Goal: Information Seeking & Learning: Check status

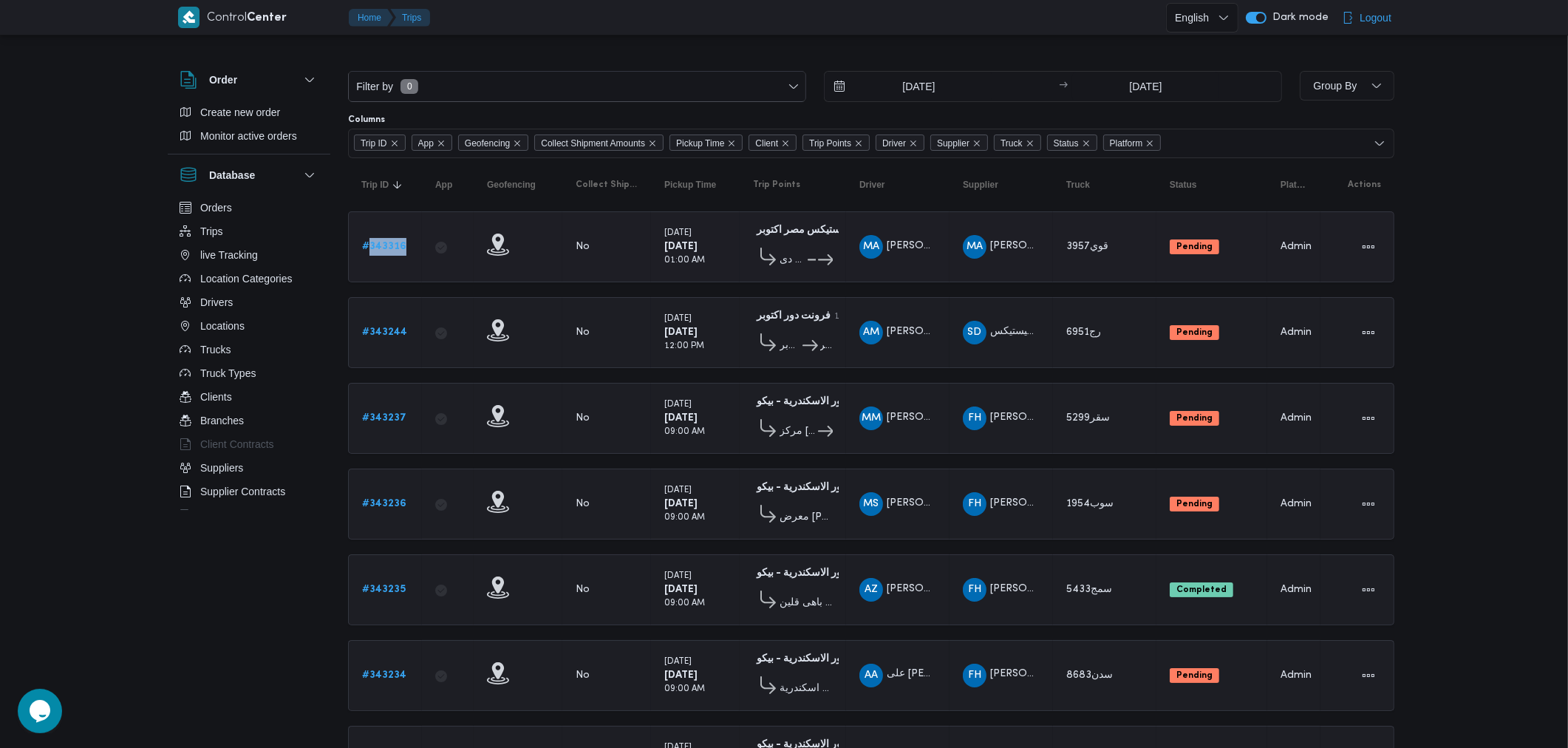
drag, startPoint x: 418, startPoint y: 251, endPoint x: 370, endPoint y: 248, distance: 48.1
click at [370, 248] on td "Trip ID # 343316" at bounding box center [385, 246] width 74 height 71
click at [242, 227] on button "Trips" at bounding box center [249, 231] width 151 height 24
click at [260, 109] on span "Create new order" at bounding box center [240, 112] width 80 height 18
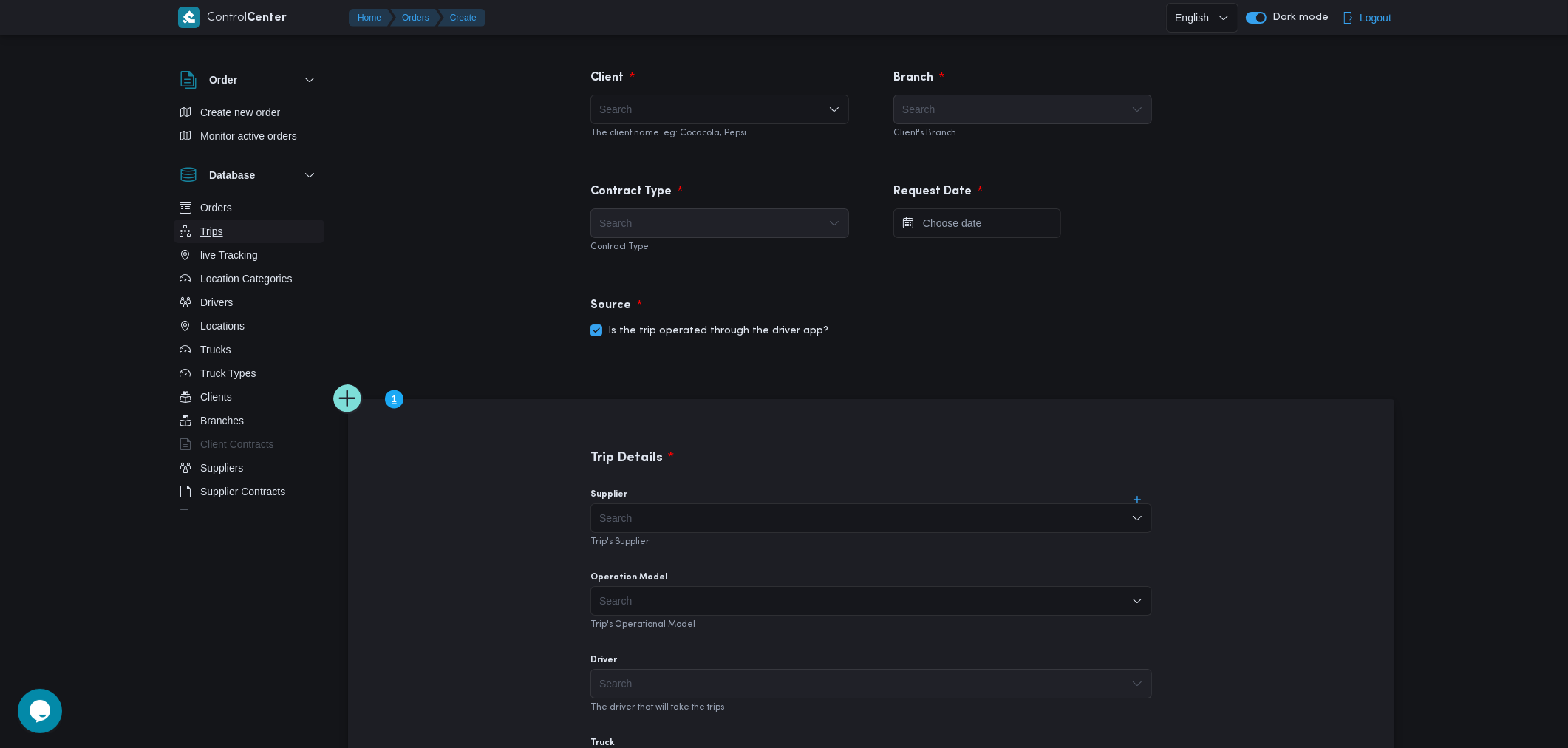
click at [223, 225] on span "Trips" at bounding box center [211, 231] width 23 height 18
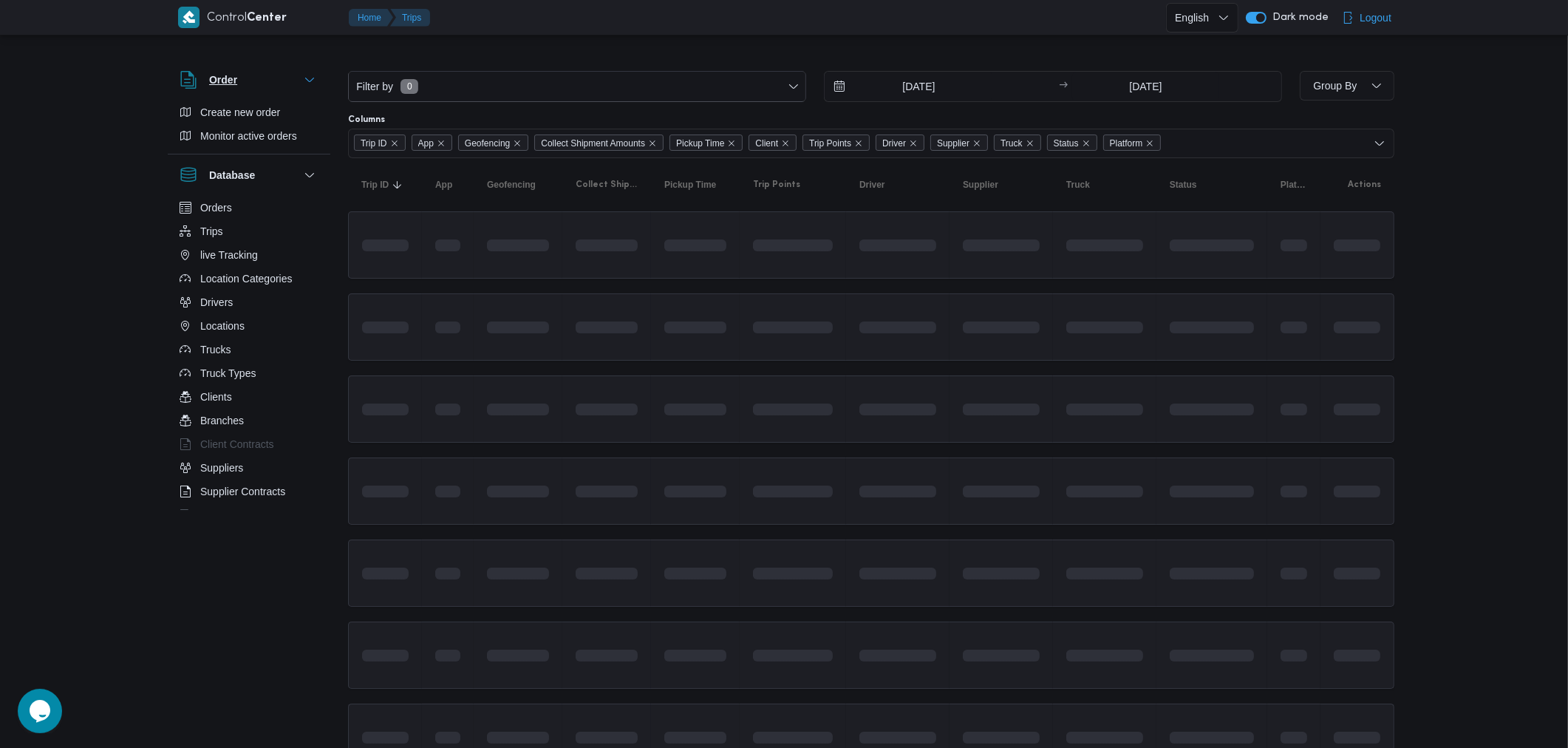
click at [314, 77] on icon "button" at bounding box center [309, 79] width 8 height 5
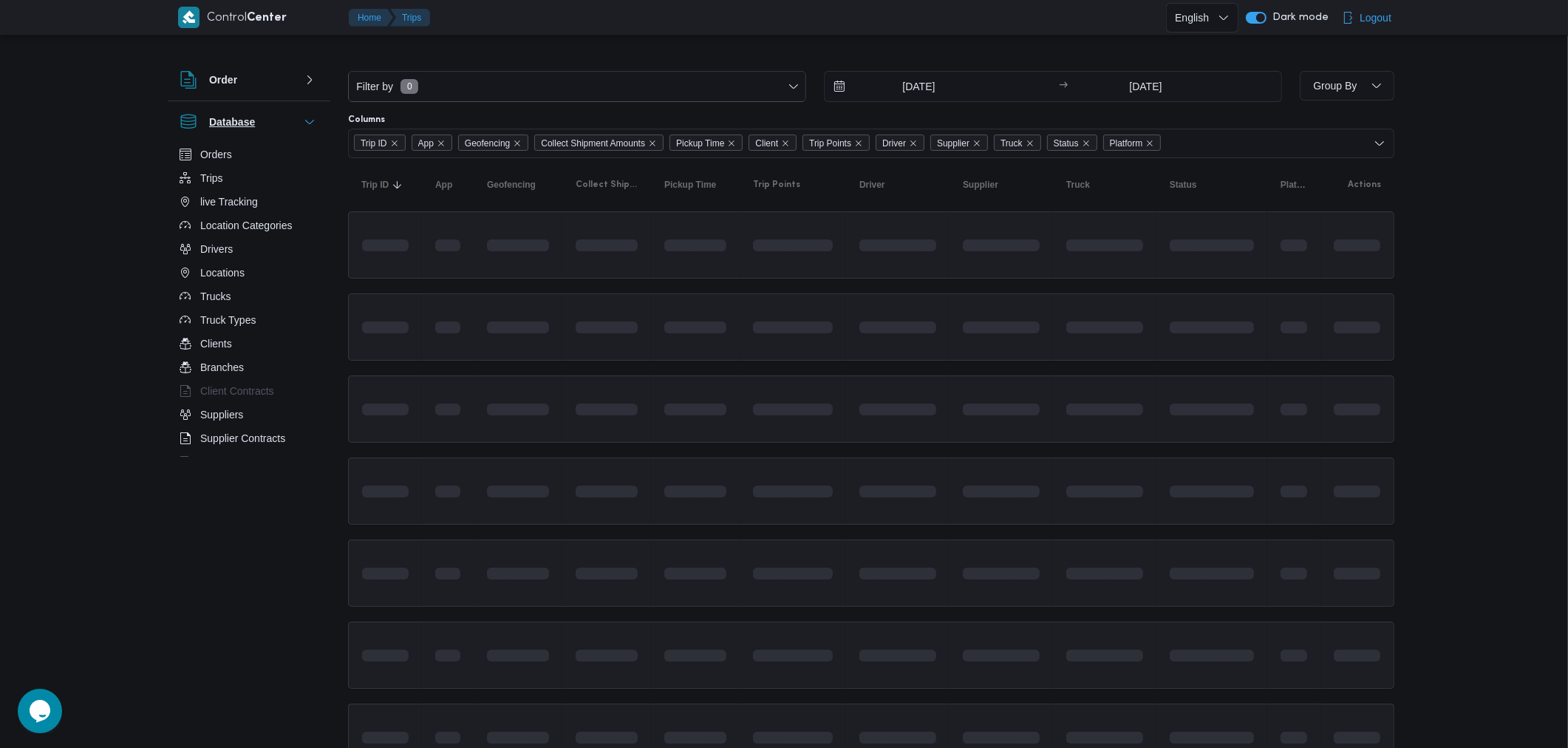
click at [312, 120] on icon "button" at bounding box center [309, 122] width 12 height 12
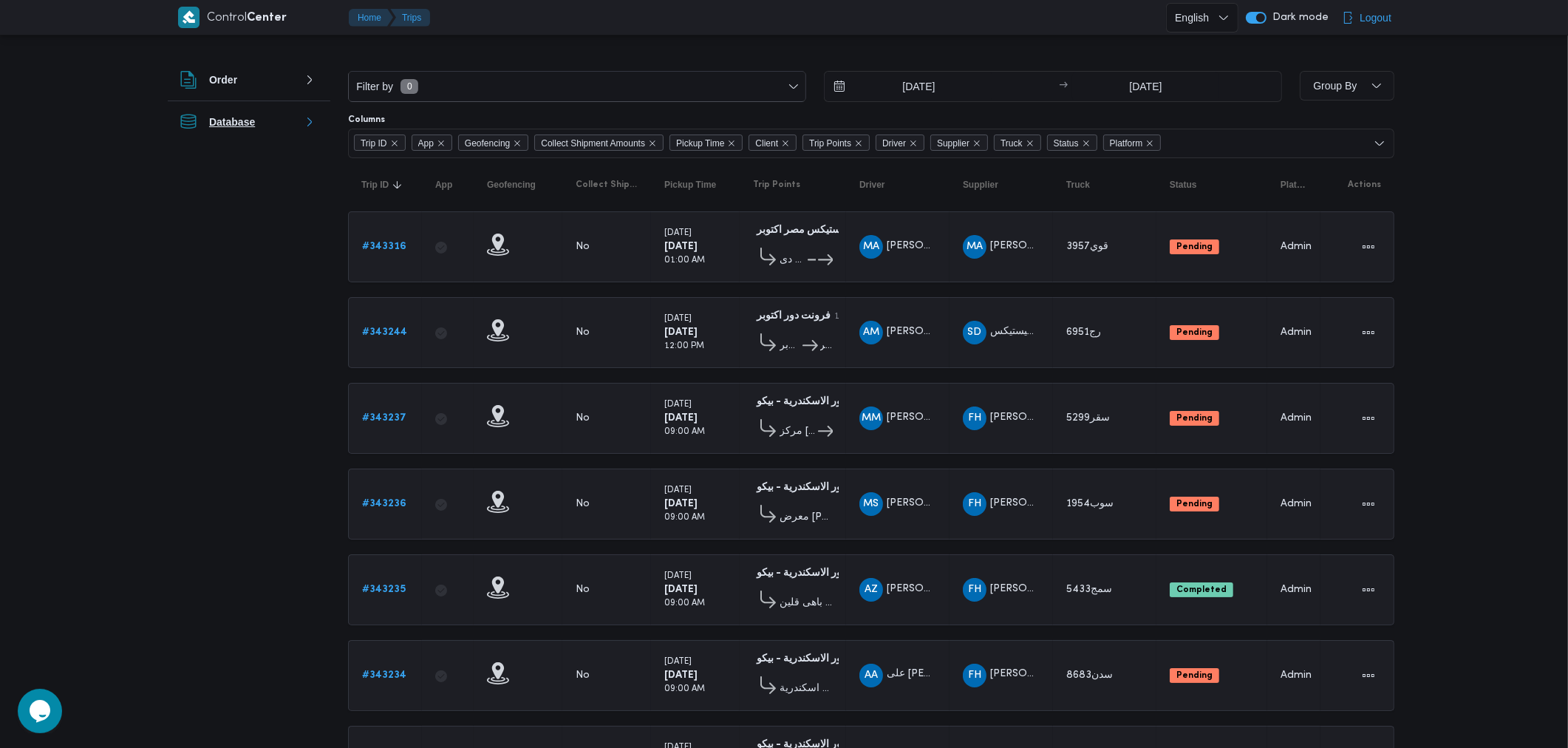
click at [277, 119] on button "Database" at bounding box center [248, 122] width 139 height 18
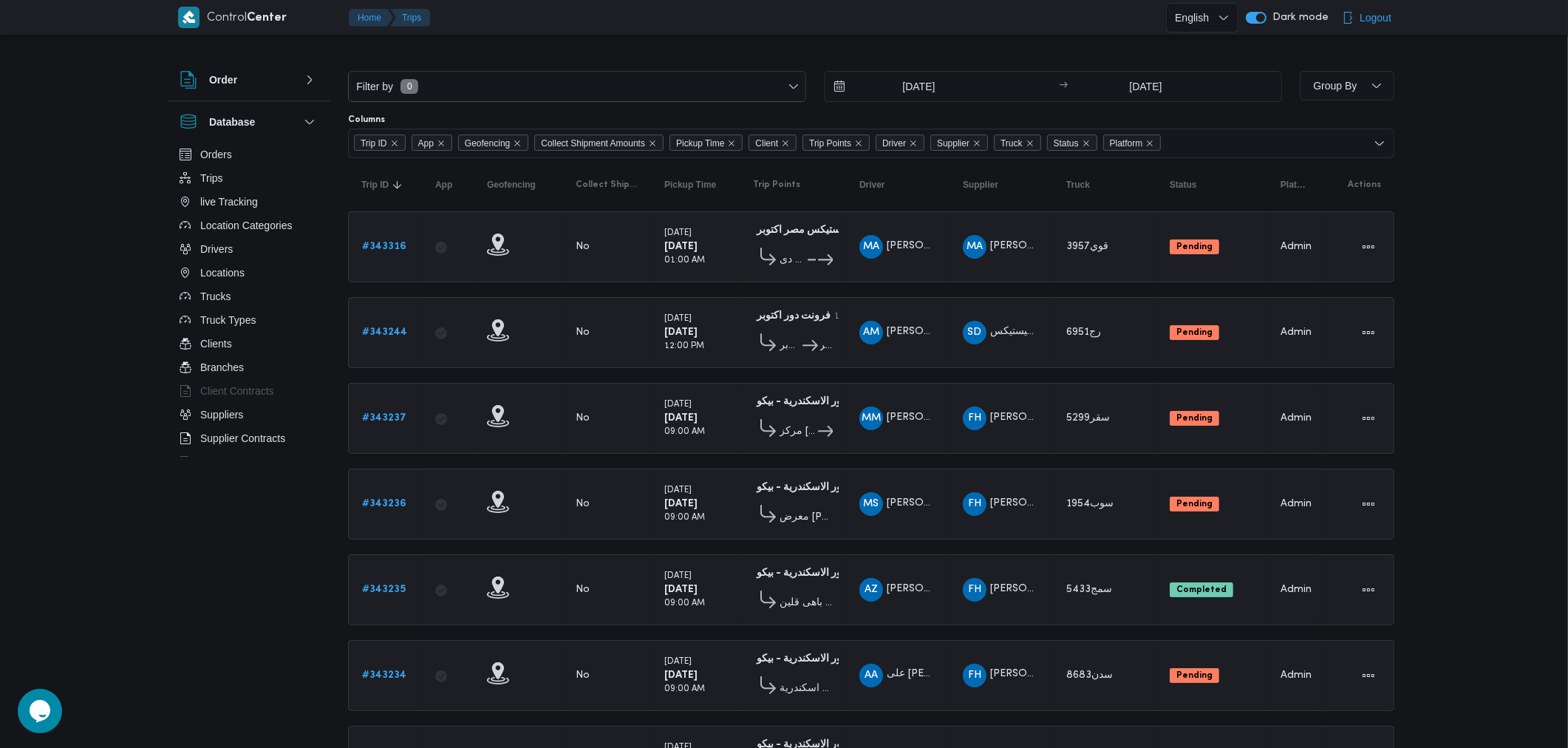
click at [263, 89] on div "Order" at bounding box center [249, 80] width 162 height 42
click at [254, 79] on button "Order" at bounding box center [248, 79] width 139 height 18
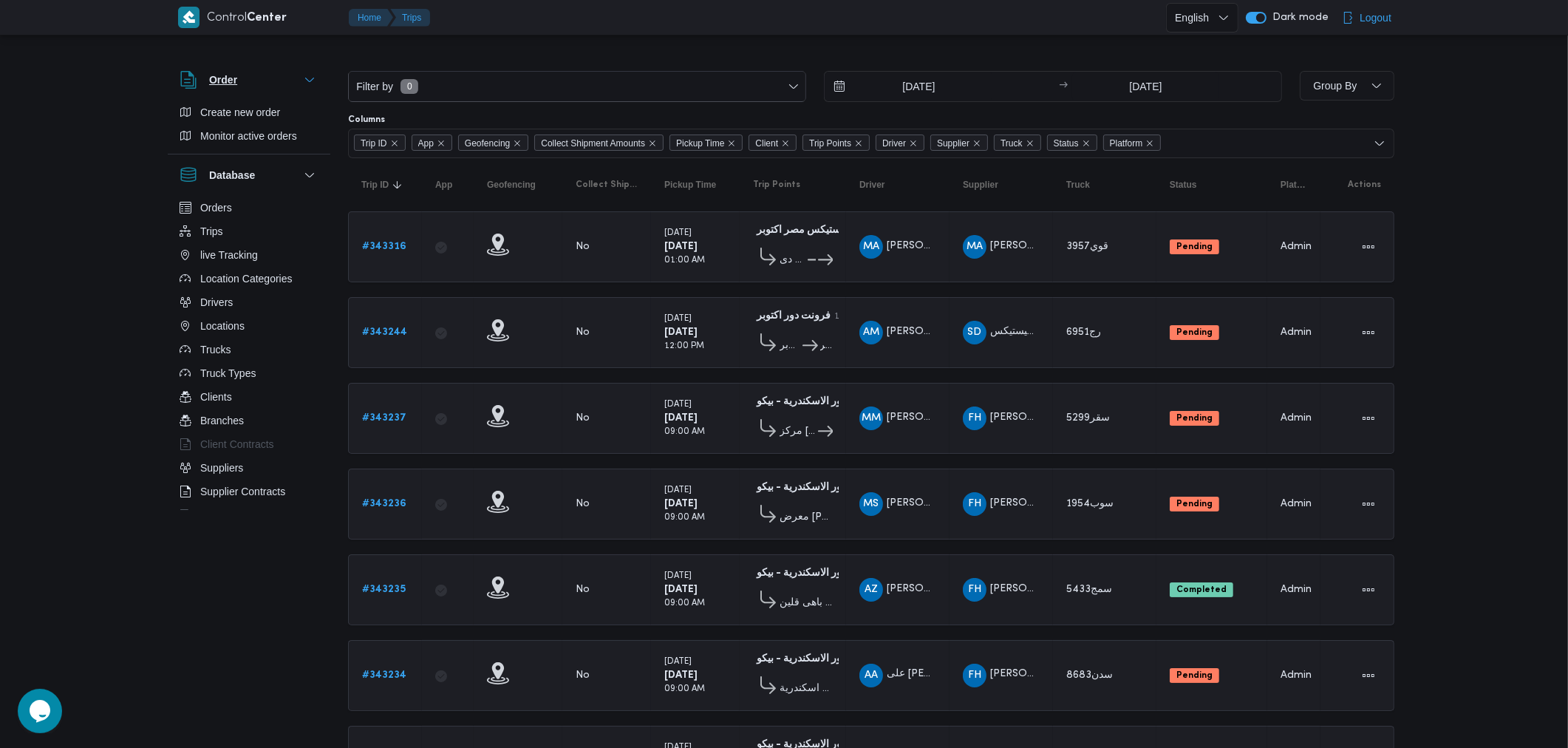
click at [254, 79] on button "Order" at bounding box center [248, 79] width 139 height 18
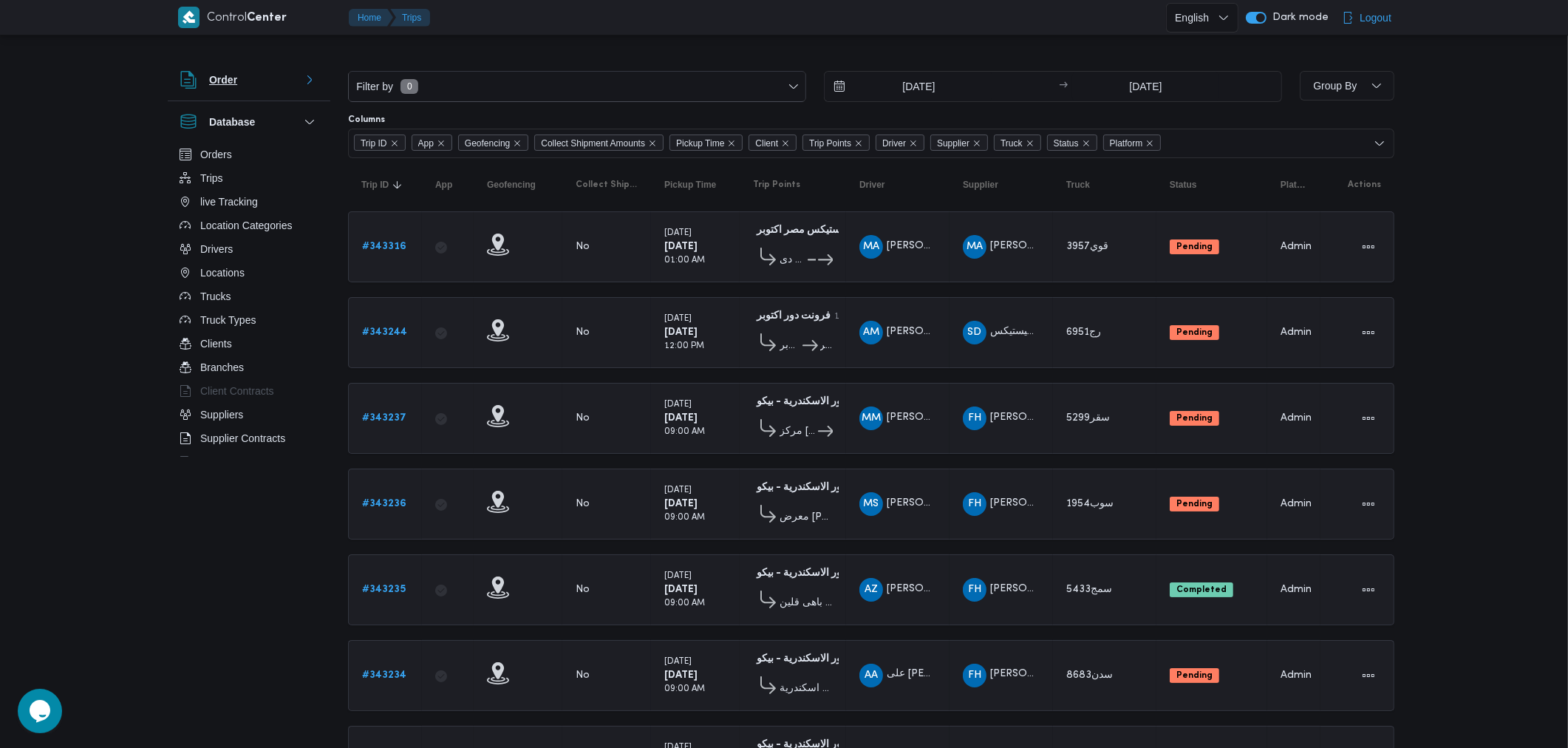
click at [254, 79] on button "Order" at bounding box center [248, 79] width 139 height 18
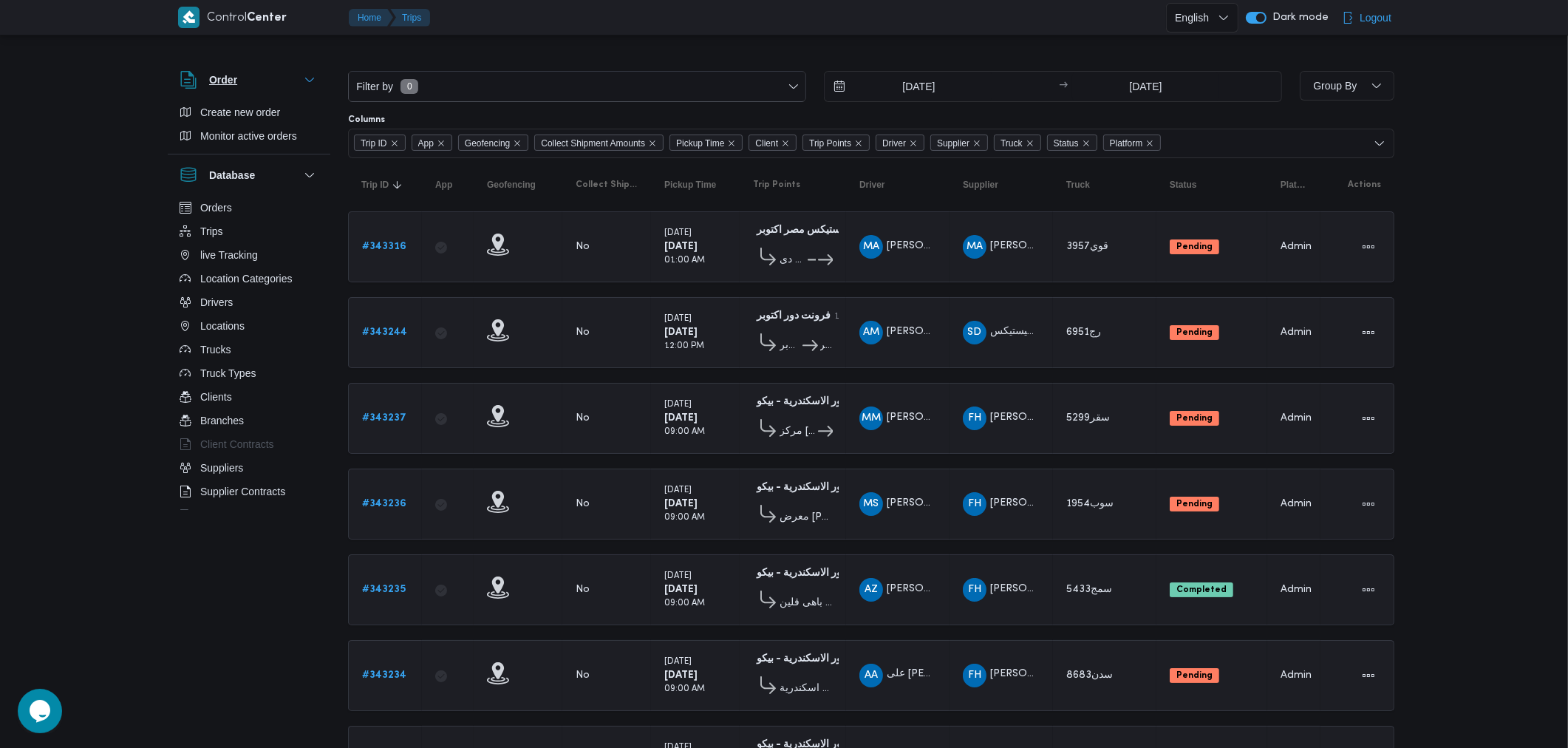
click at [254, 79] on button "Order" at bounding box center [248, 79] width 139 height 18
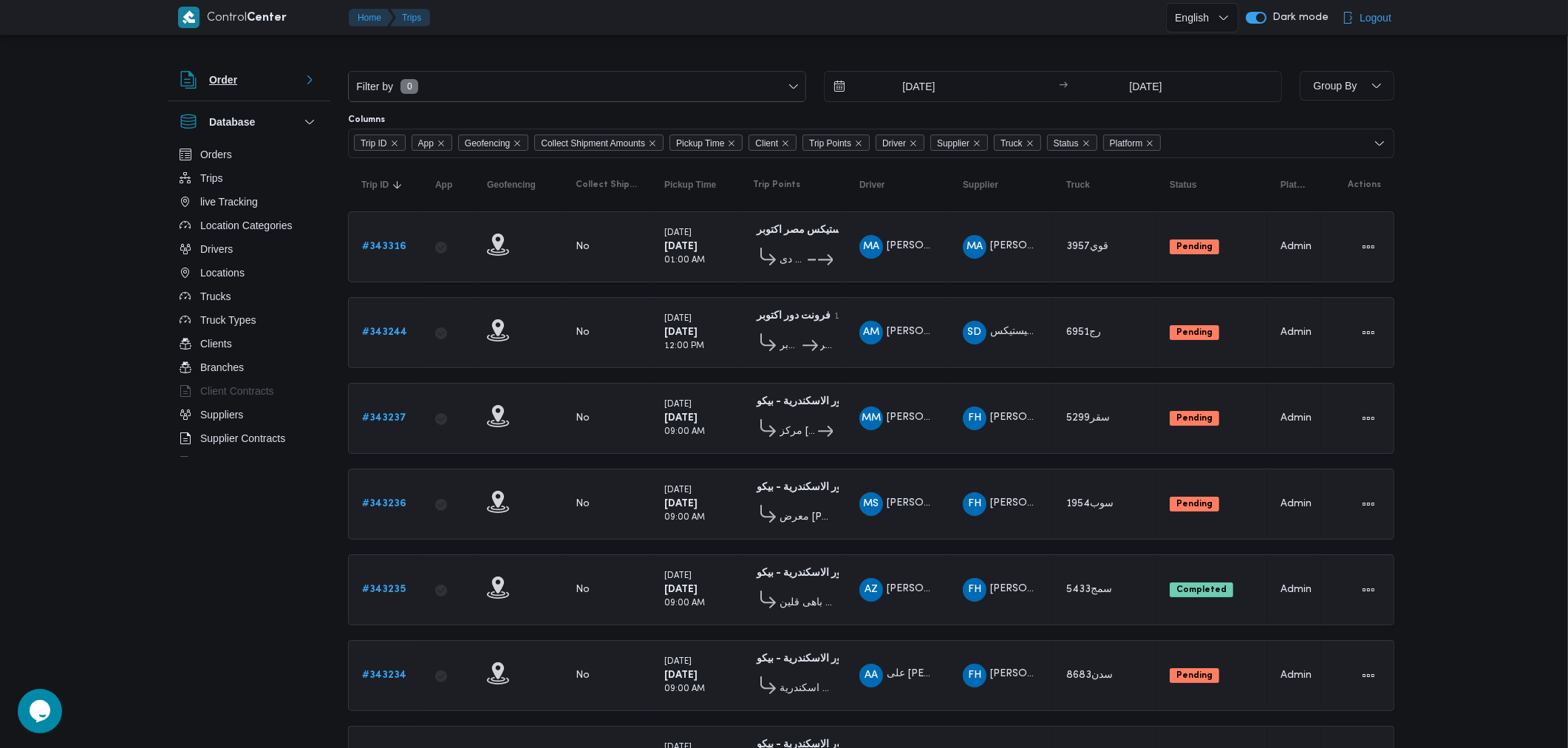
click at [254, 79] on button "Order" at bounding box center [248, 79] width 139 height 18
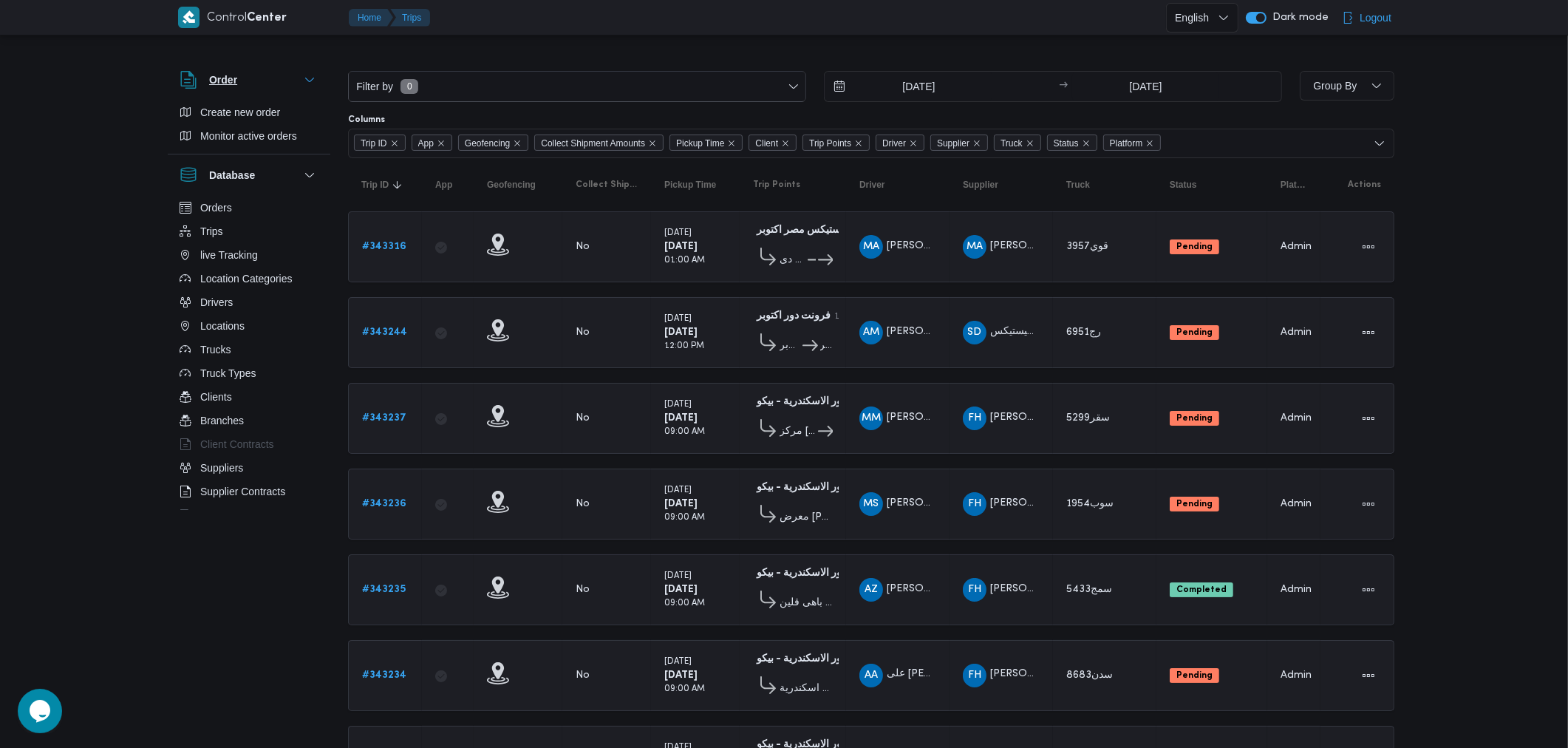
click at [253, 79] on button "Order" at bounding box center [248, 79] width 139 height 18
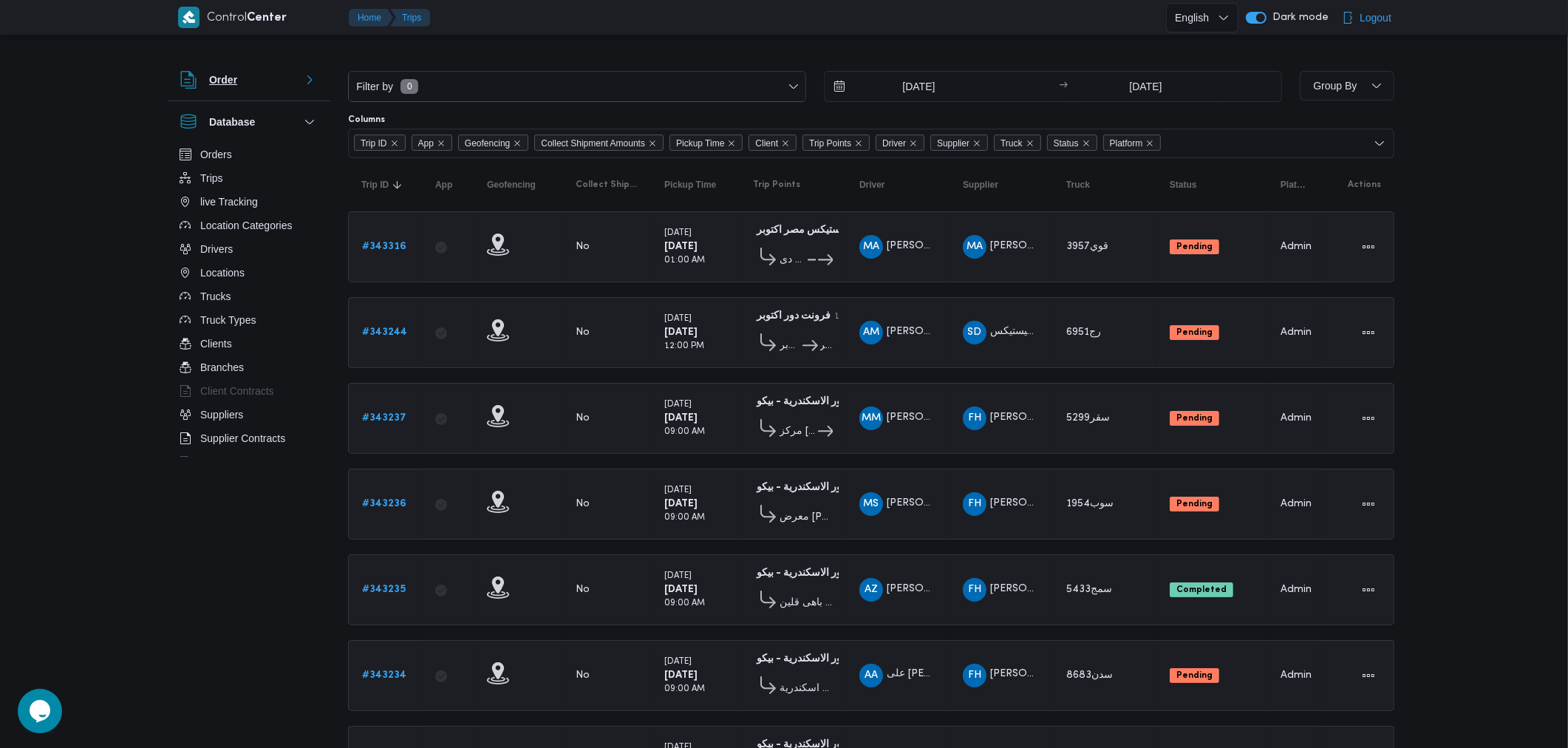
click at [246, 87] on button "Order" at bounding box center [248, 79] width 139 height 18
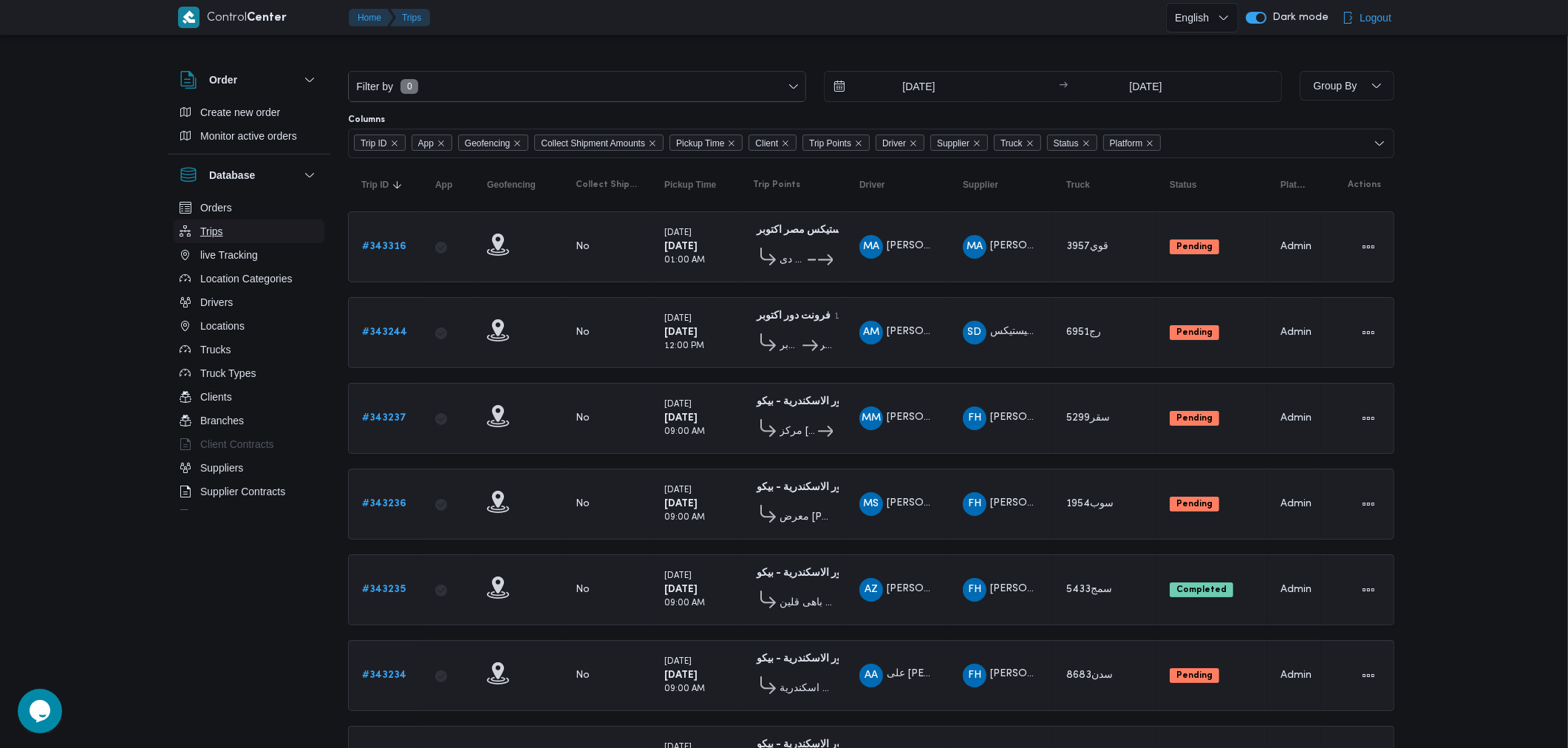
click at [242, 225] on button "Trips" at bounding box center [249, 231] width 151 height 24
drag, startPoint x: 414, startPoint y: 242, endPoint x: 367, endPoint y: 252, distance: 48.1
click at [367, 252] on td "Trip ID # 343316" at bounding box center [385, 246] width 74 height 71
click at [315, 68] on div "Order" at bounding box center [249, 80] width 162 height 42
click at [318, 87] on button "Order" at bounding box center [248, 79] width 139 height 18
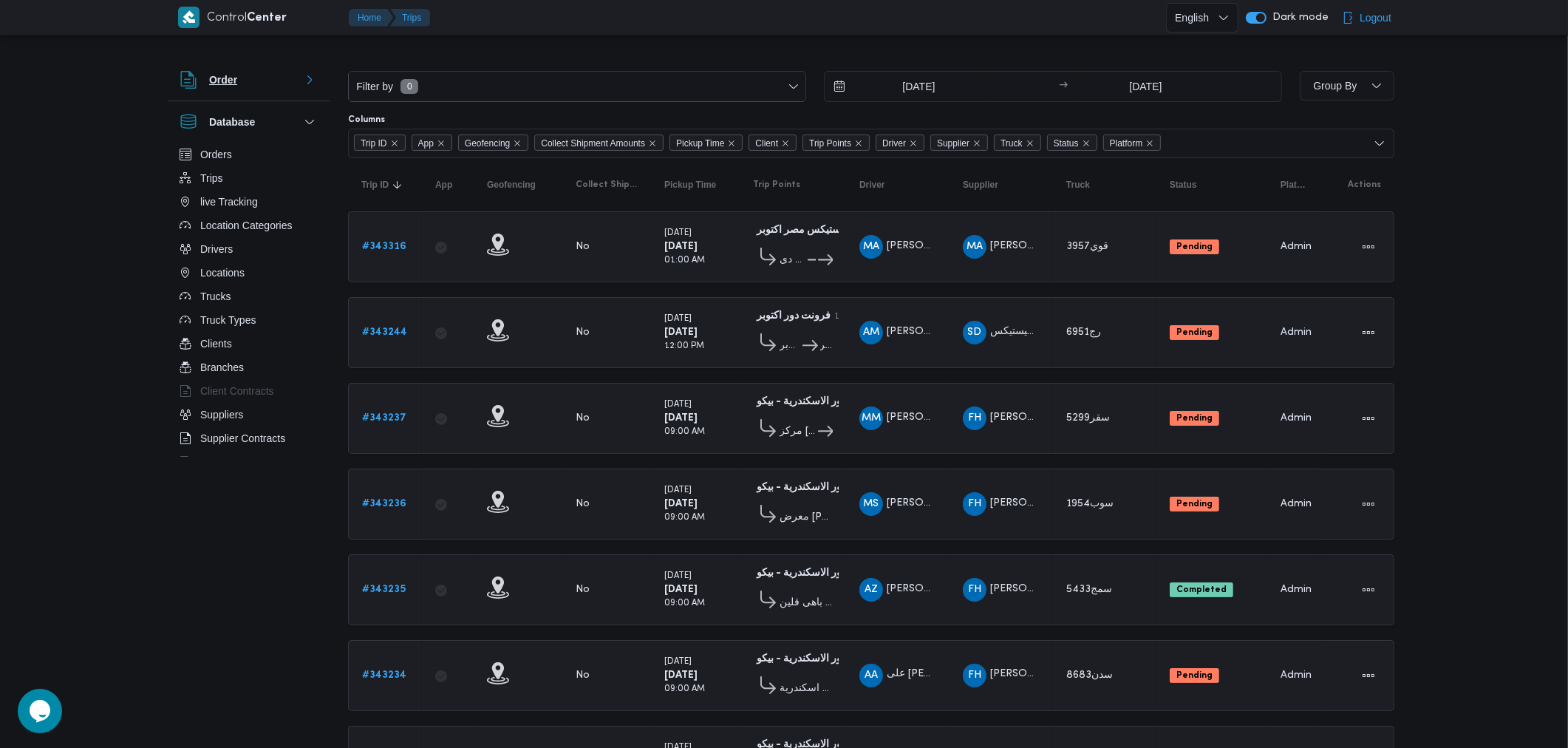
click at [318, 87] on button "Order" at bounding box center [248, 79] width 139 height 18
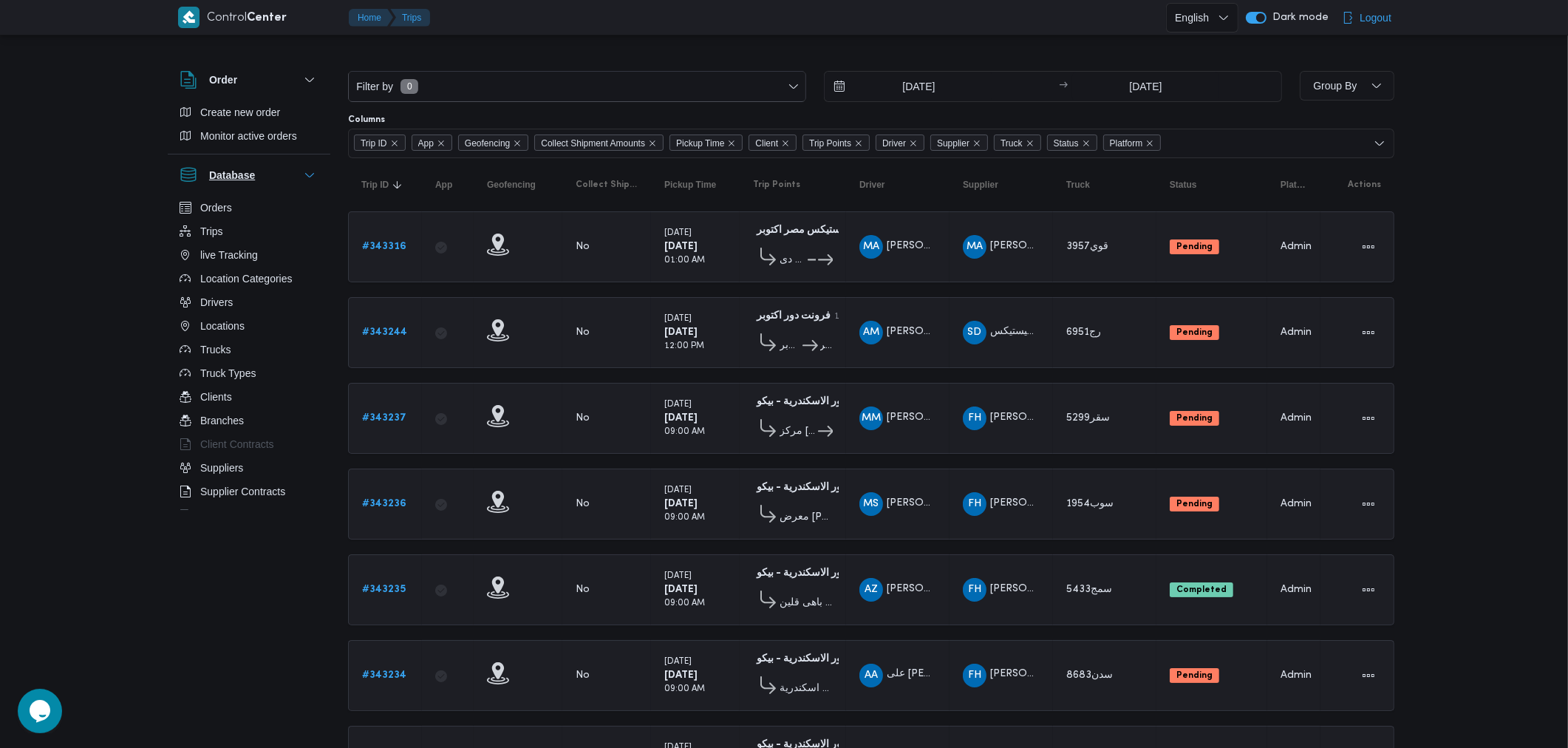
click at [315, 172] on icon "button" at bounding box center [309, 175] width 12 height 12
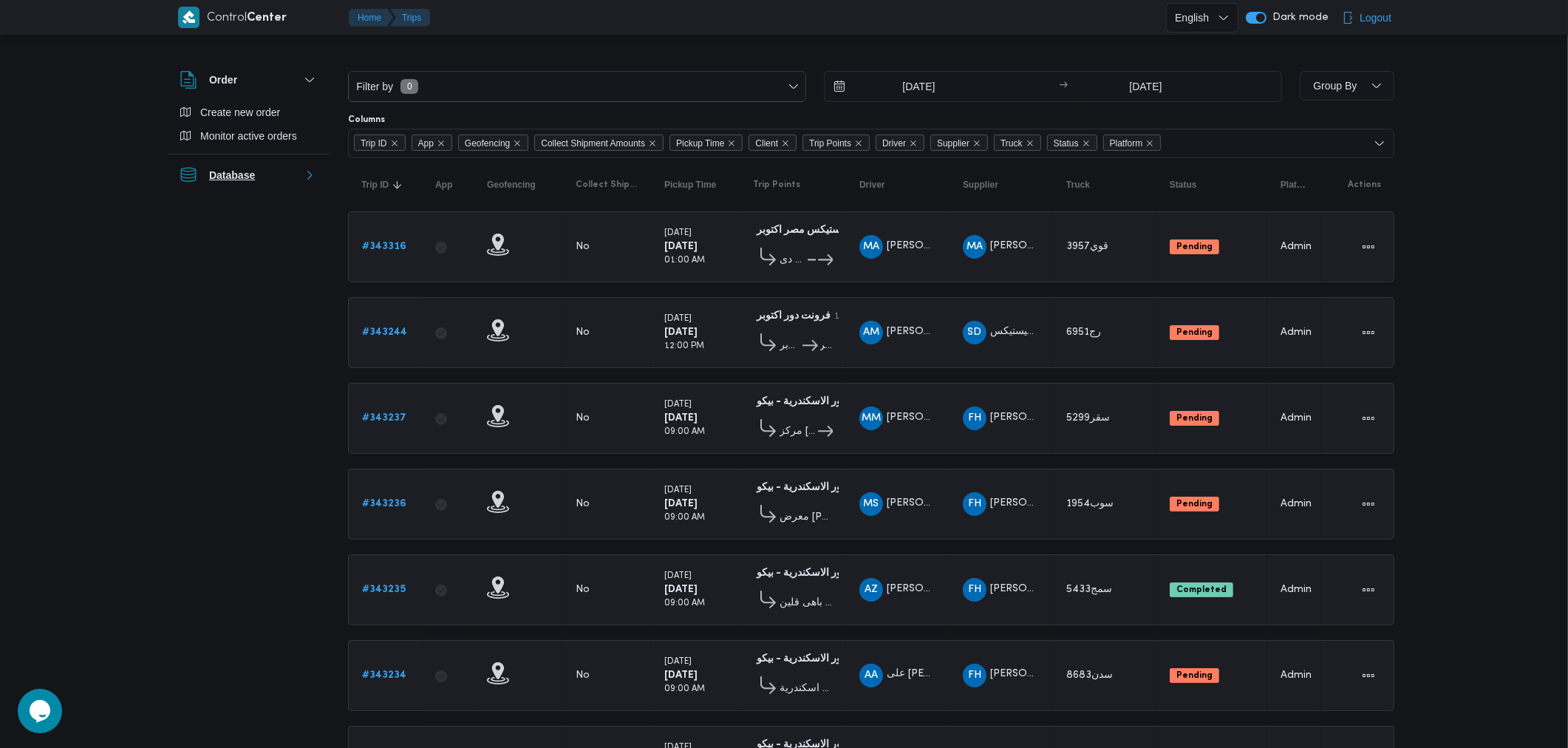
click at [315, 172] on icon "button" at bounding box center [309, 175] width 12 height 12
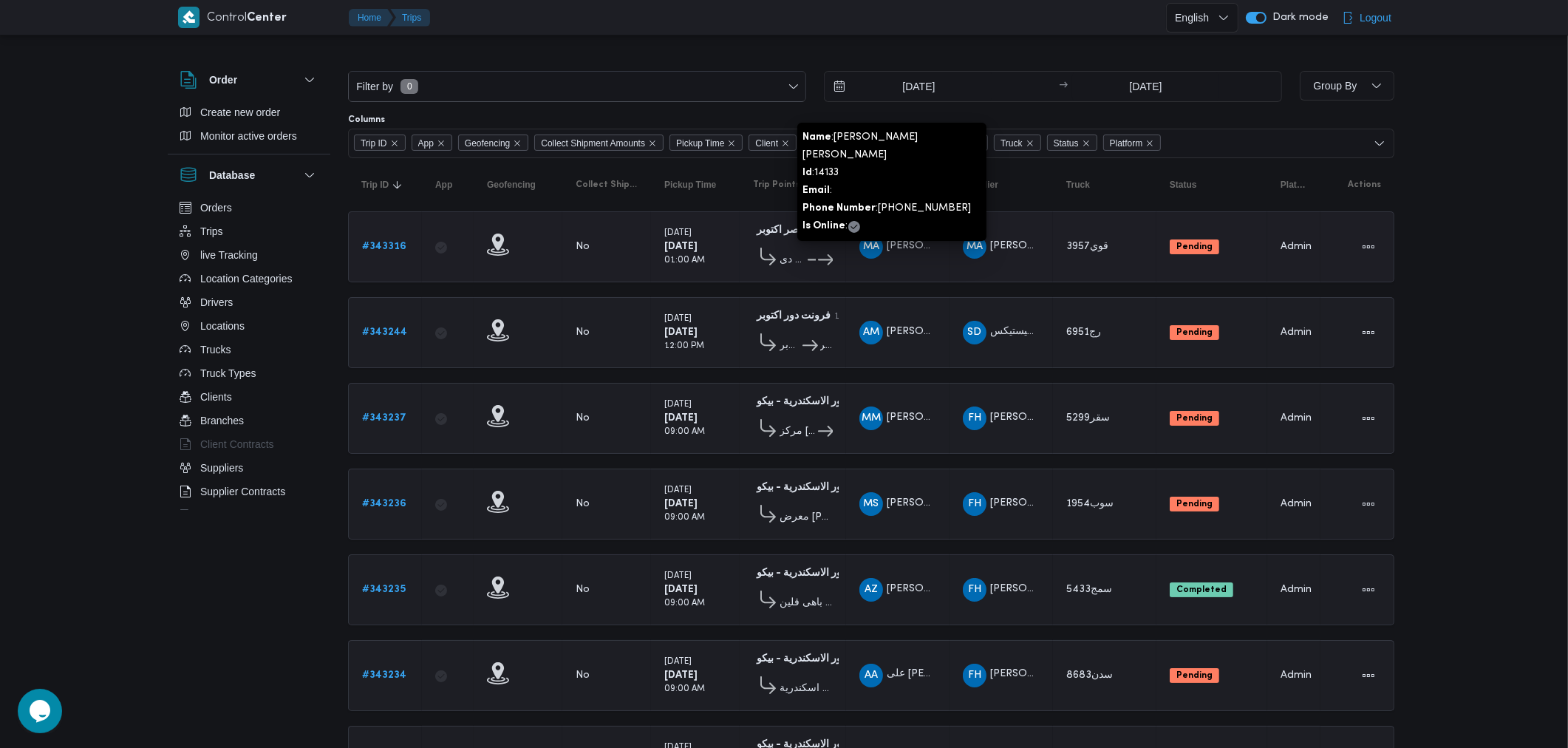
click at [932, 247] on span "محمد عبدالرازق امين امام قاسم" at bounding box center [973, 245] width 172 height 9
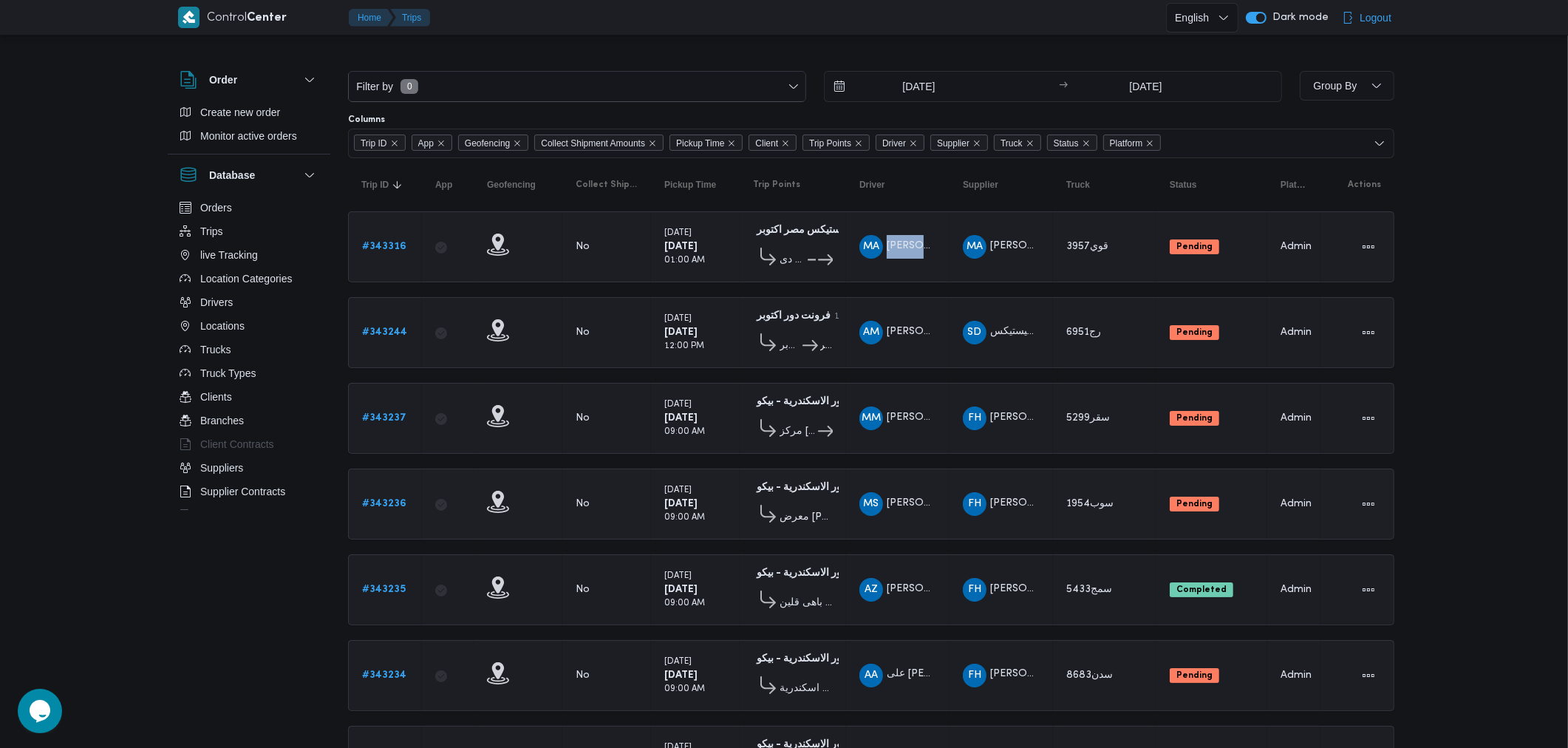
drag, startPoint x: 995, startPoint y: 239, endPoint x: 968, endPoint y: 500, distance: 262.4
click at [968, 500] on tbody "Trip ID # 343316 App Geofencing Collect Shipment Amounts No Pickup Time Tuesday…" at bounding box center [871, 632] width 1046 height 842
drag, startPoint x: 1435, startPoint y: 104, endPoint x: 1300, endPoint y: 712, distance: 622.8
click at [1300, 712] on table "Trip ID Click to sort in ascending order App Click to sort in ascending order G…" at bounding box center [871, 613] width 1046 height 910
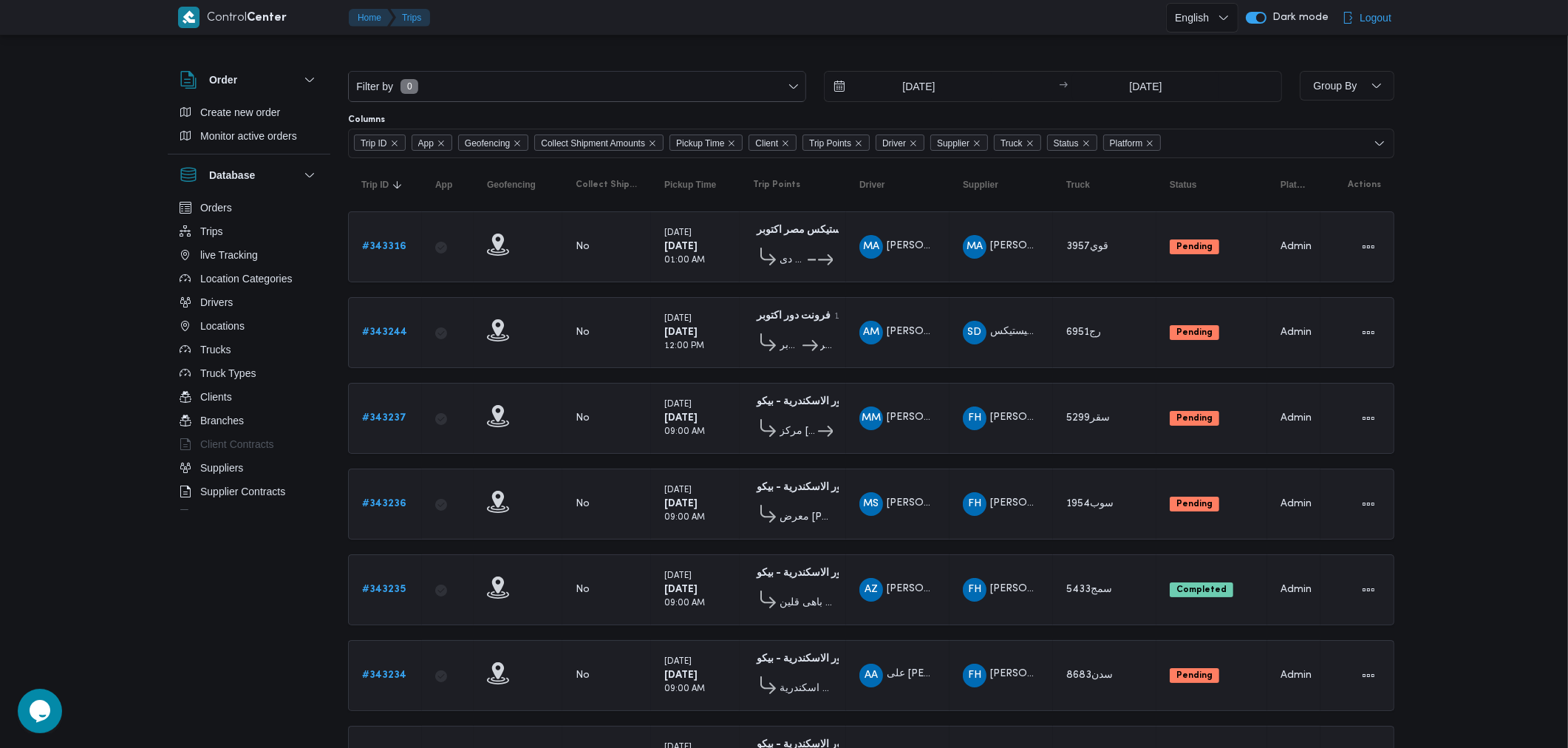
click at [1300, 712] on table "Trip ID Click to sort in ascending order App Click to sort in ascending order G…" at bounding box center [871, 613] width 1046 height 910
click at [1260, 689] on td "Status Pending" at bounding box center [1211, 674] width 110 height 71
drag, startPoint x: 1260, startPoint y: 689, endPoint x: 1024, endPoint y: 649, distance: 239.4
click at [1024, 663] on tr "Trip ID # 343234 App Geofencing Collect Shipment Amounts No Pickup Time Tuesday…" at bounding box center [871, 674] width 1046 height 71
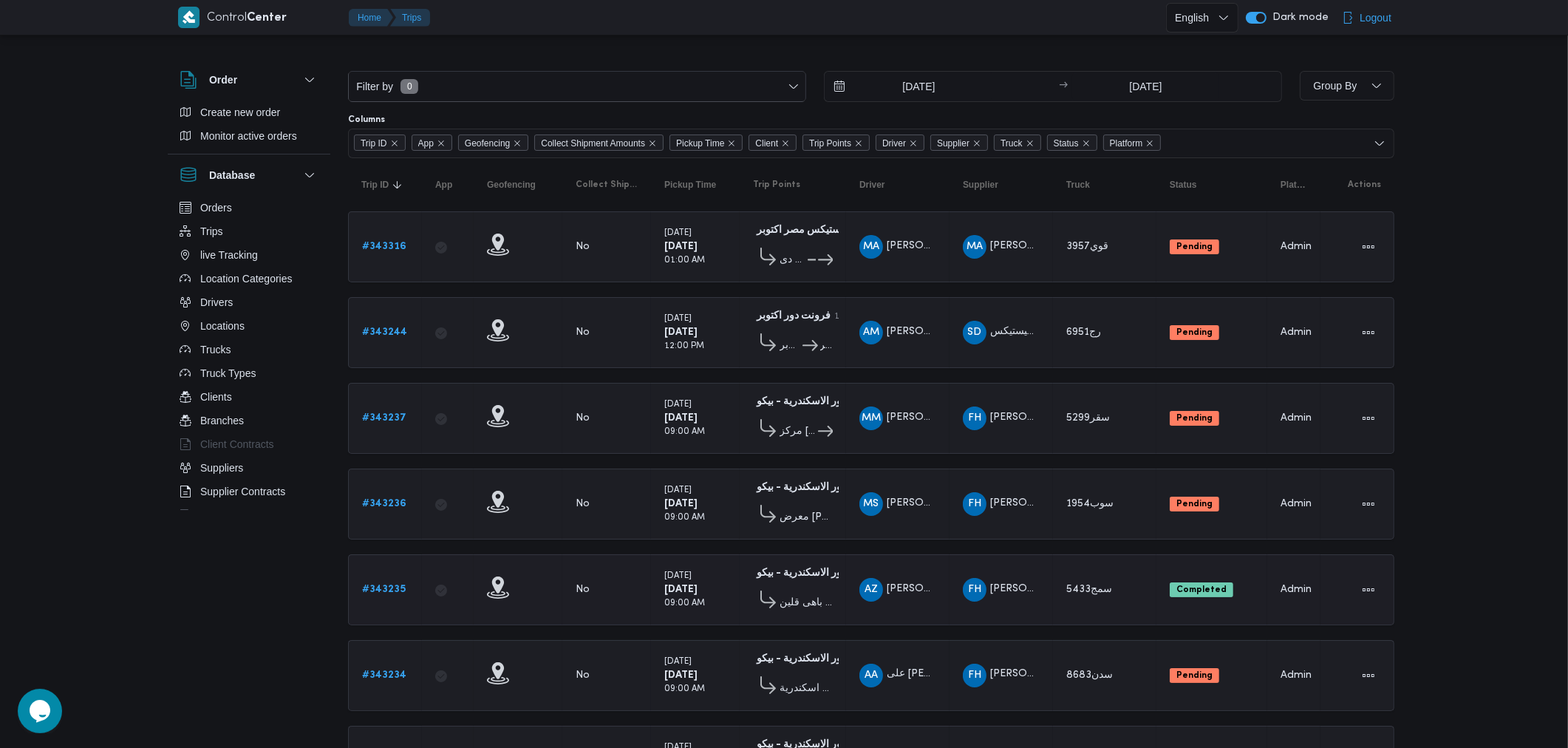
click at [993, 592] on span "FH فتحى حسن جلال ابو الحسن شركه تربو" at bounding box center [1000, 589] width 76 height 24
click at [993, 584] on span "فتحى حسن جلال ابو الحسن شركه تربو" at bounding box center [1044, 589] width 109 height 9
click at [1012, 557] on td "Supplier FH فتحى حسن جلال ابو الحسن شركه تربو" at bounding box center [1001, 589] width 104 height 71
click at [1033, 591] on span "FH فتحى حسن جلال ابو الحسن شركه تربو" at bounding box center [1000, 589] width 76 height 24
click at [1021, 584] on span "فتحى حسن جلال ابو الحسن شركه تربو" at bounding box center [1044, 589] width 109 height 9
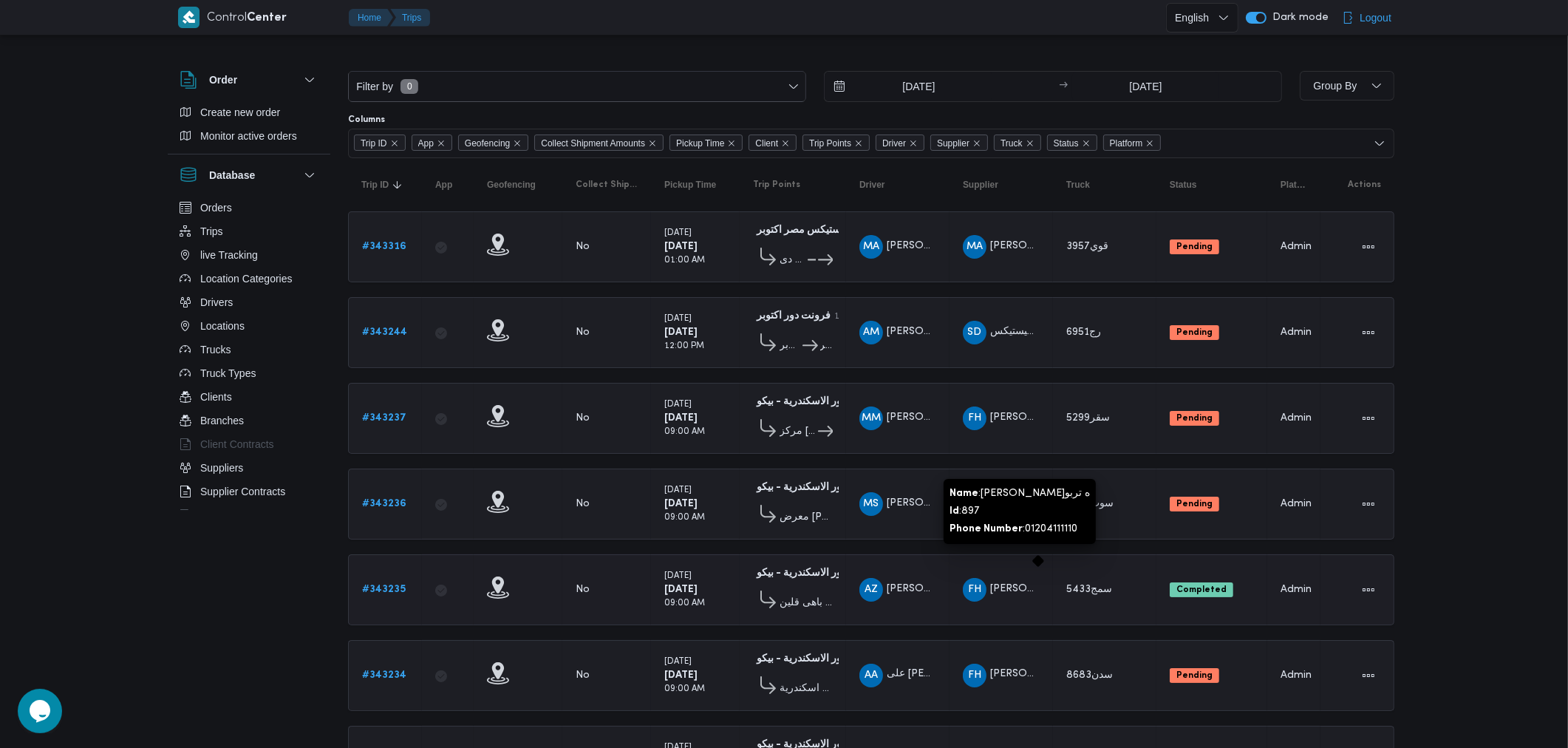
click at [1021, 584] on span "فتحى حسن جلال ابو الحسن شركه تربو" at bounding box center [1044, 589] width 109 height 9
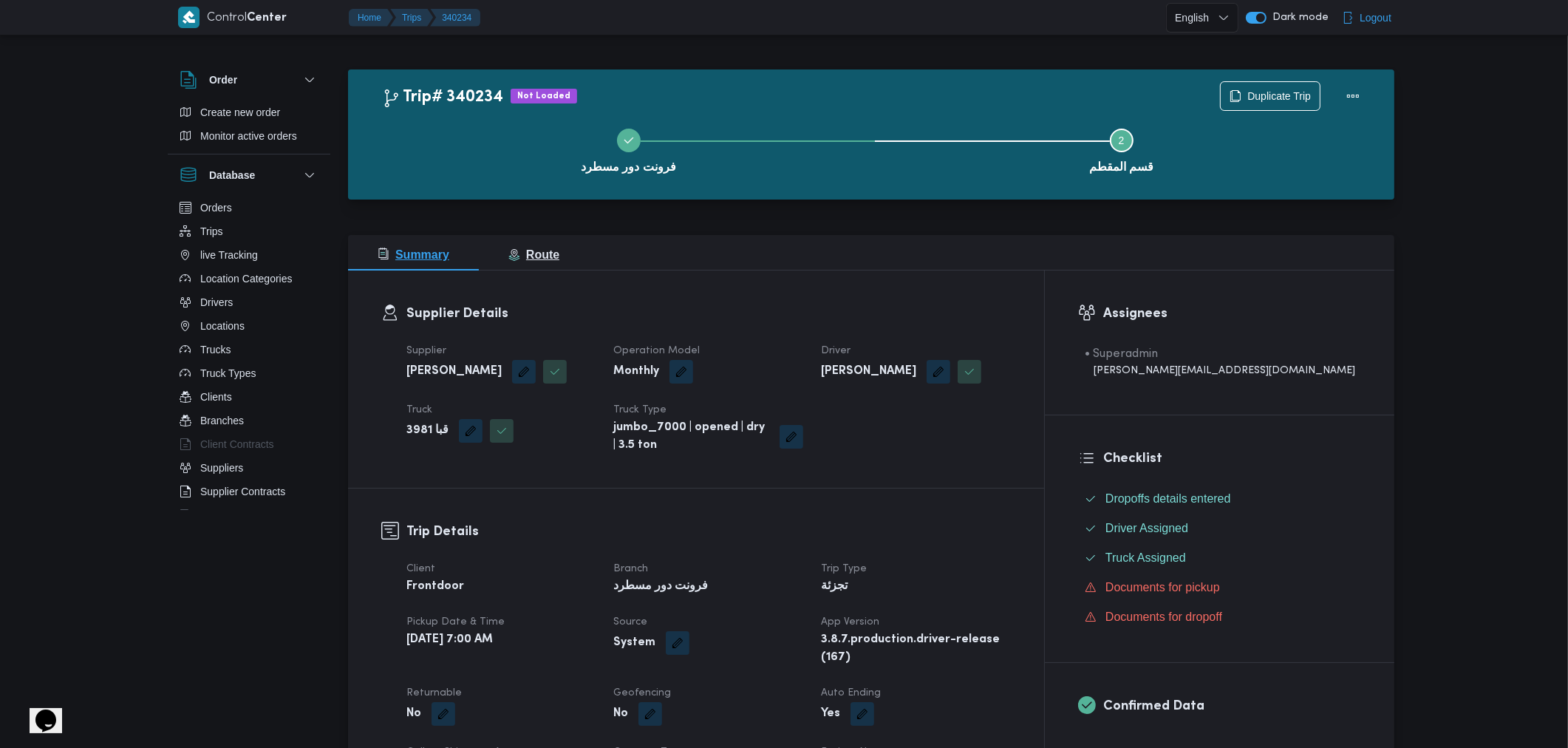
click at [504, 264] on button "Route" at bounding box center [533, 253] width 110 height 36
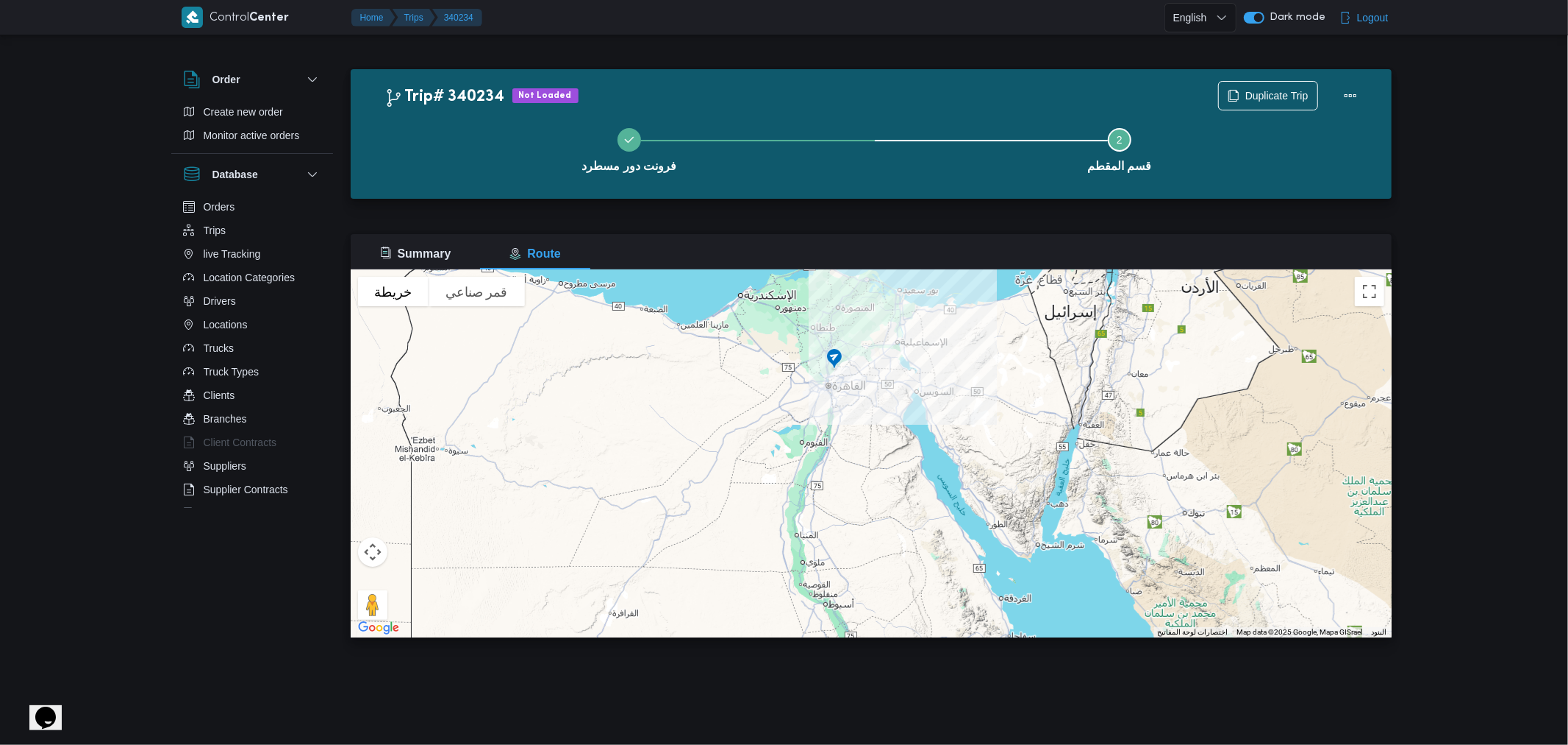
drag, startPoint x: 907, startPoint y: 372, endPoint x: 870, endPoint y: 415, distance: 56.7
click at [870, 415] on div at bounding box center [871, 454] width 1041 height 368
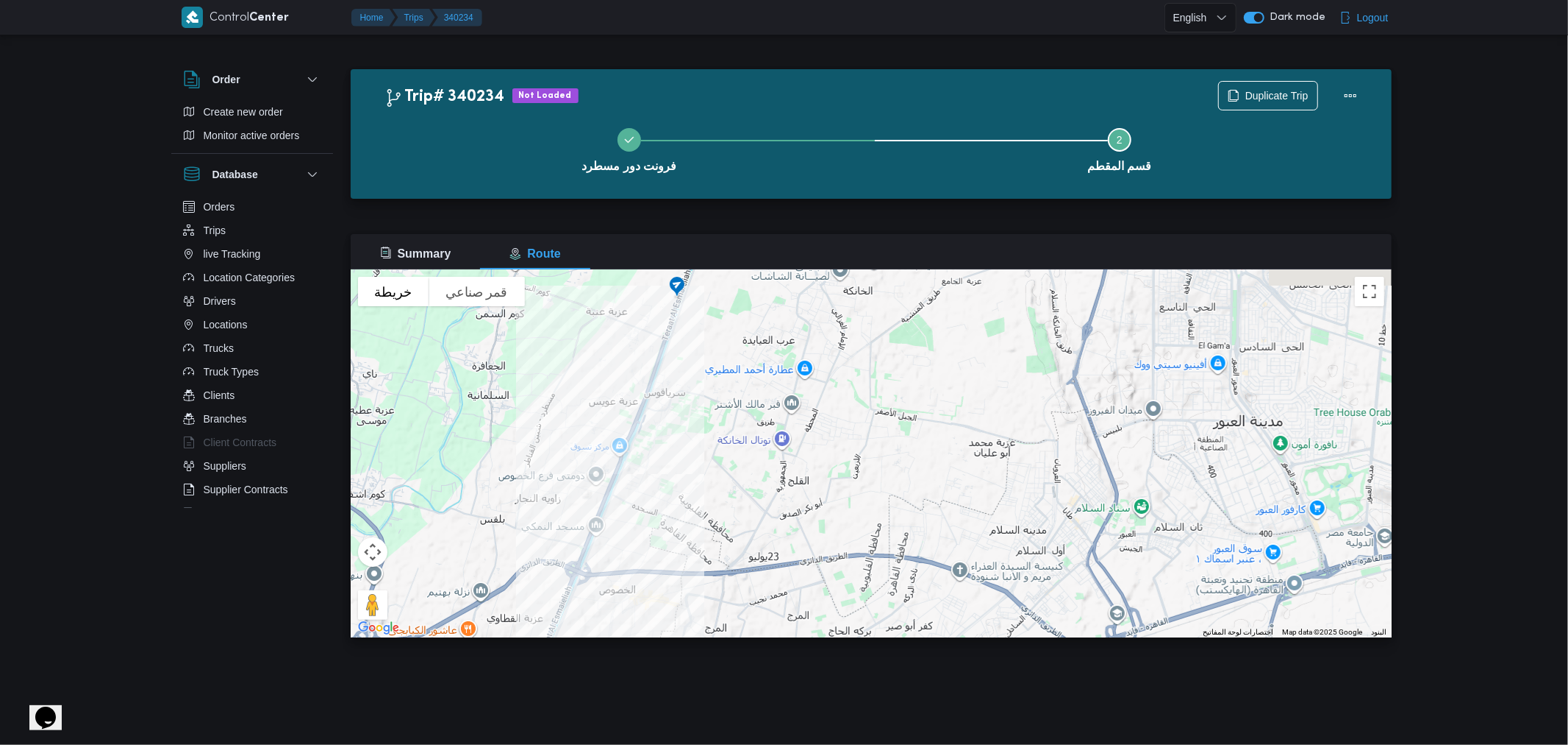
drag, startPoint x: 803, startPoint y: 354, endPoint x: 762, endPoint y: 508, distance: 159.4
click at [762, 508] on div at bounding box center [871, 454] width 1041 height 368
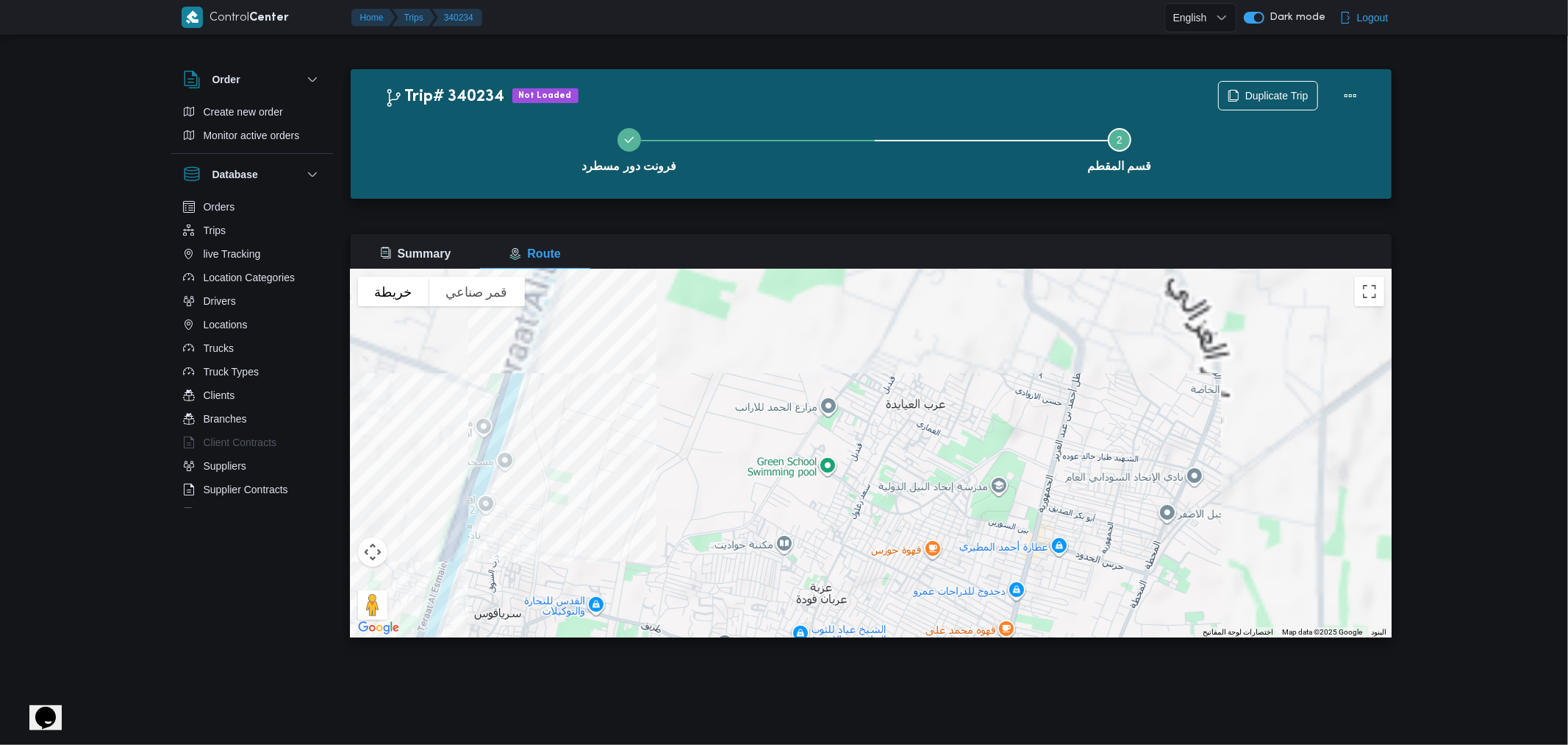
drag, startPoint x: 666, startPoint y: 461, endPoint x: 707, endPoint y: 570, distance: 116.5
click at [707, 571] on div at bounding box center [871, 454] width 1041 height 368
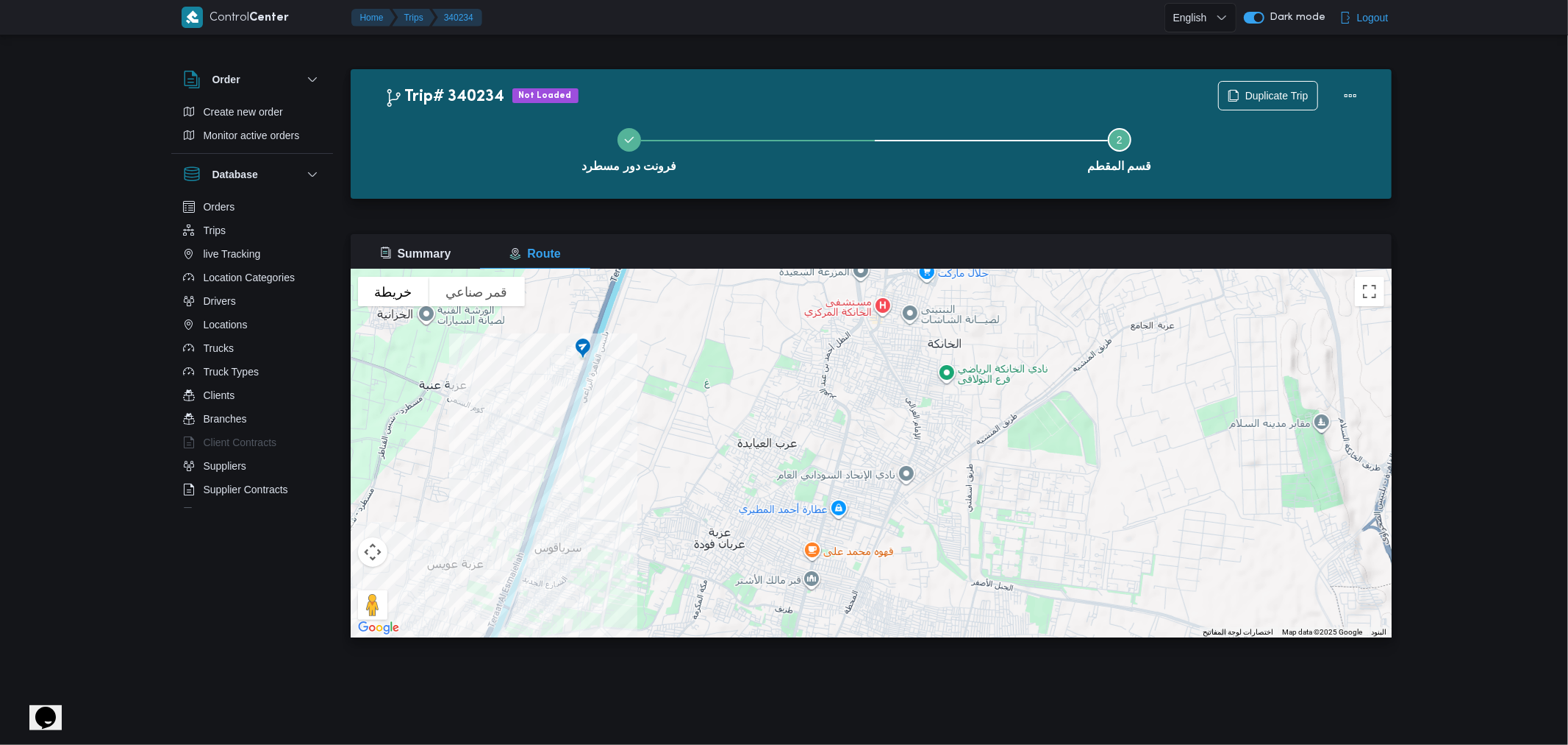
drag, startPoint x: 562, startPoint y: 347, endPoint x: 568, endPoint y: 381, distance: 34.5
click at [568, 381] on div at bounding box center [871, 454] width 1041 height 368
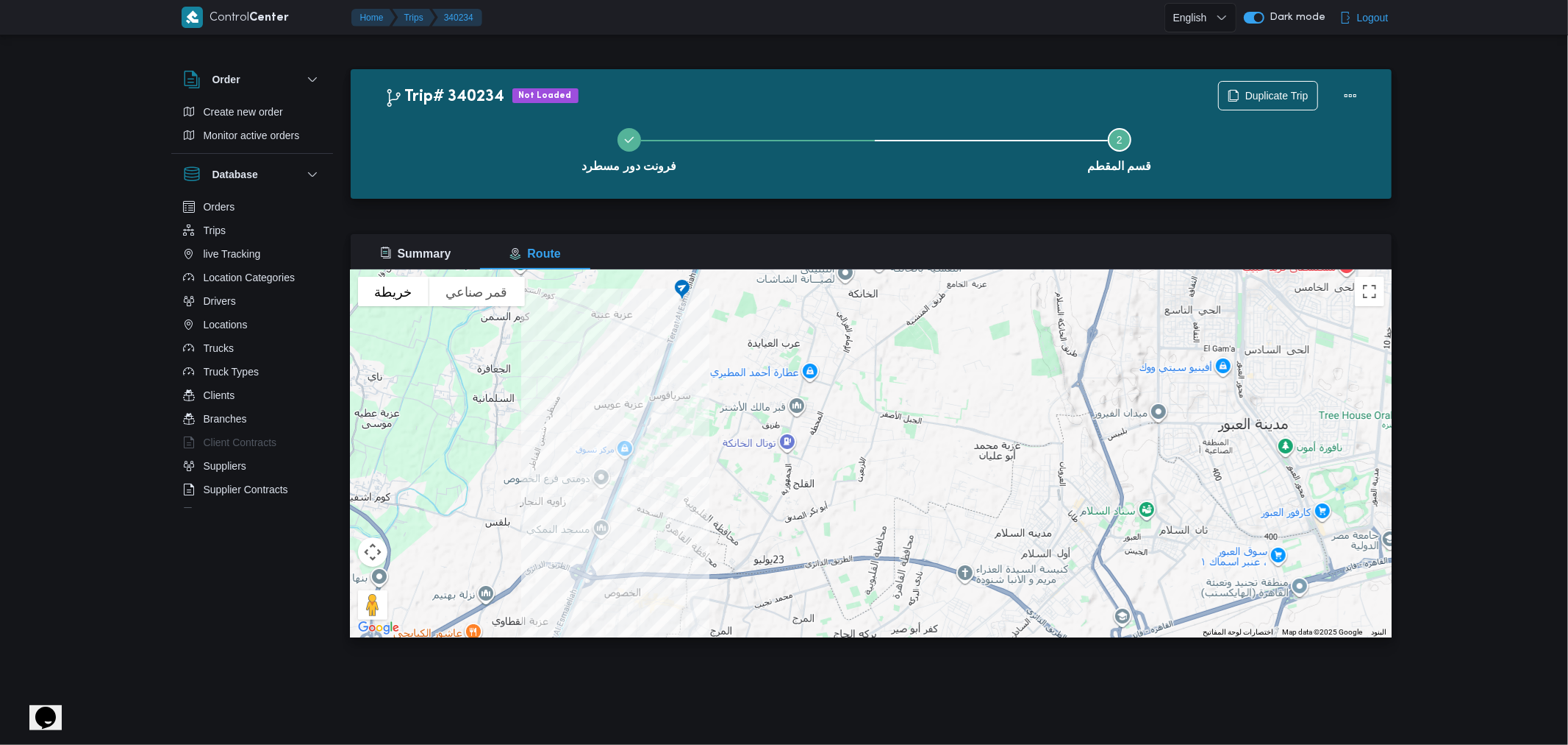
drag, startPoint x: 585, startPoint y: 377, endPoint x: 685, endPoint y: 306, distance: 122.6
click at [685, 306] on div at bounding box center [871, 454] width 1041 height 368
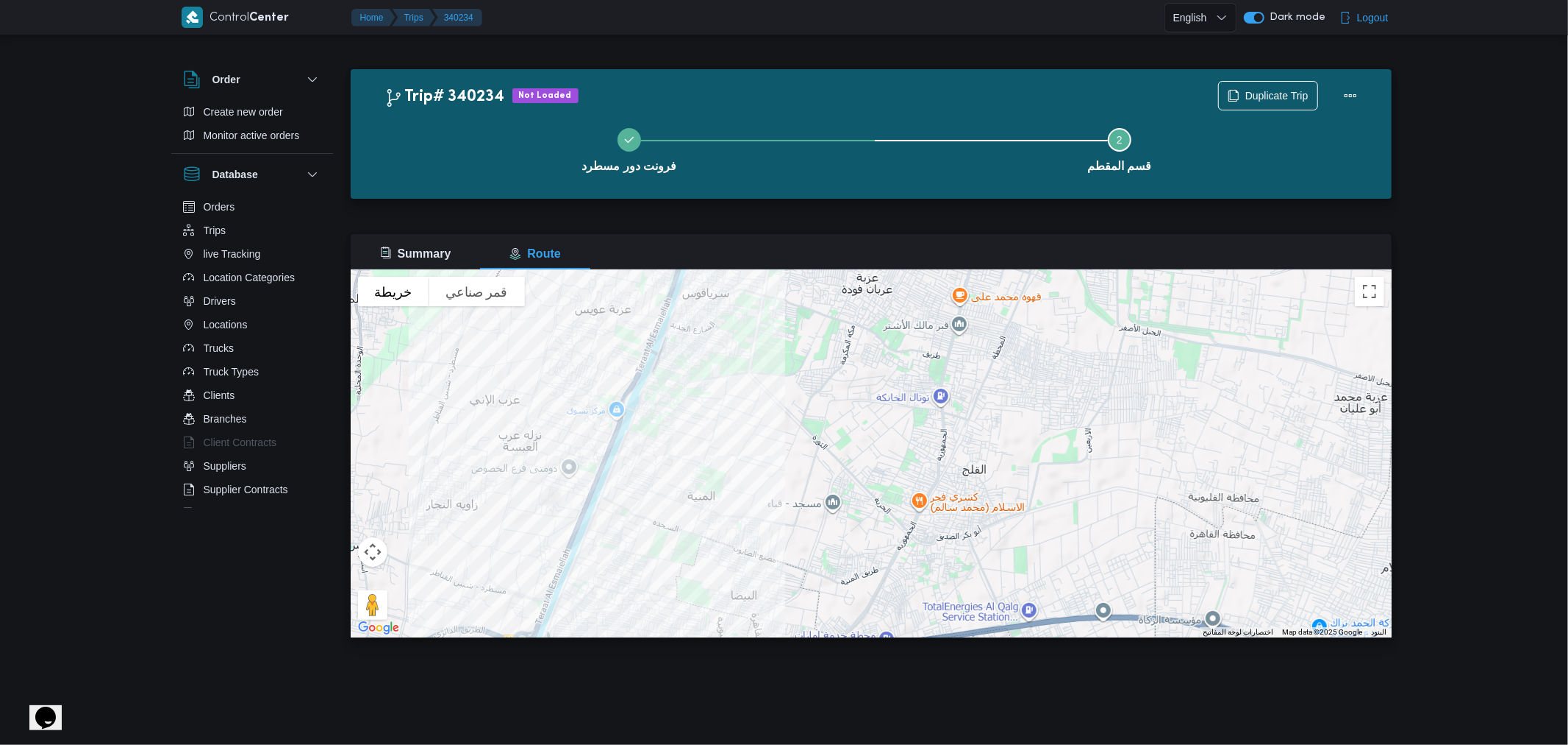
drag, startPoint x: 639, startPoint y: 471, endPoint x: 761, endPoint y: 232, distance: 268.3
click at [755, 242] on div "Summary Route للتنقّل على الخريطة باستخدام إيماءات اللمس، انقر على الخريطة بإصب…" at bounding box center [871, 435] width 1041 height 403
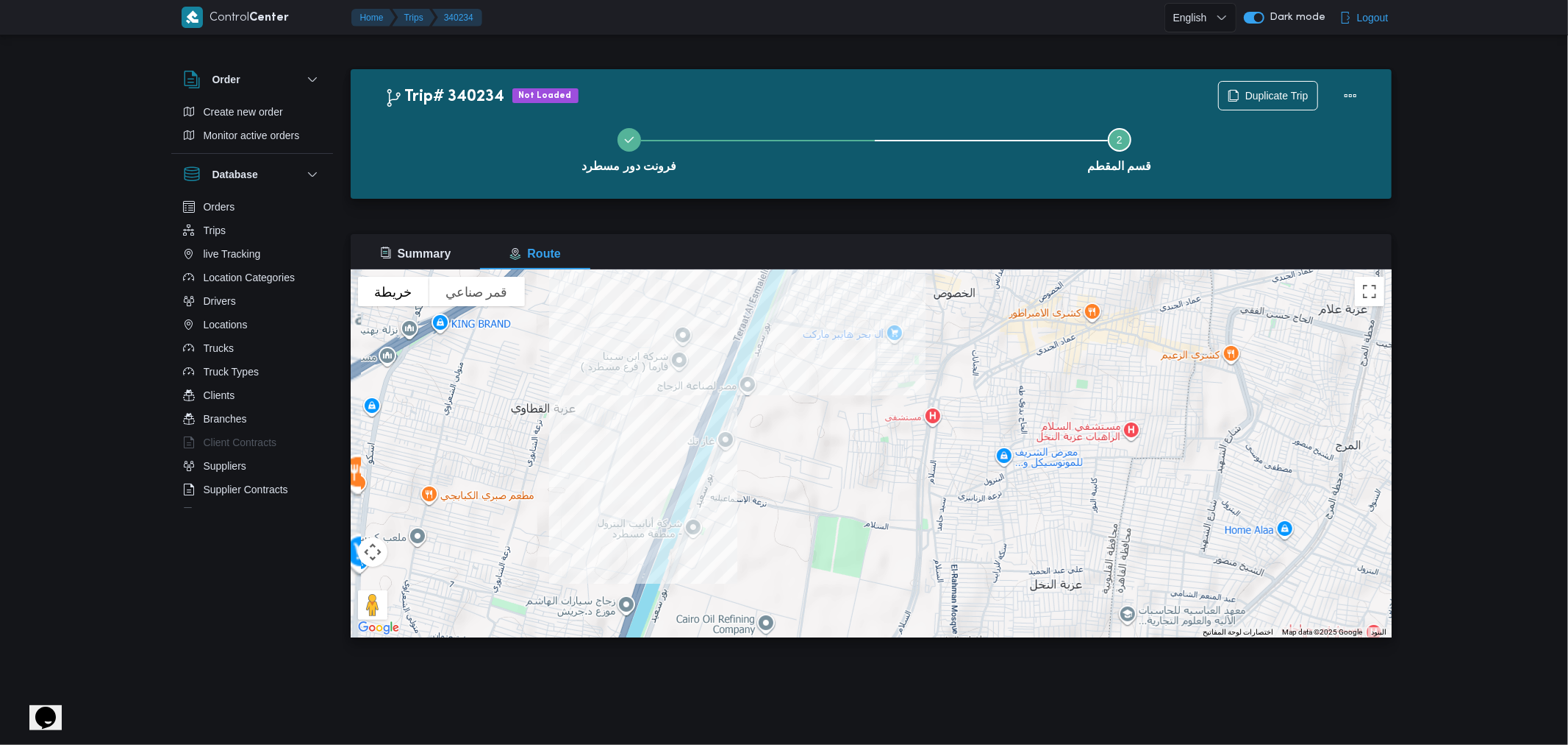
drag, startPoint x: 673, startPoint y: 482, endPoint x: 761, endPoint y: 473, distance: 88.5
click at [788, 447] on div at bounding box center [871, 454] width 1041 height 368
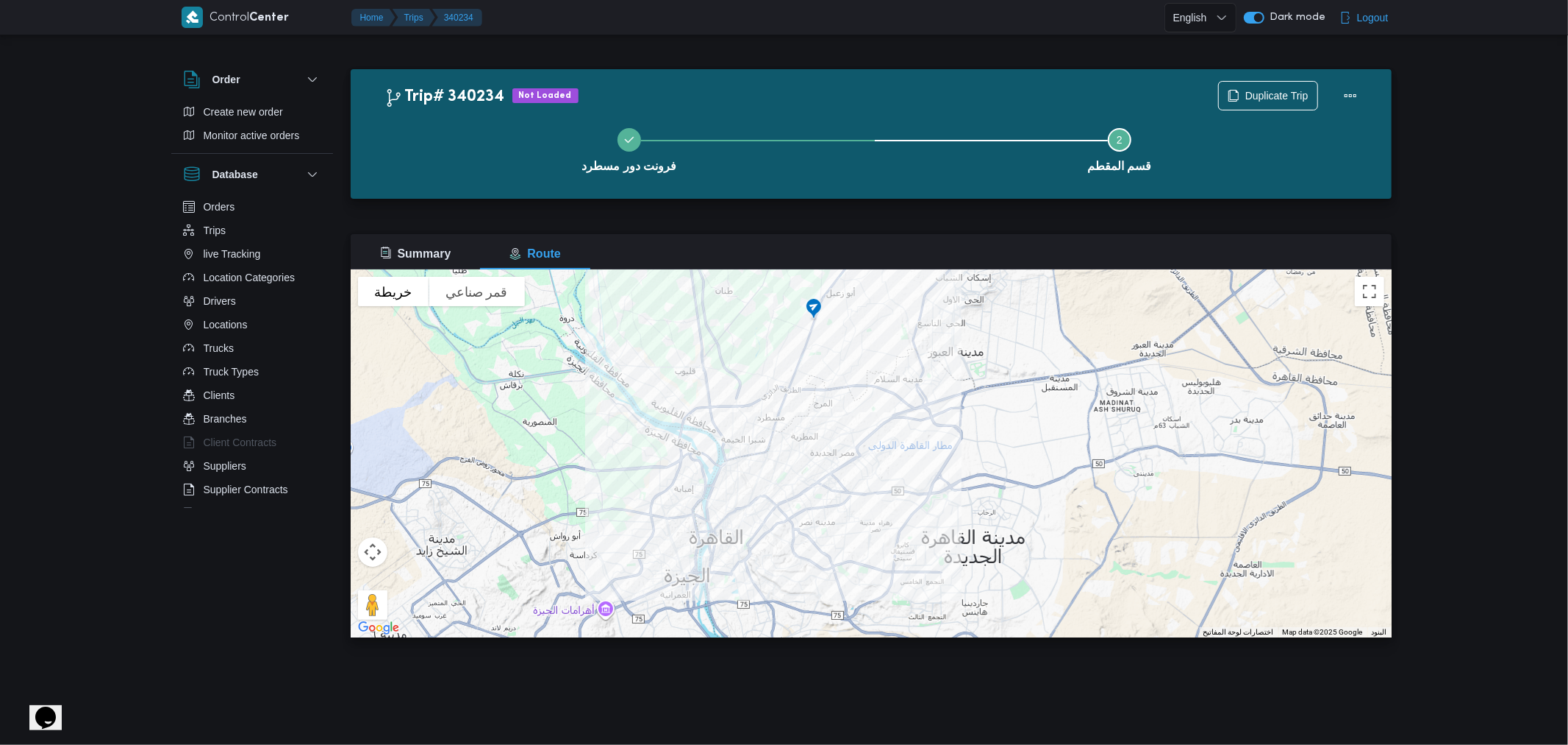
click at [814, 303] on img at bounding box center [814, 309] width 36 height 36
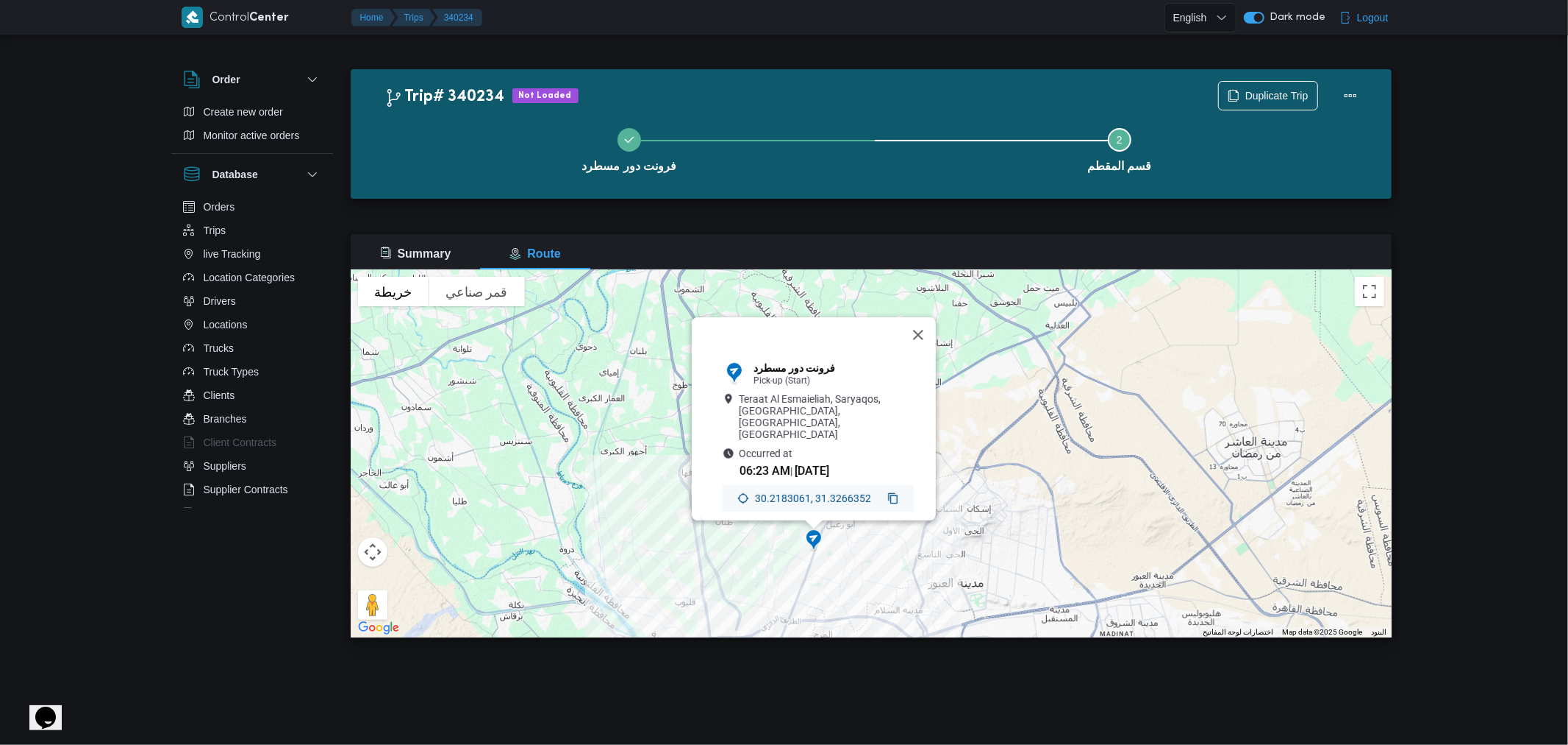
click at [893, 487] on div "30.2183061, 31.3266352" at bounding box center [819, 498] width 192 height 26
click at [887, 492] on icon at bounding box center [893, 498] width 12 height 12
click at [925, 328] on button "إغلاق" at bounding box center [918, 335] width 36 height 36
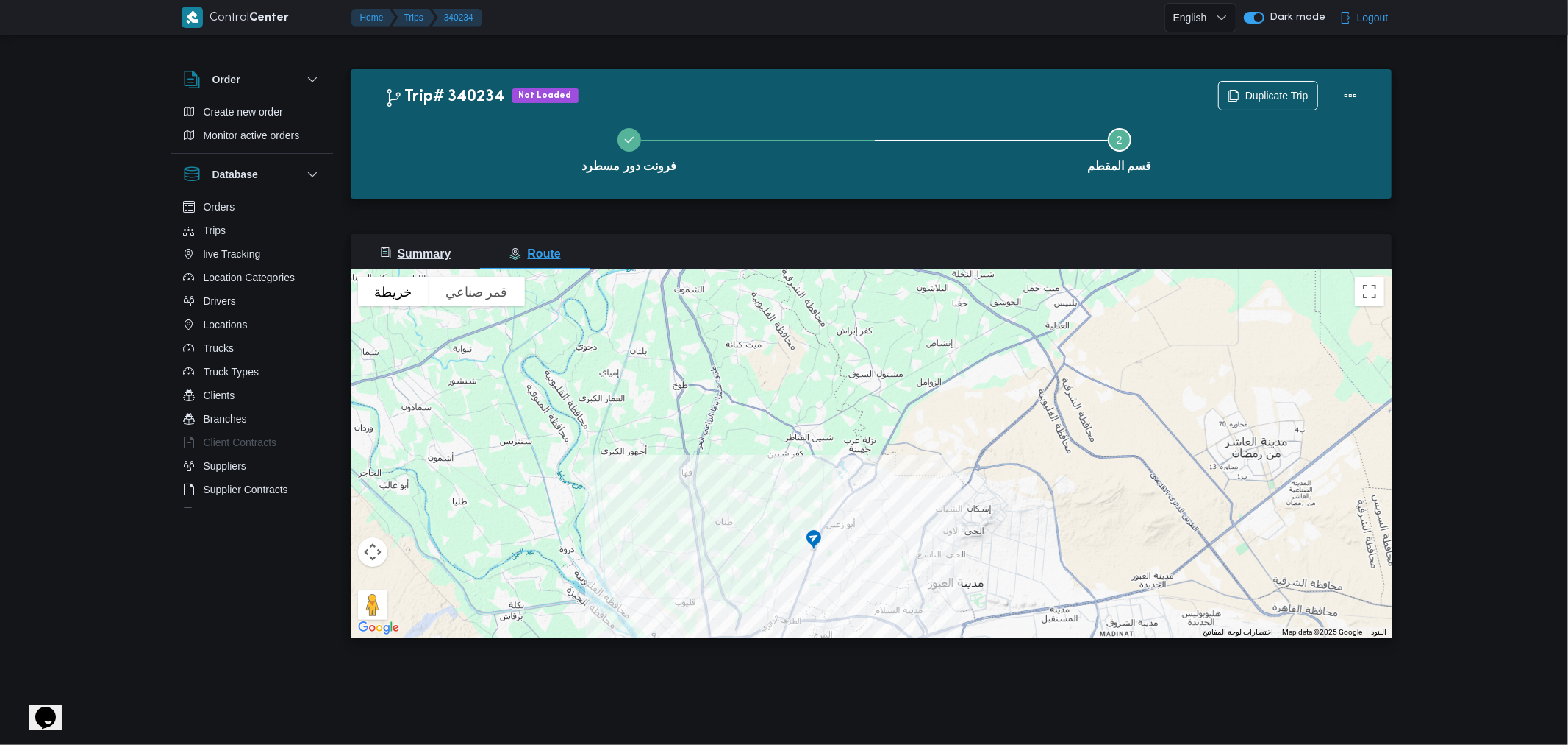
click at [459, 257] on button "Summary" at bounding box center [416, 252] width 131 height 36
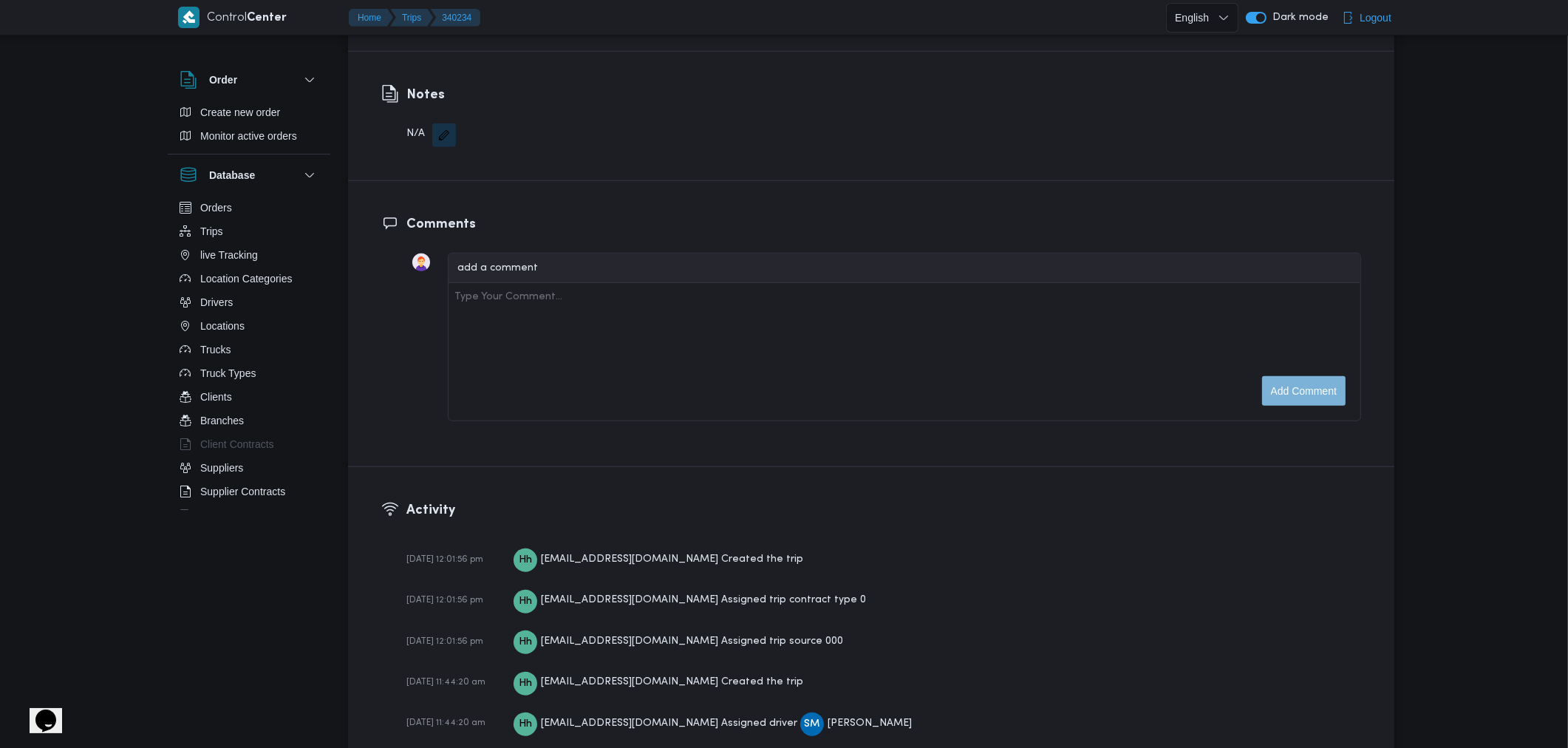
scroll to position [1902, 0]
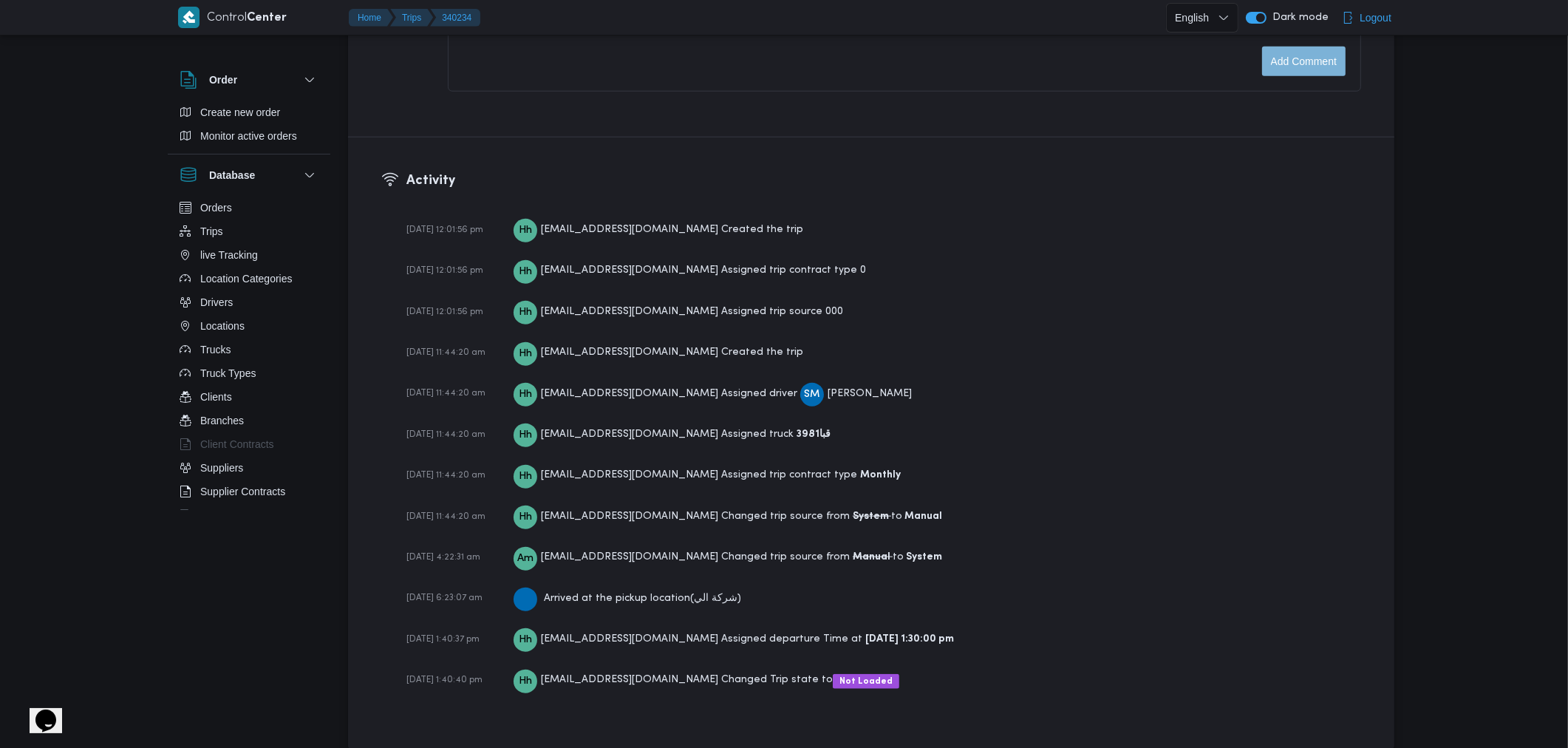
drag, startPoint x: 455, startPoint y: 455, endPoint x: 453, endPoint y: 630, distance: 175.0
click at [241, 231] on button "Trips" at bounding box center [249, 231] width 151 height 24
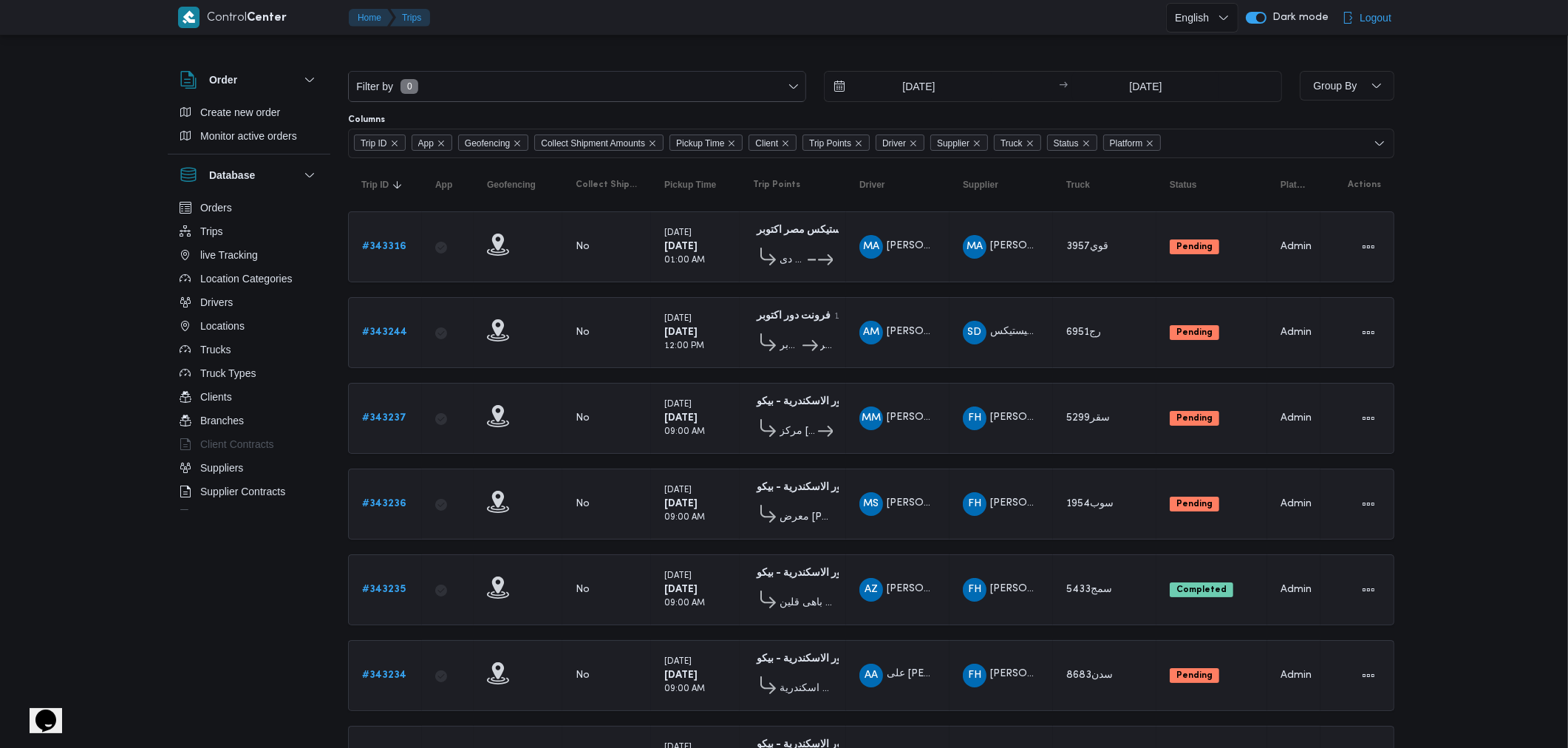
click at [1066, 83] on div "→" at bounding box center [1062, 86] width 8 height 10
click at [838, 83] on input "[DATE]" at bounding box center [909, 86] width 168 height 29
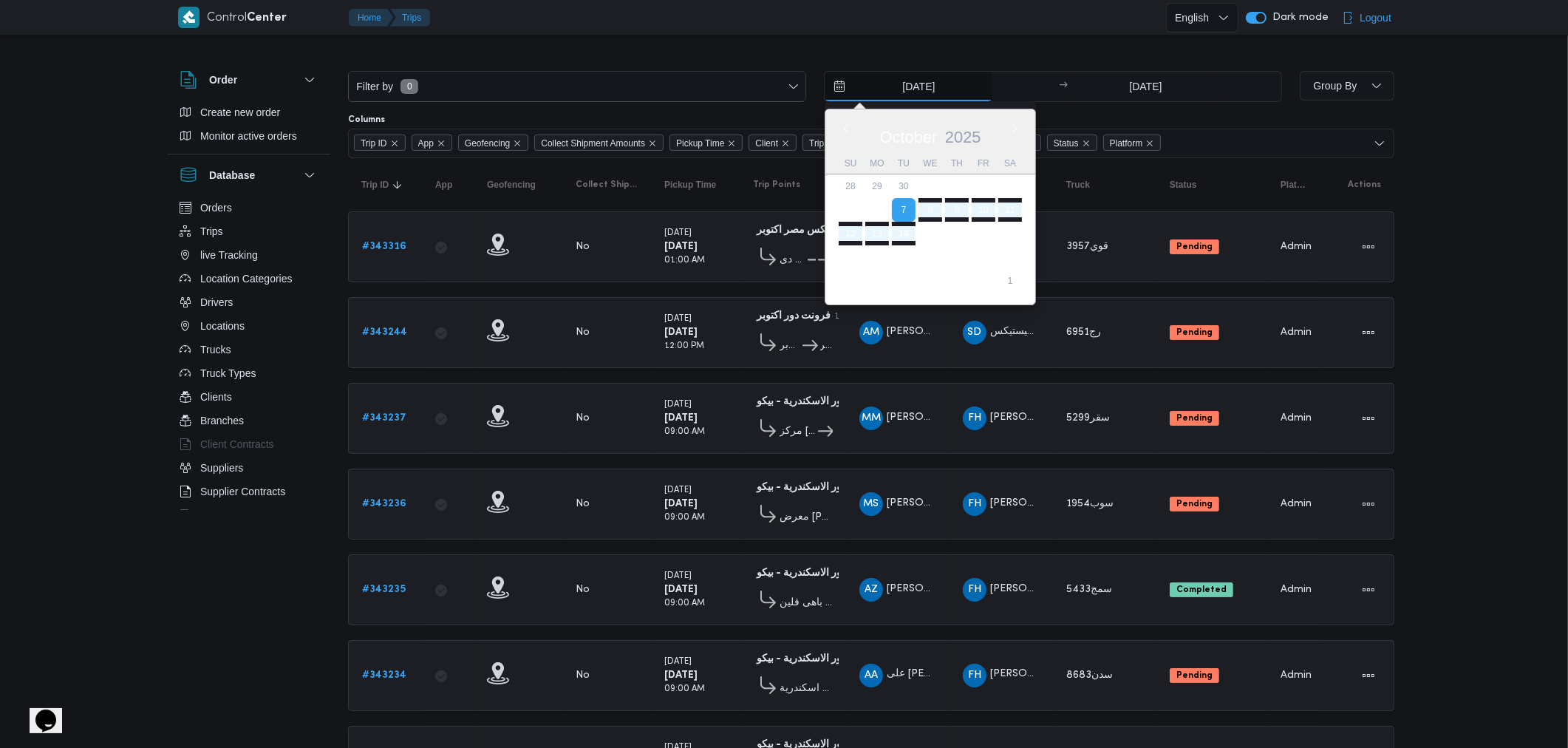
click at [838, 83] on input "[DATE]" at bounding box center [909, 86] width 168 height 29
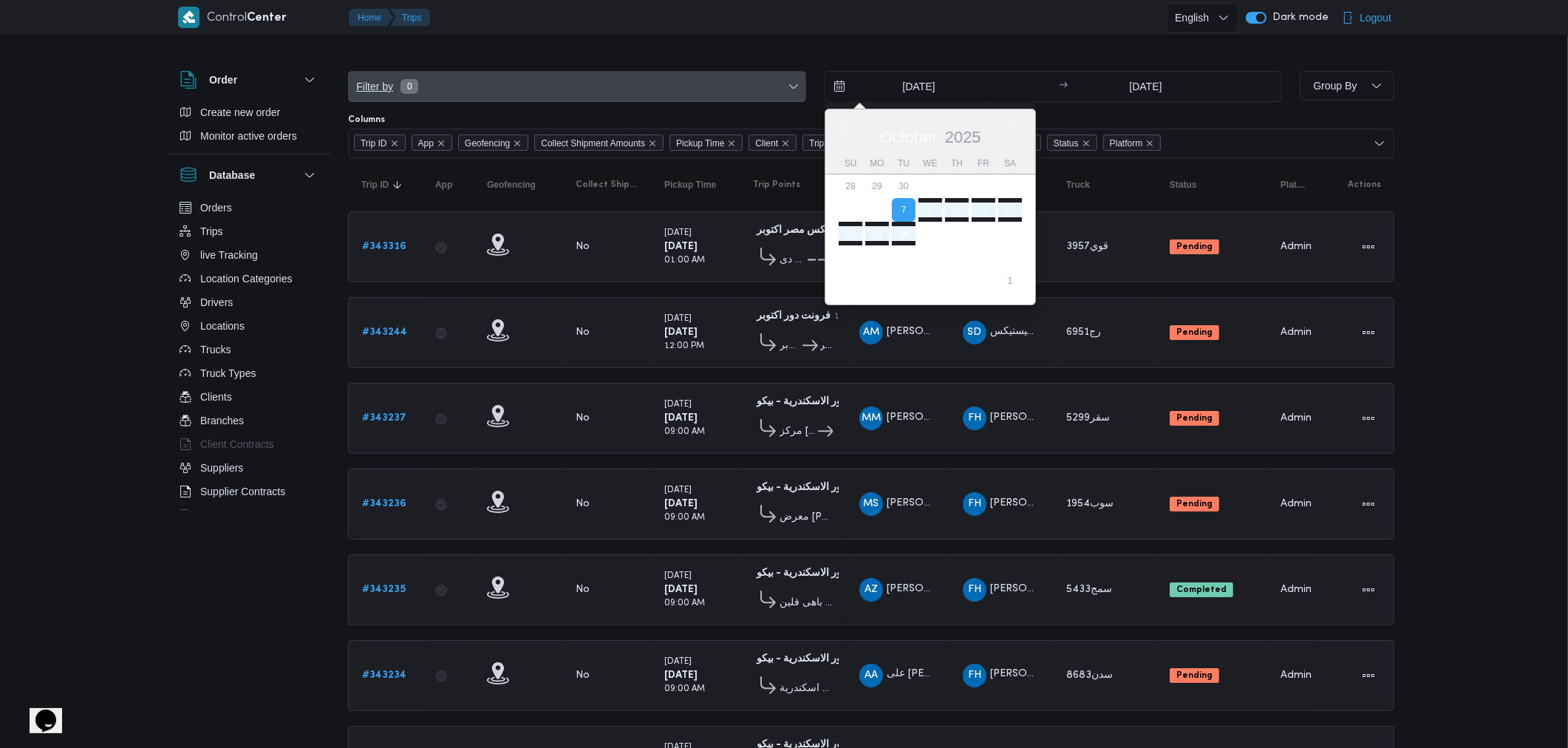
click at [794, 80] on icon "button" at bounding box center [793, 86] width 12 height 12
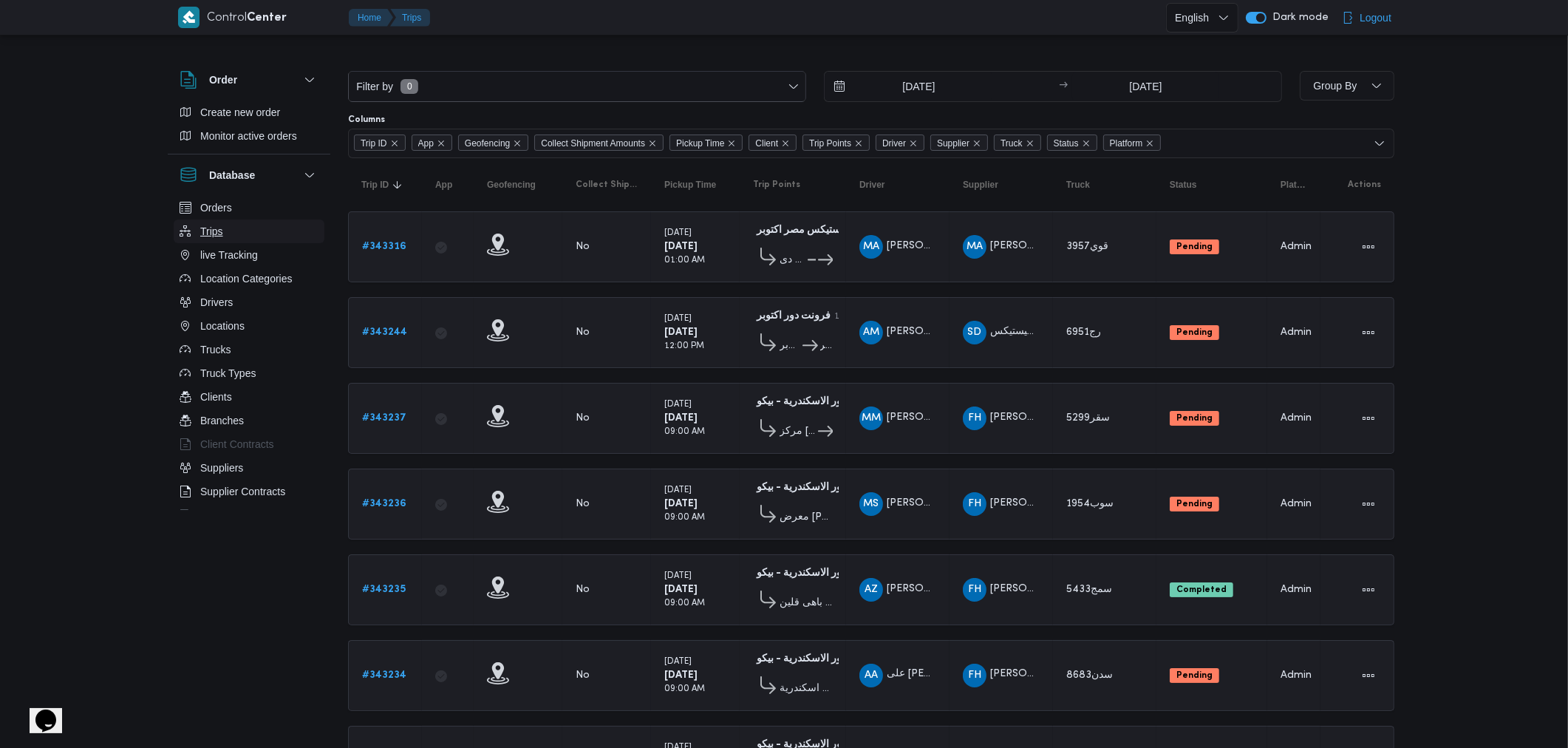
click at [232, 235] on button "Trips" at bounding box center [249, 231] width 151 height 24
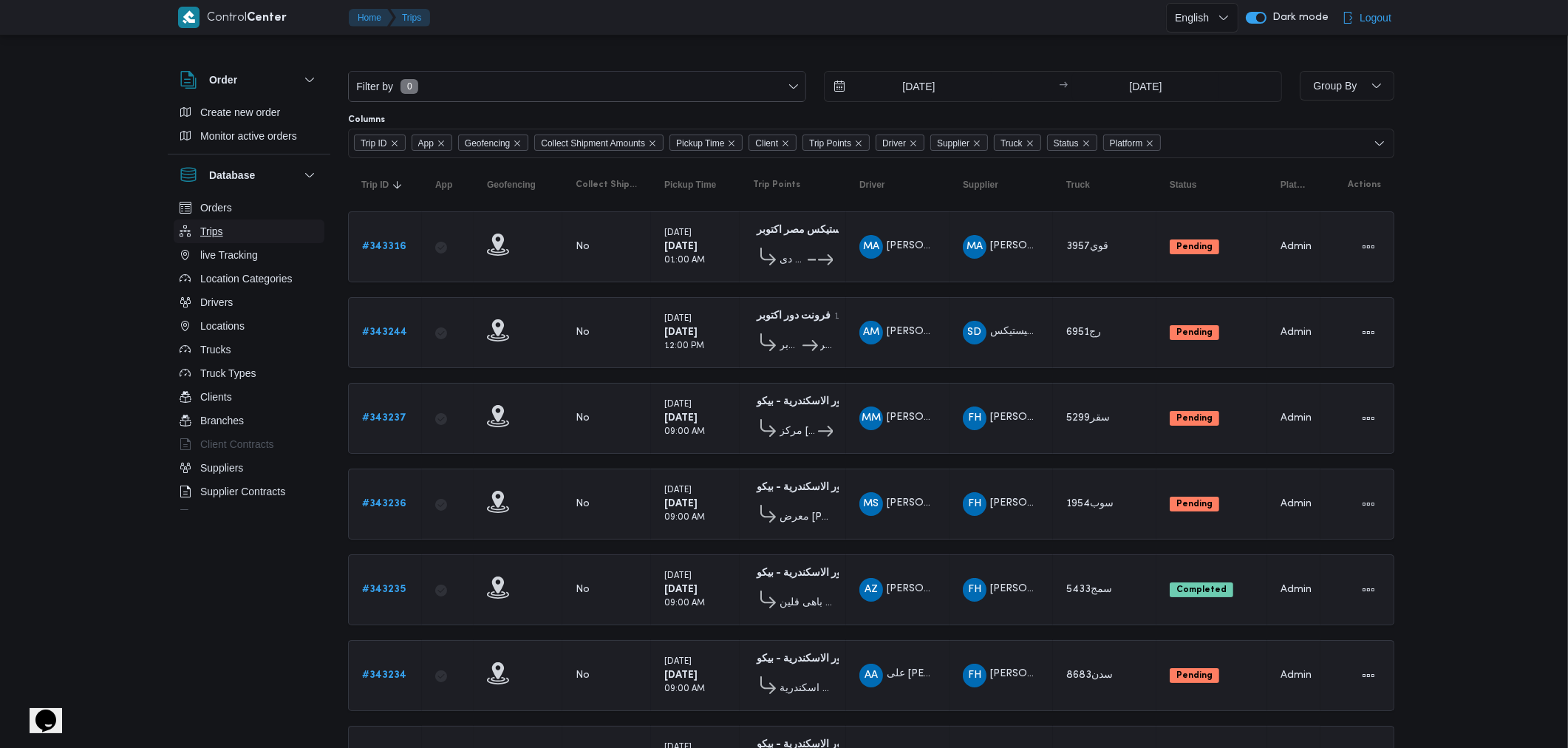
click at [232, 235] on button "Trips" at bounding box center [249, 231] width 151 height 24
click at [305, 182] on button "Database" at bounding box center [248, 175] width 139 height 18
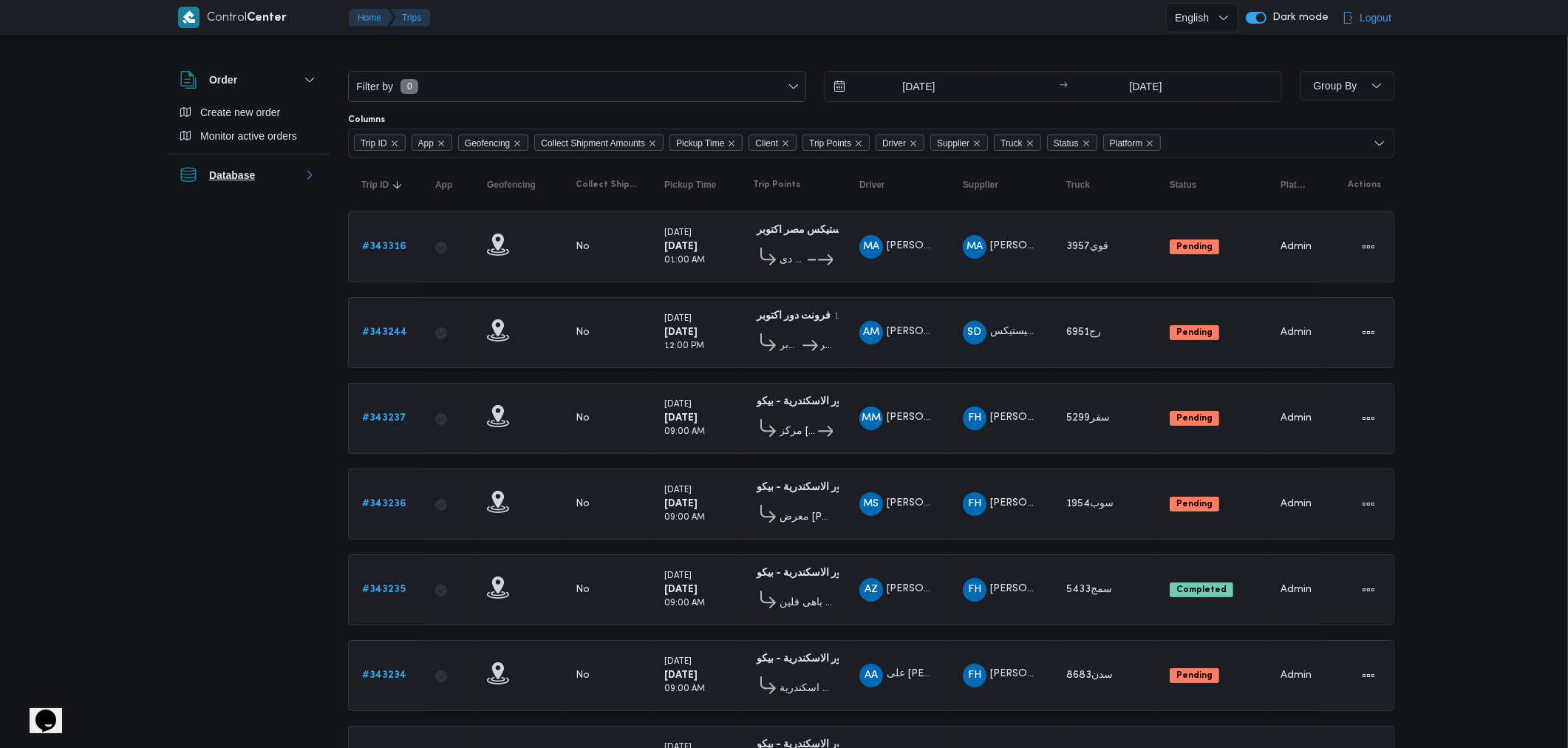
click at [305, 182] on button "Database" at bounding box center [248, 175] width 139 height 18
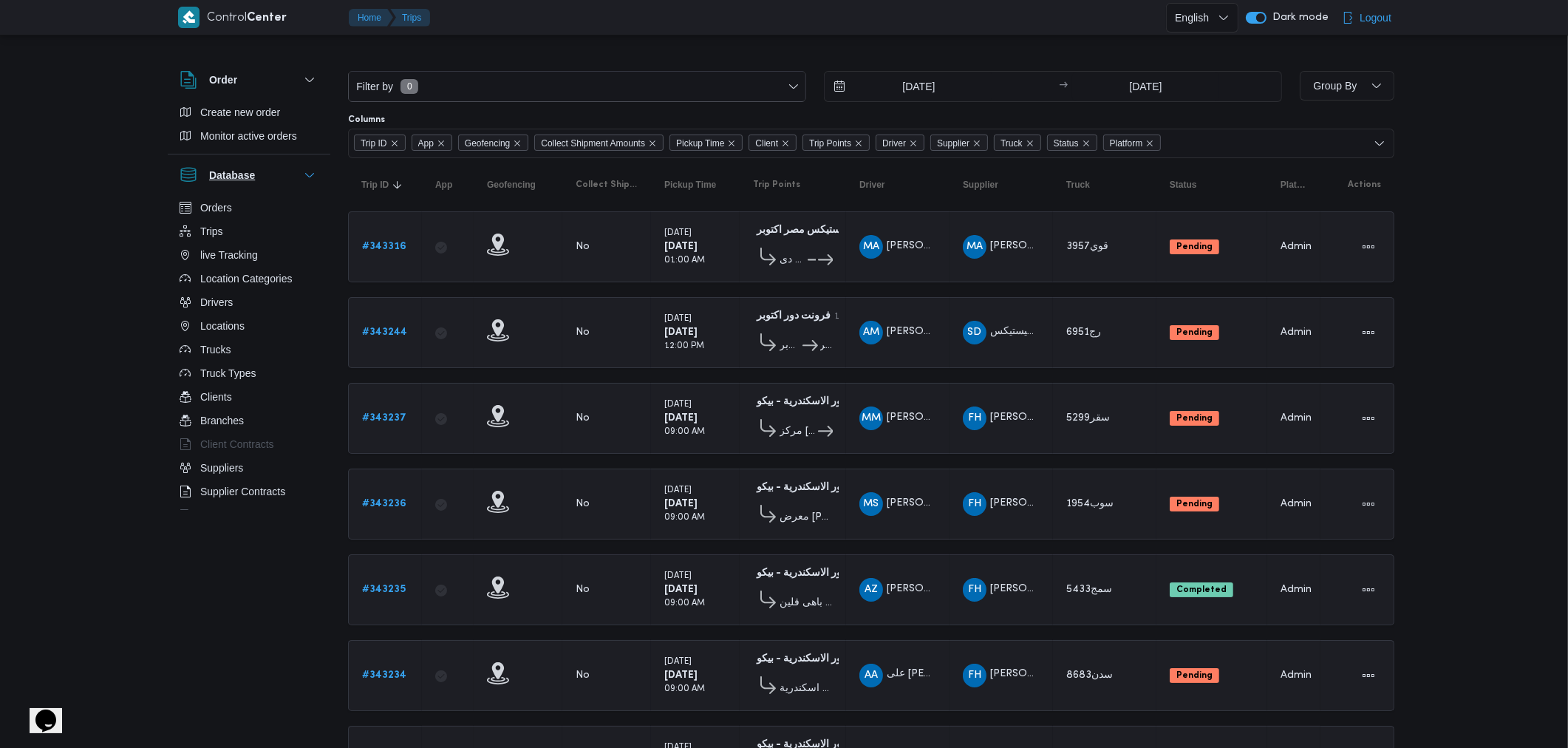
click at [305, 182] on button "Database" at bounding box center [248, 175] width 139 height 18
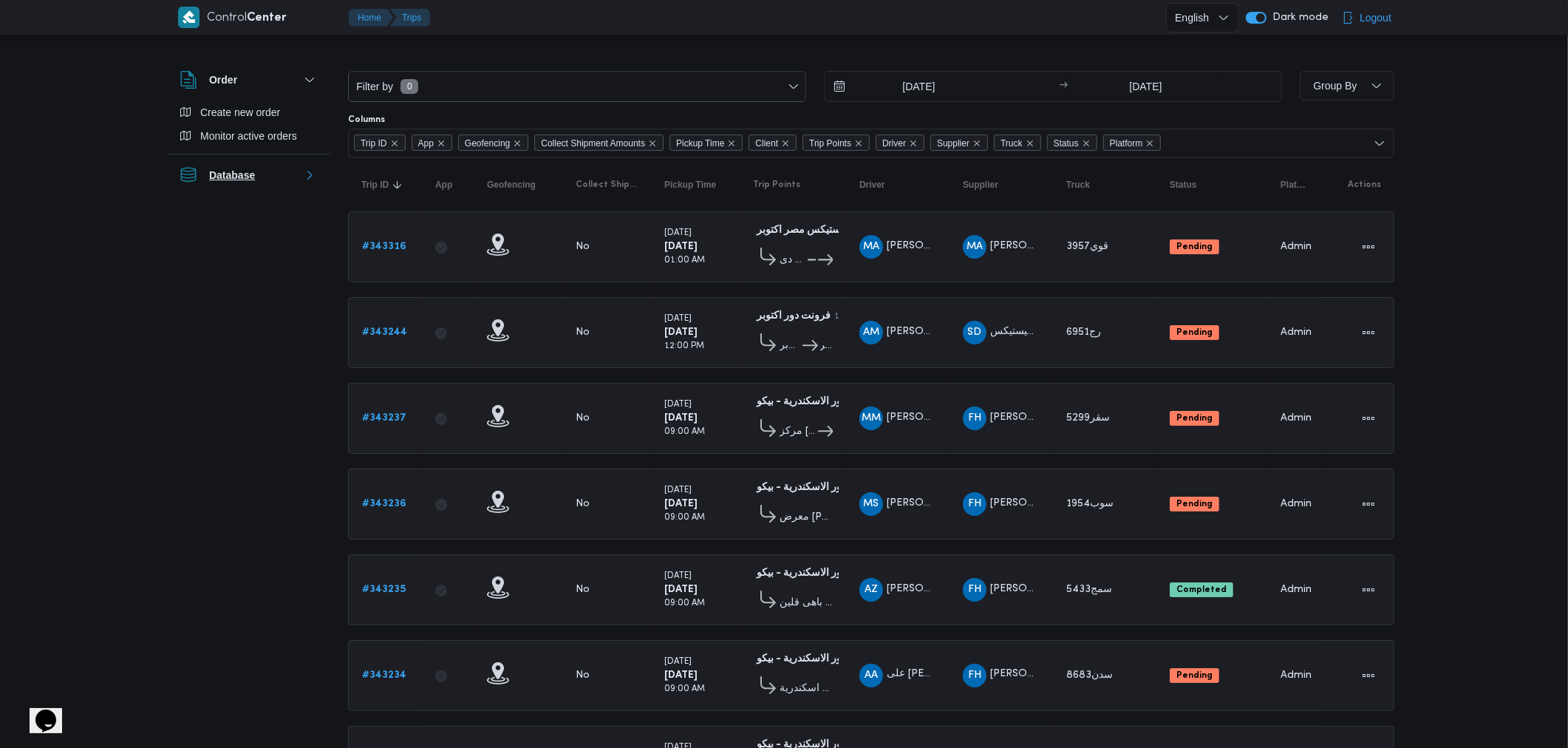
click at [305, 182] on button "Database" at bounding box center [248, 175] width 139 height 18
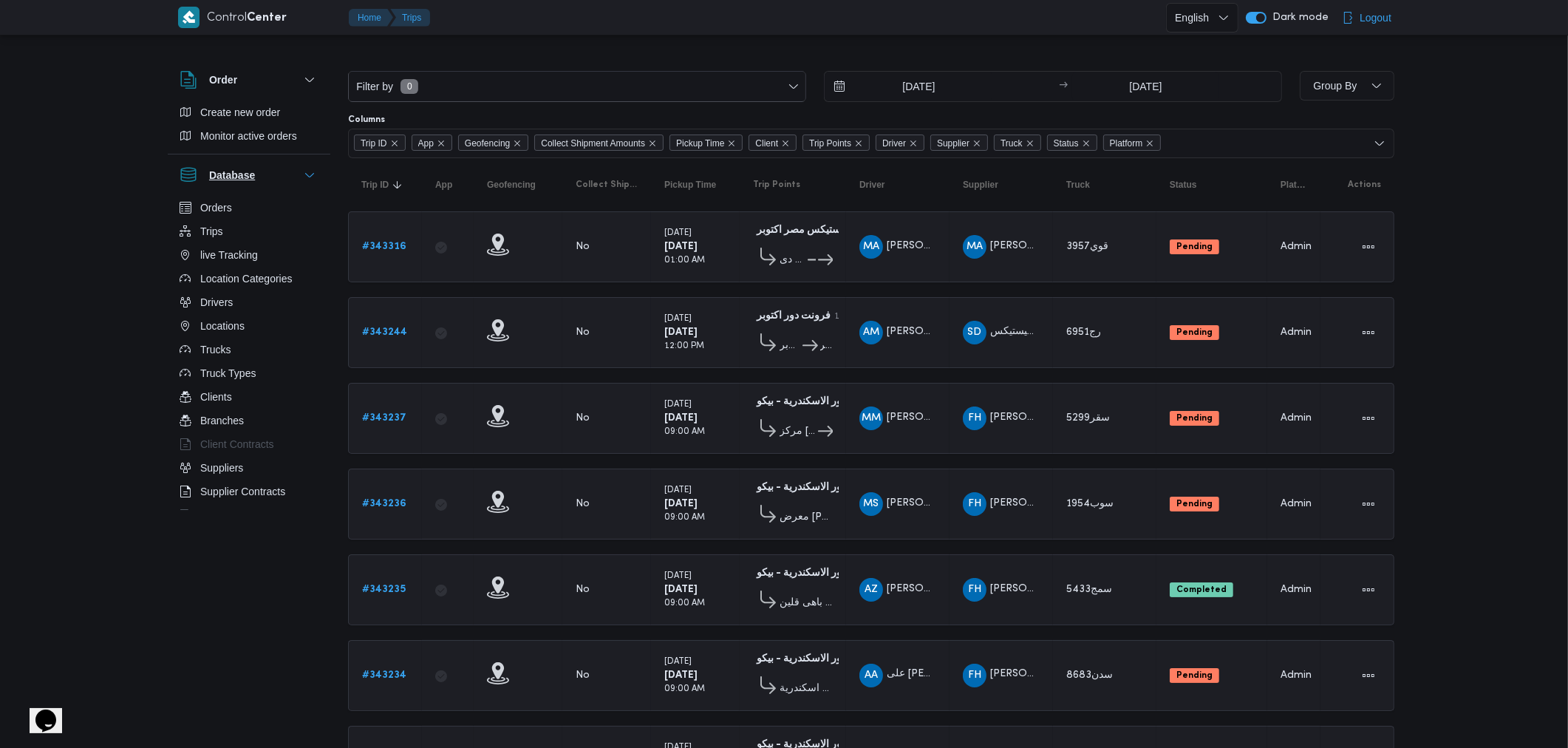
click at [305, 182] on button "Database" at bounding box center [248, 175] width 139 height 18
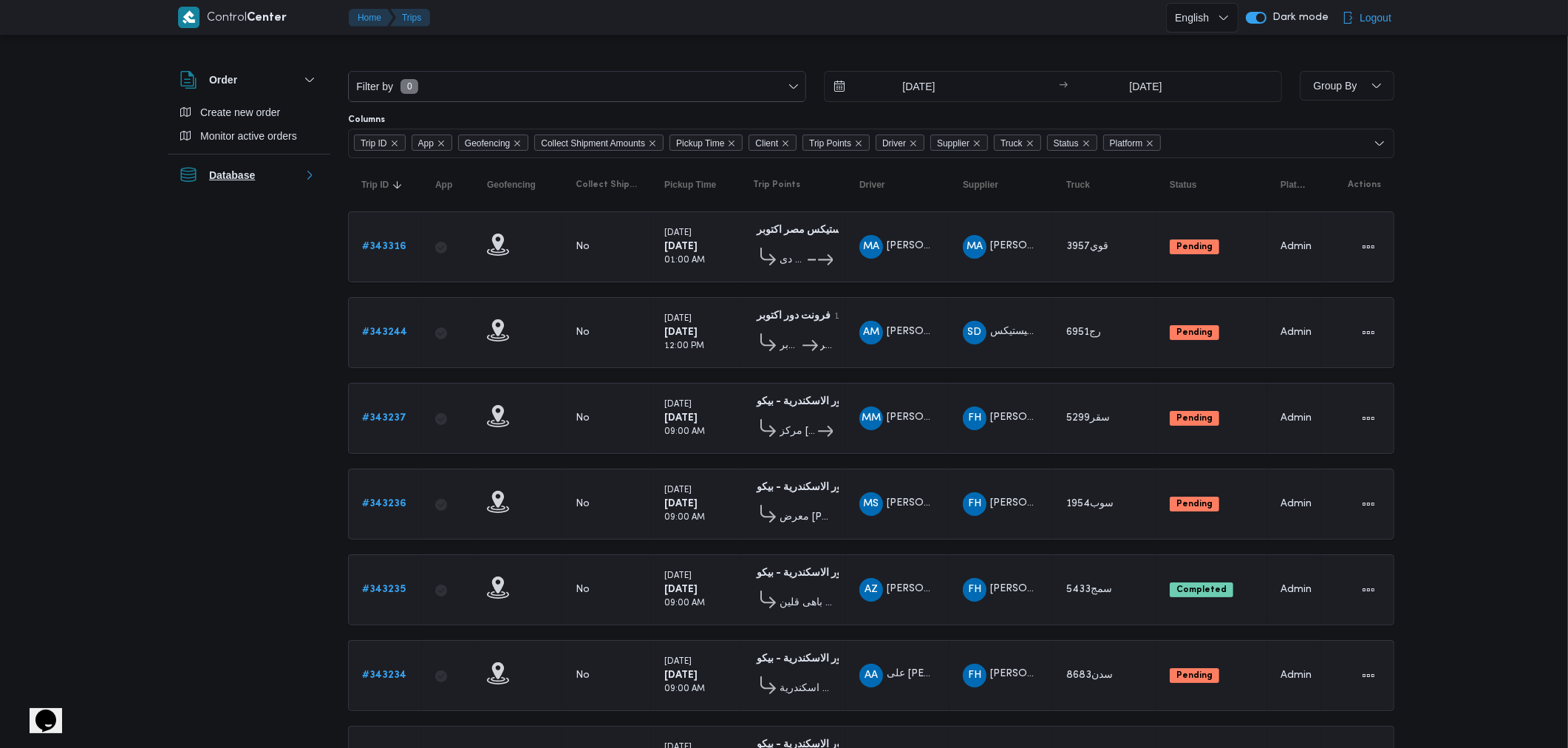
click at [305, 182] on button "Database" at bounding box center [248, 175] width 139 height 18
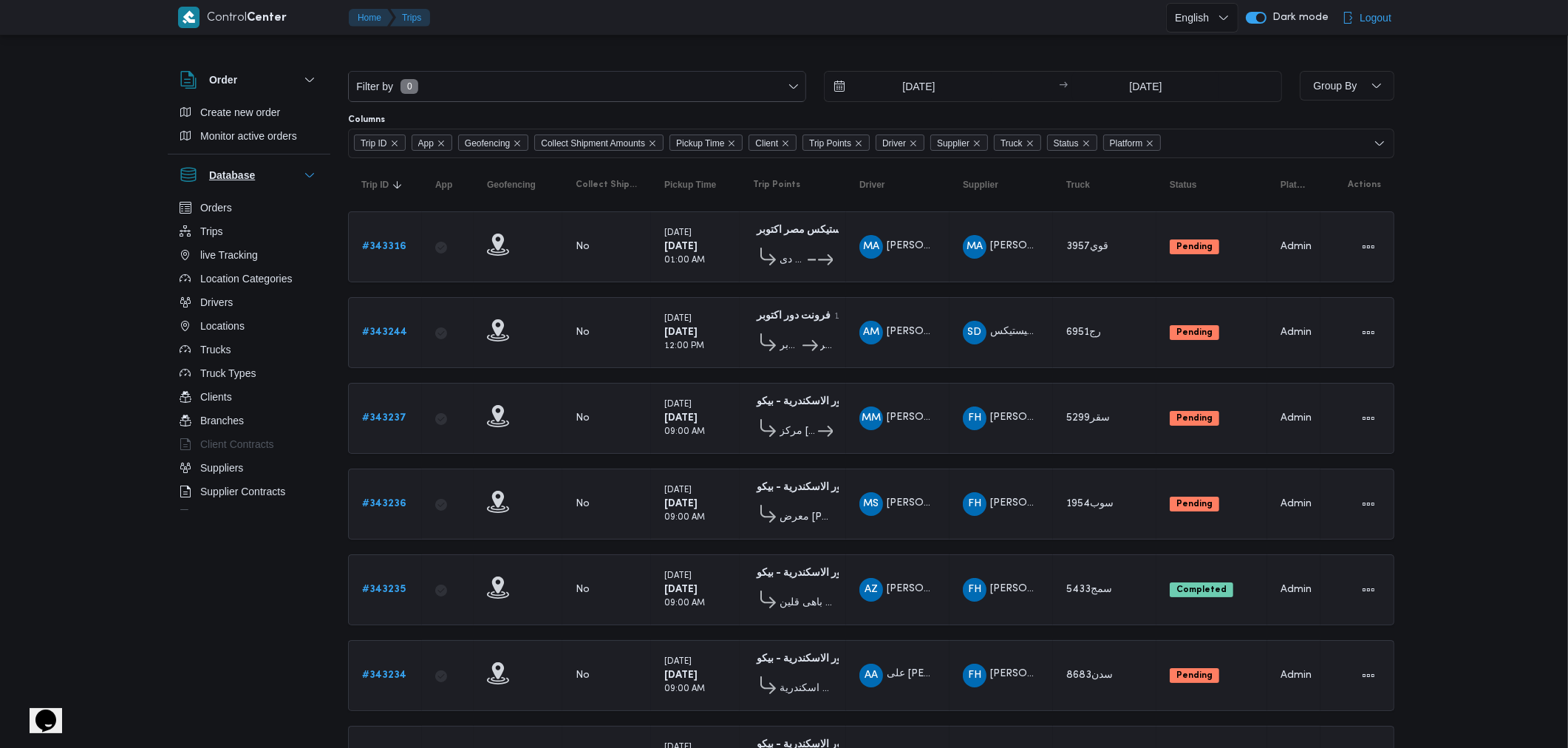
click at [305, 182] on button "Database" at bounding box center [248, 175] width 139 height 18
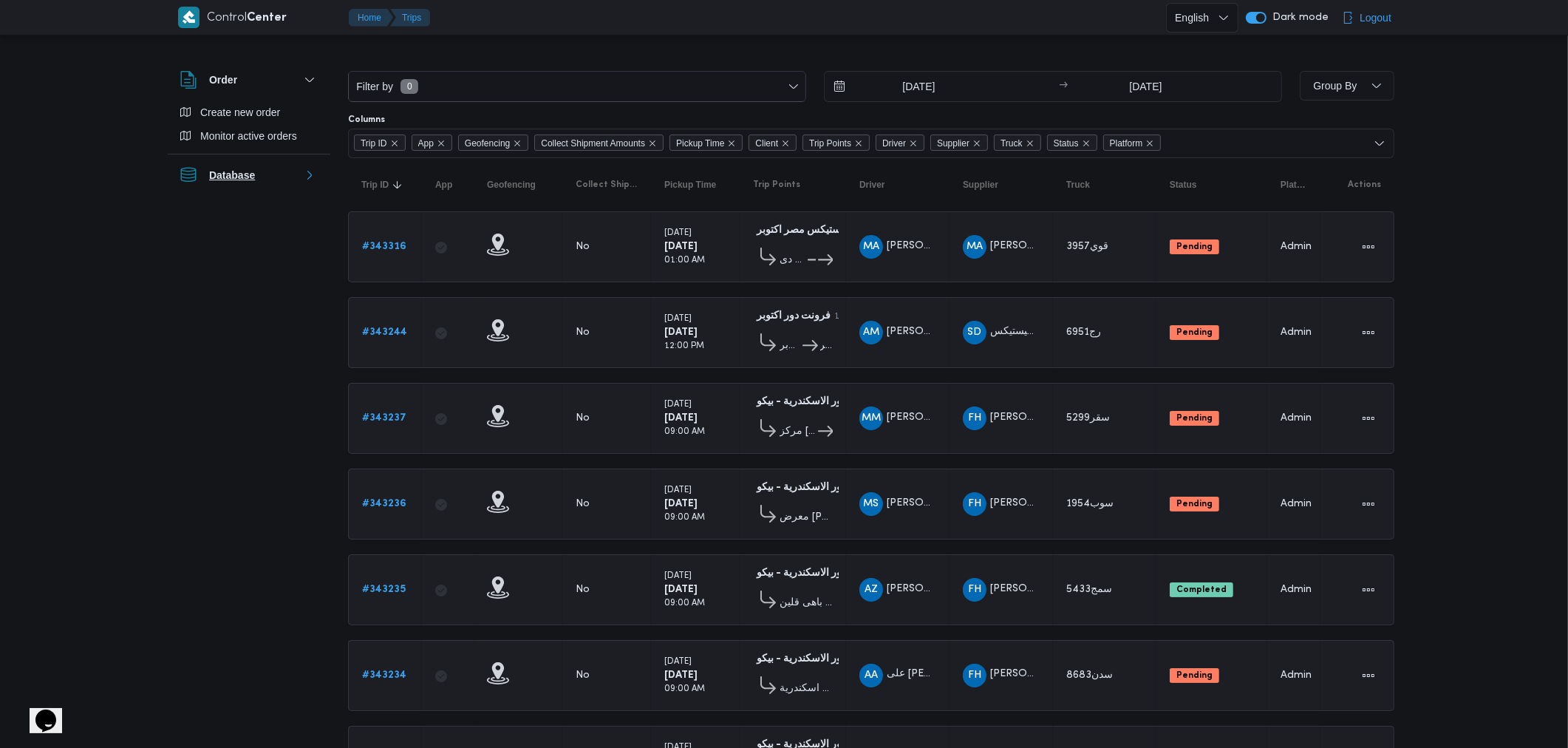
click at [305, 182] on button "Database" at bounding box center [248, 175] width 139 height 18
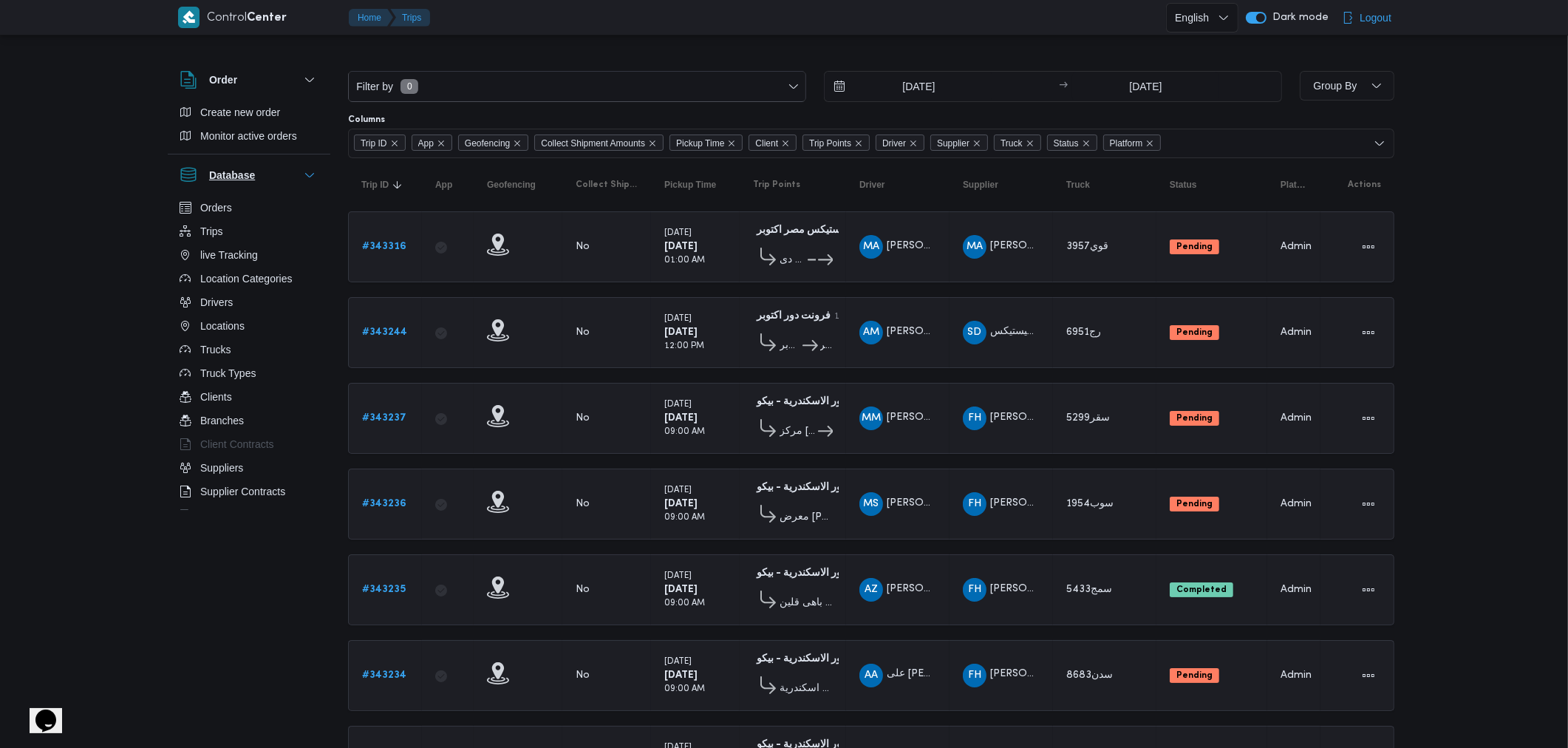
click at [305, 182] on button "Database" at bounding box center [248, 175] width 139 height 18
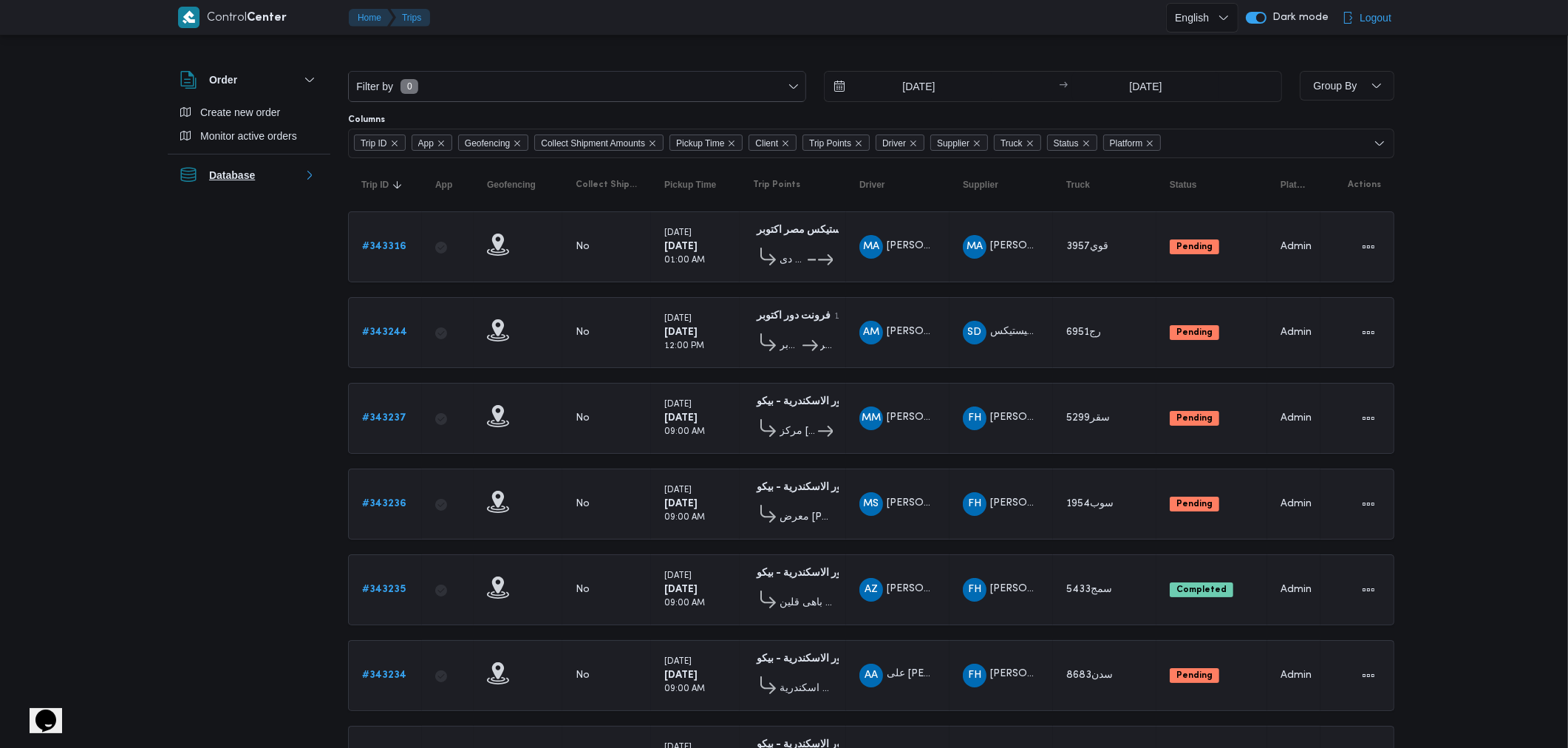
click at [305, 182] on button "Database" at bounding box center [248, 175] width 139 height 18
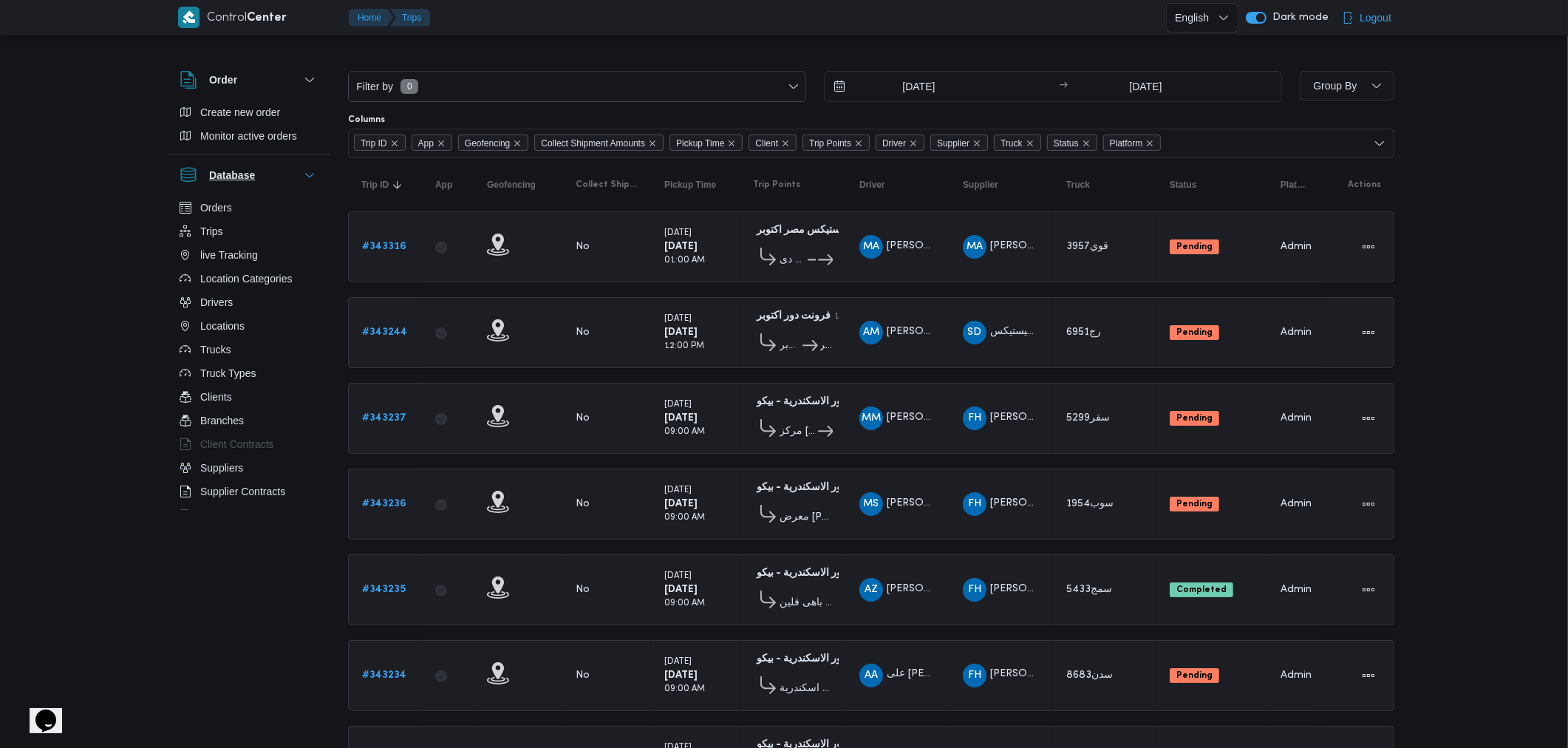
click at [305, 182] on button "Database" at bounding box center [248, 175] width 139 height 18
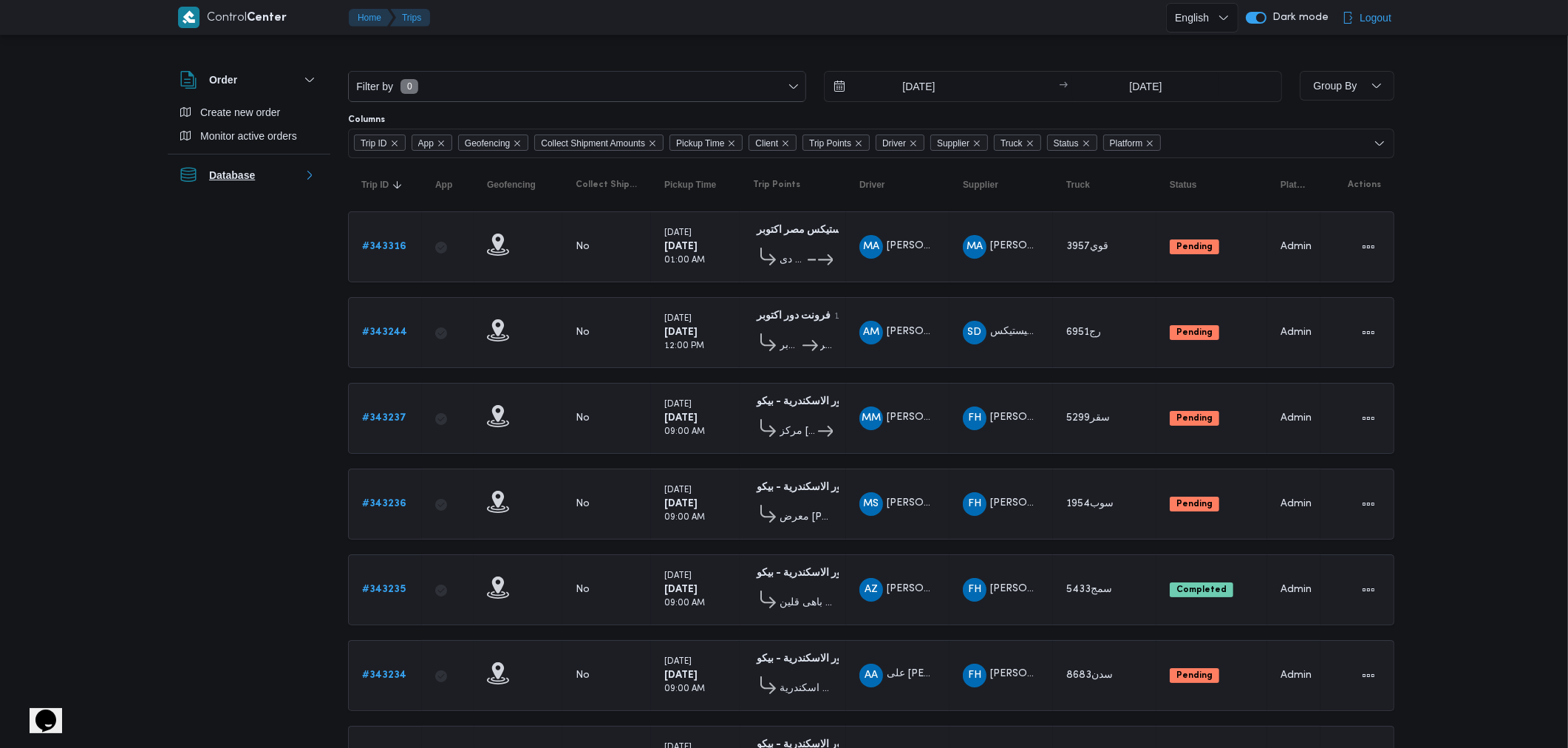
click at [305, 182] on button "Database" at bounding box center [248, 175] width 139 height 18
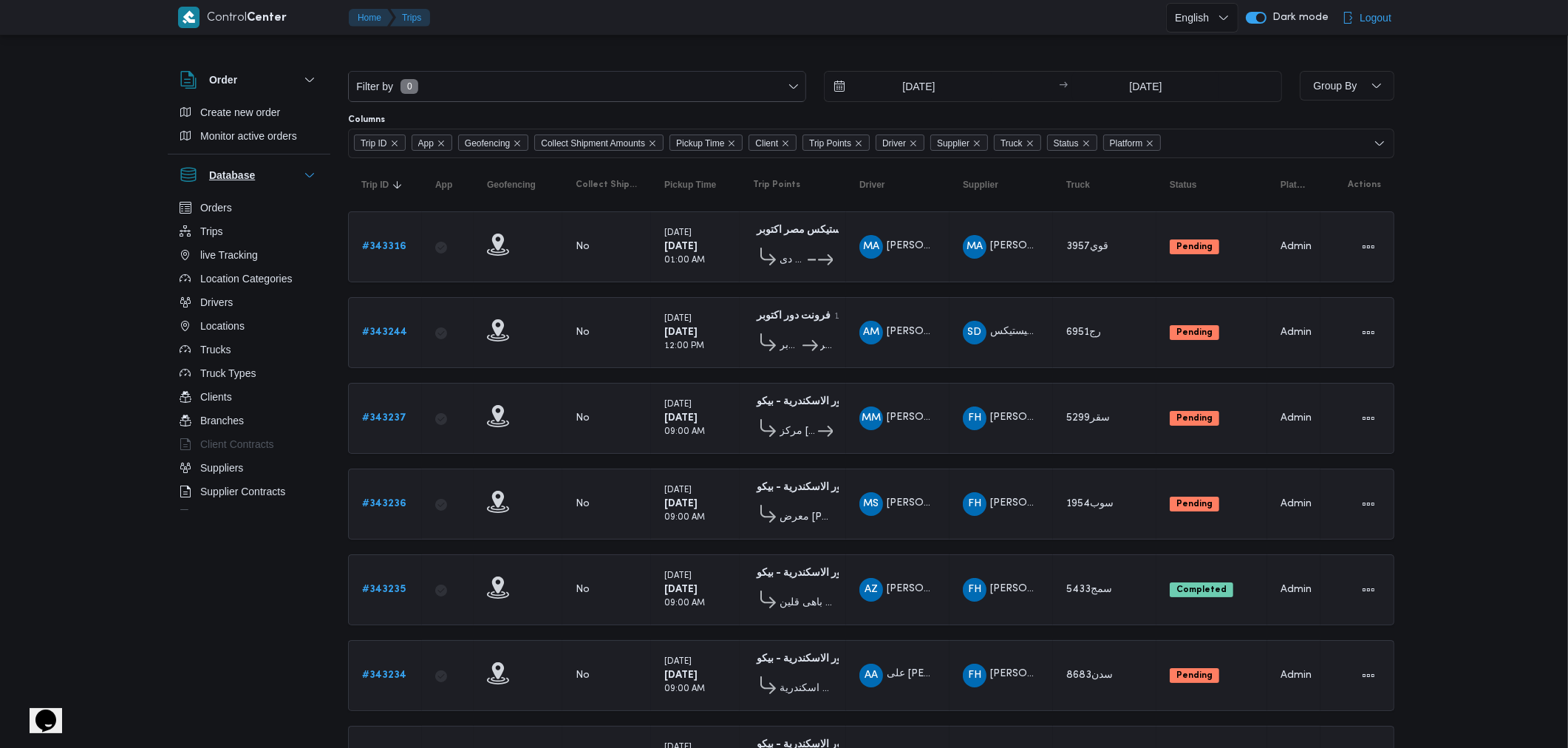
click at [305, 182] on button "Database" at bounding box center [248, 175] width 139 height 18
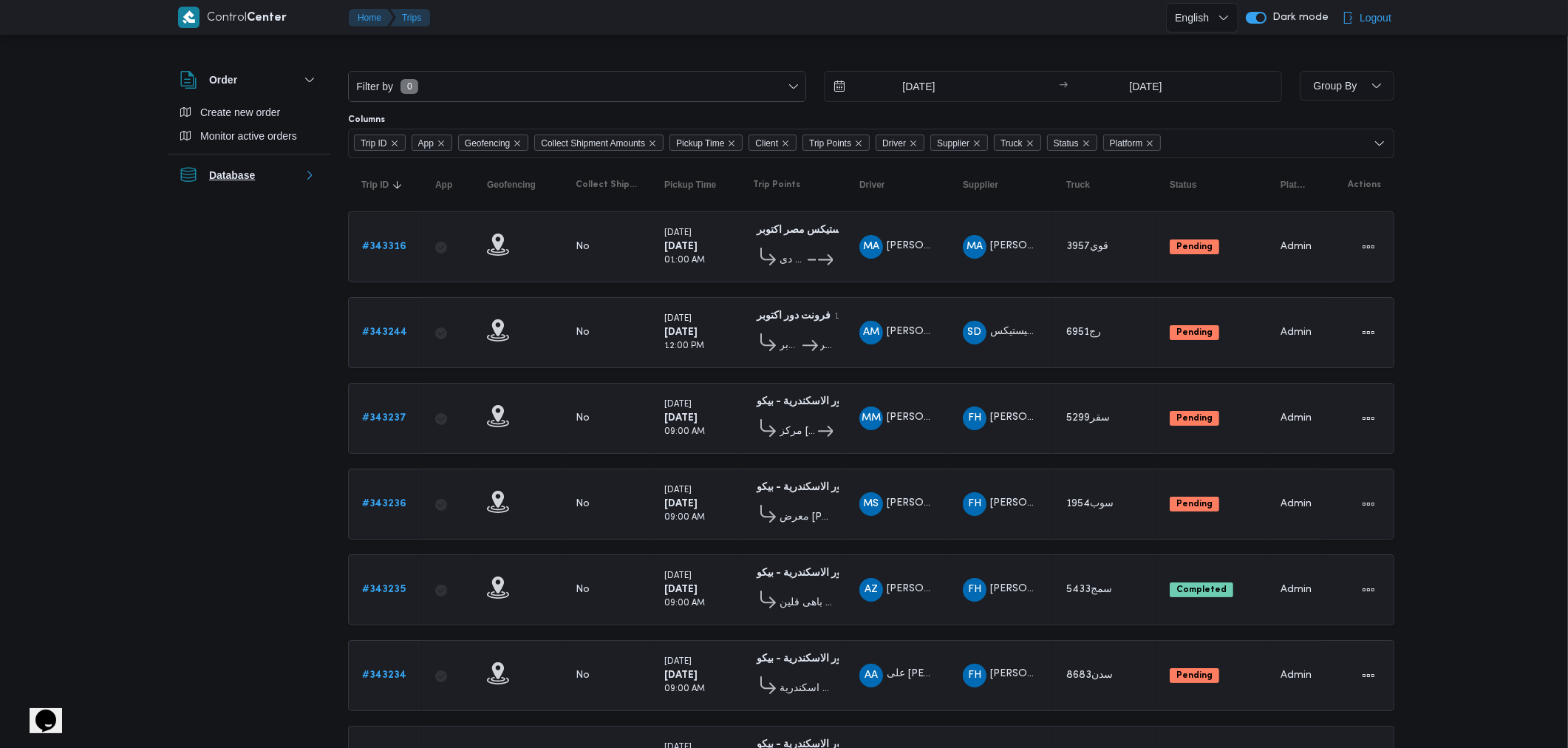
click at [305, 182] on button "Database" at bounding box center [248, 175] width 139 height 18
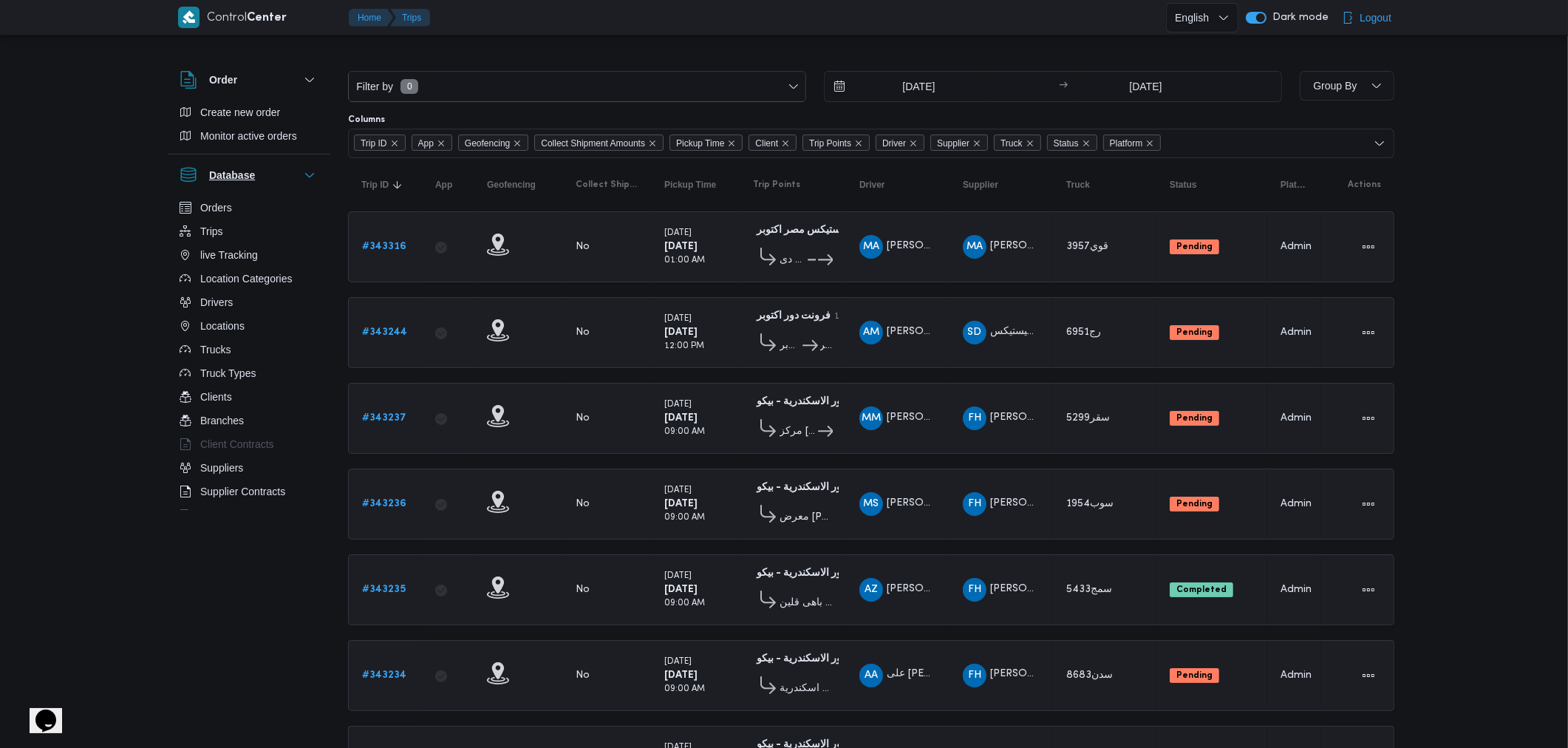
click at [305, 182] on button "Database" at bounding box center [248, 175] width 139 height 18
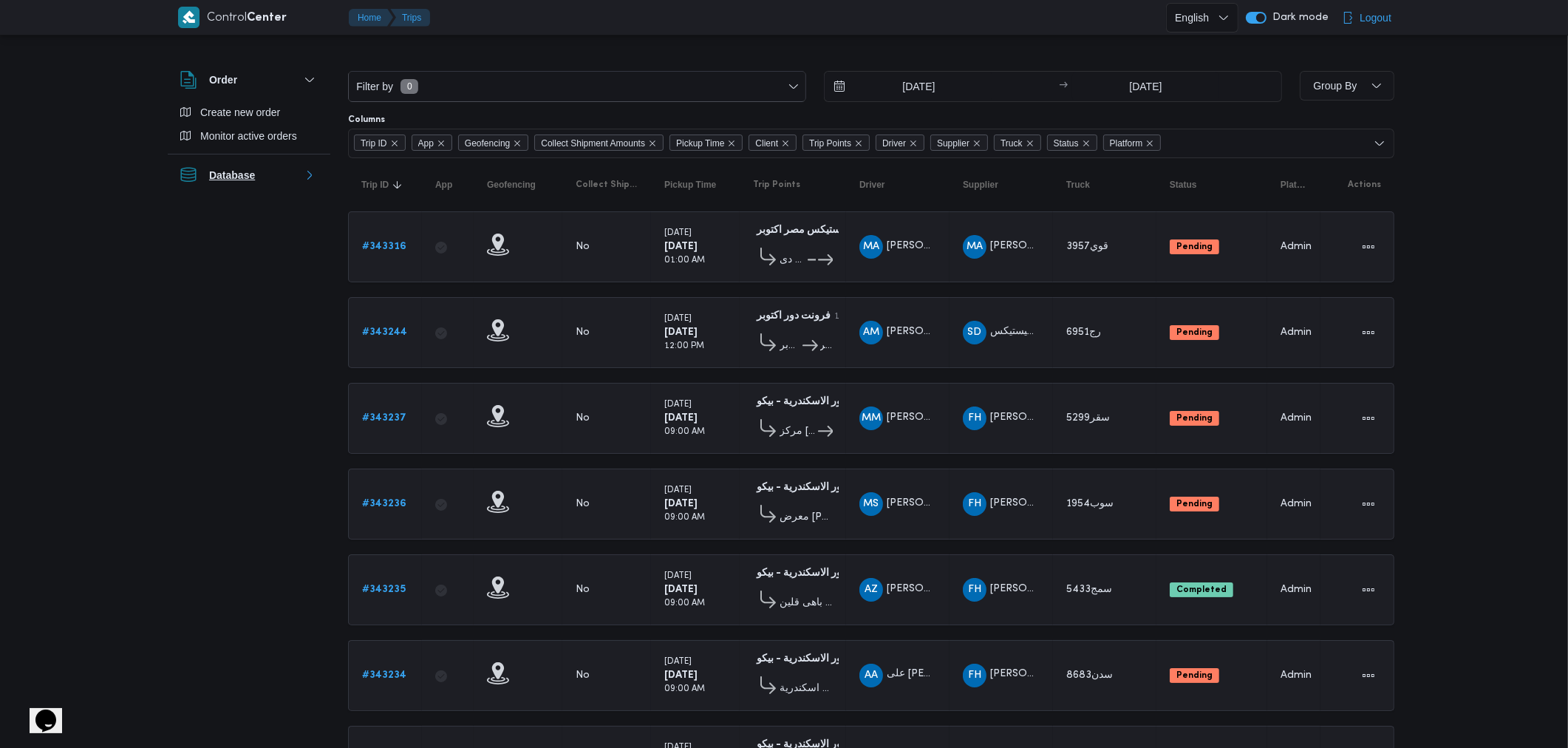
click at [305, 182] on button "Database" at bounding box center [248, 175] width 139 height 18
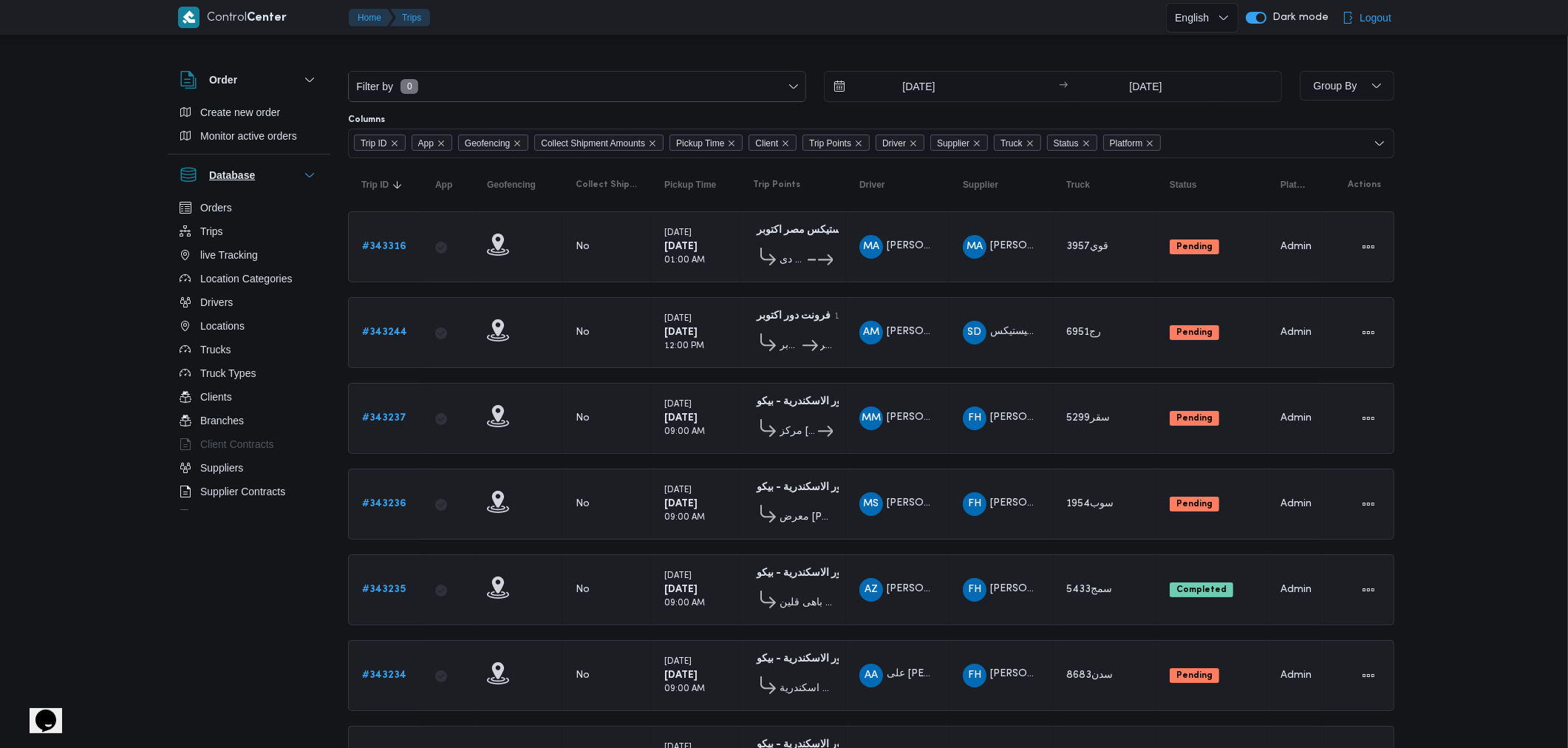
click at [305, 182] on button "Database" at bounding box center [248, 175] width 139 height 18
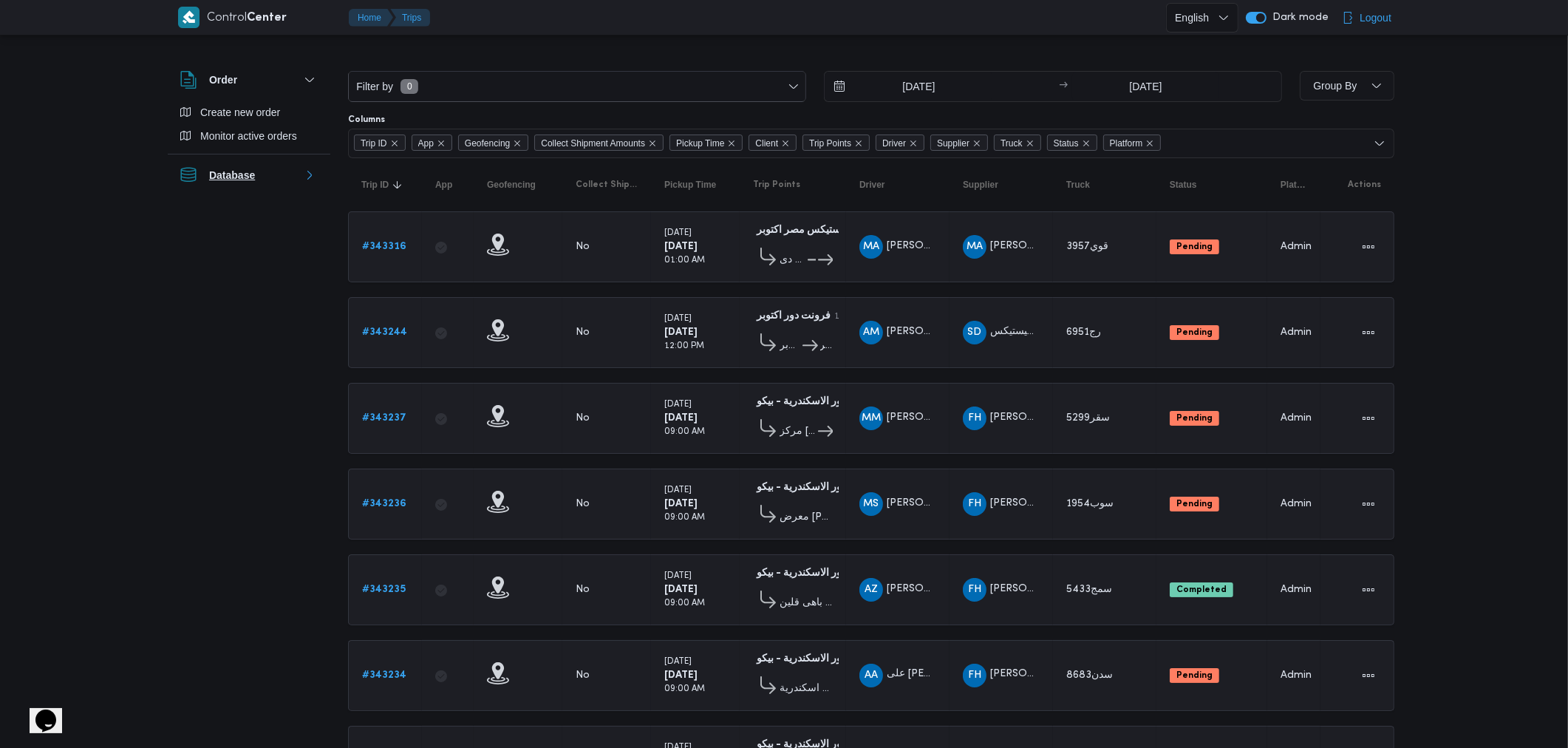
click at [305, 182] on button "Database" at bounding box center [248, 175] width 139 height 18
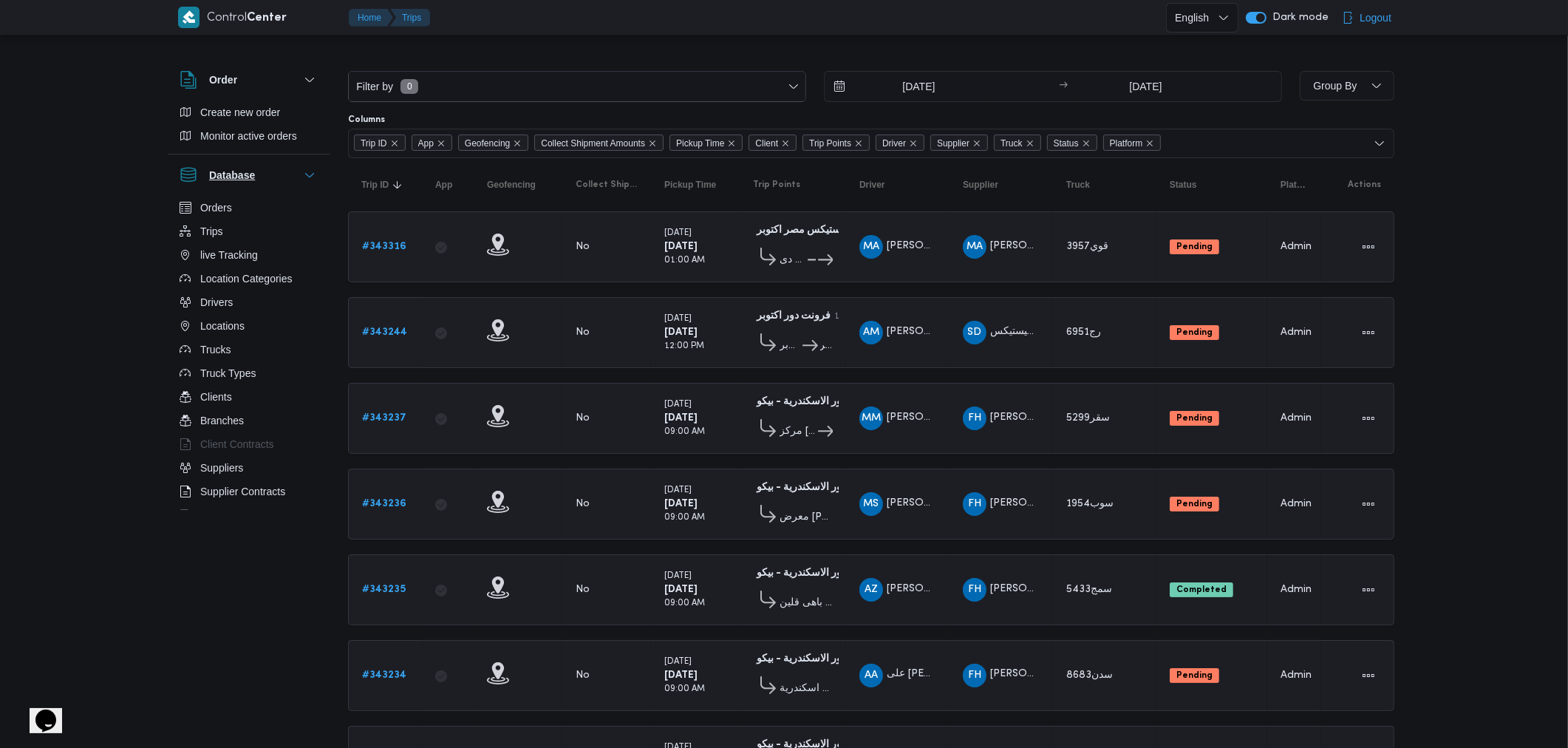
click at [305, 182] on button "Database" at bounding box center [248, 175] width 139 height 18
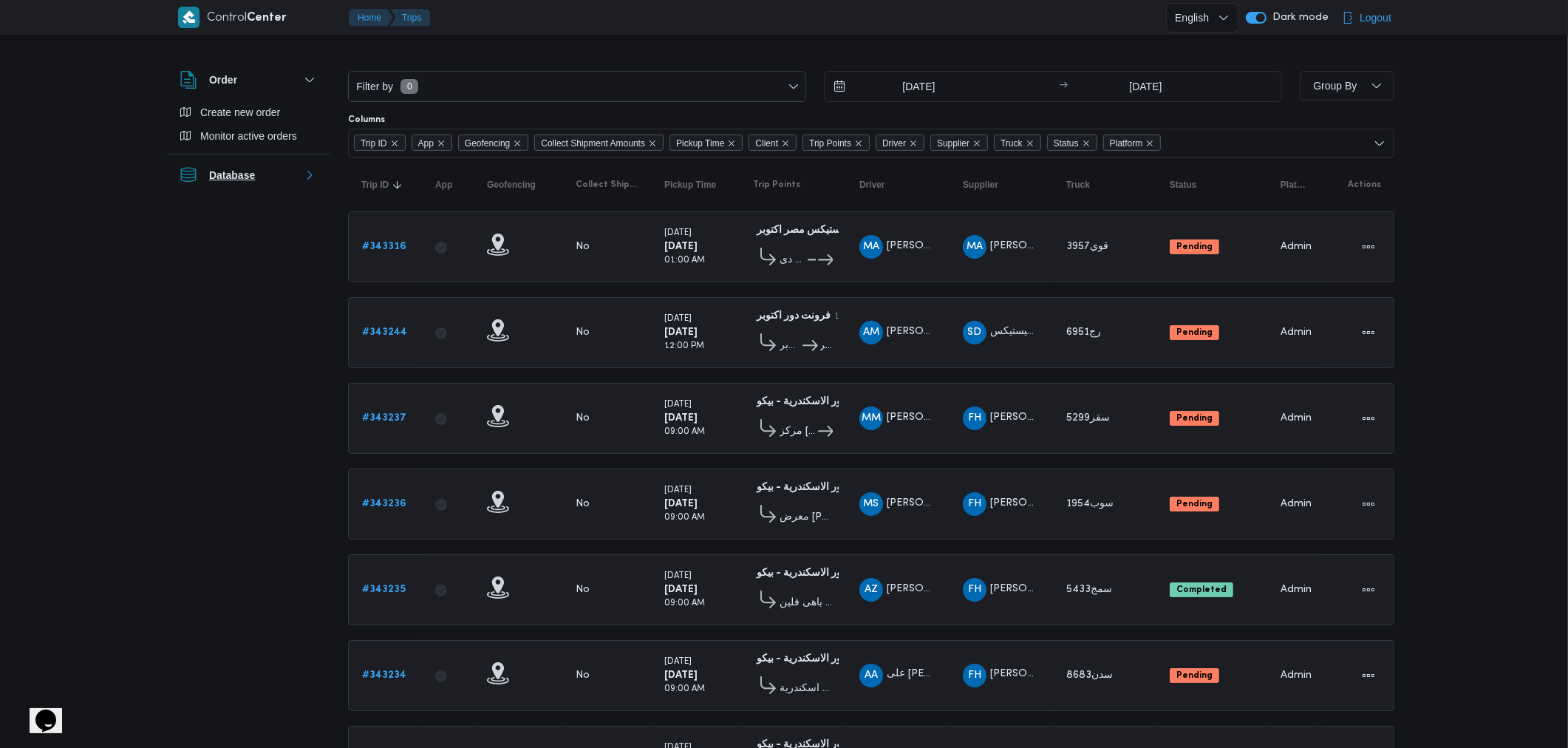
click at [305, 182] on button "Database" at bounding box center [248, 175] width 139 height 18
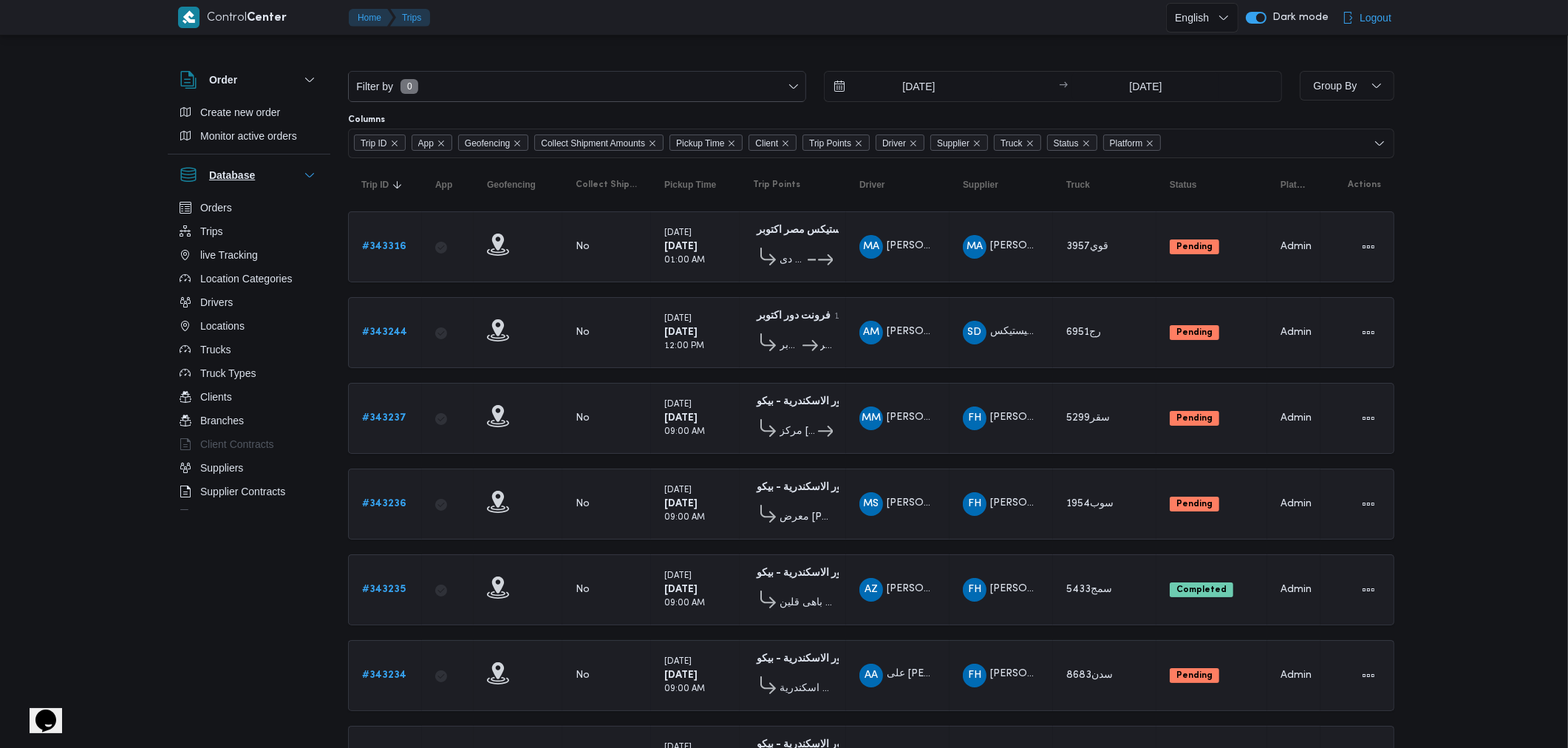
click at [305, 182] on button "Database" at bounding box center [248, 175] width 139 height 18
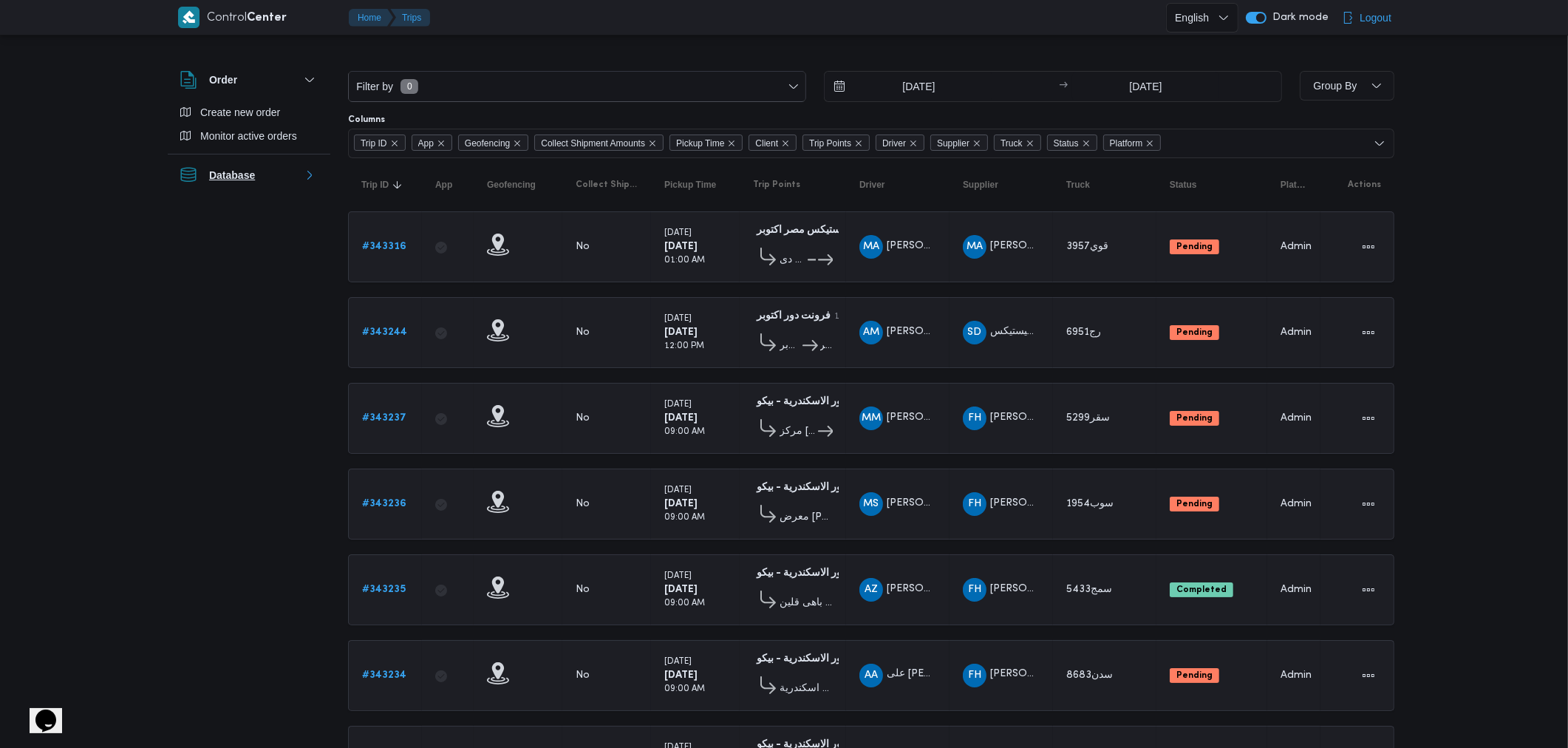
click at [305, 182] on button "Database" at bounding box center [248, 175] width 139 height 18
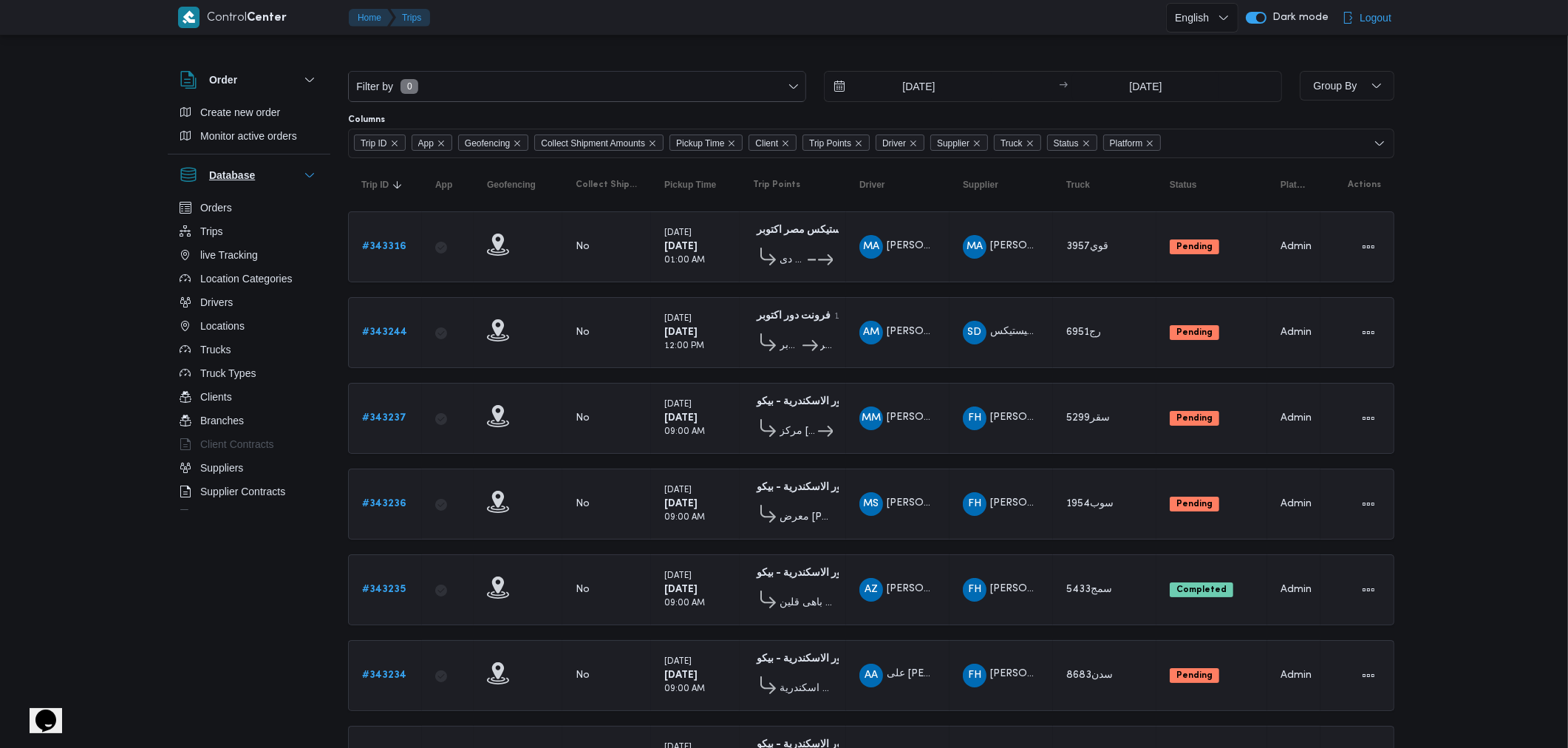
click at [305, 183] on button "Database" at bounding box center [248, 175] width 139 height 18
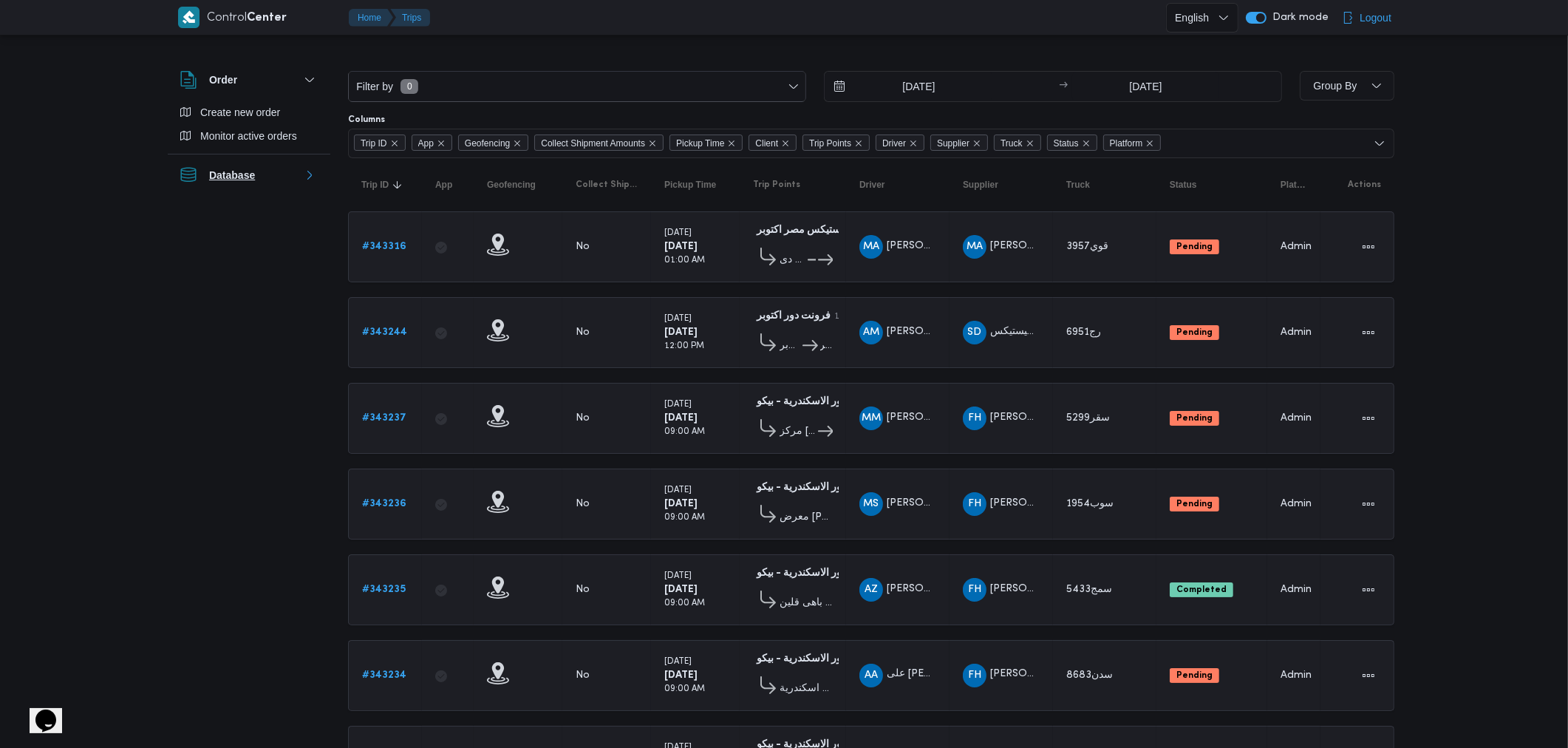
drag, startPoint x: 305, startPoint y: 183, endPoint x: 310, endPoint y: 189, distance: 7.8
click at [310, 189] on div "Database" at bounding box center [249, 175] width 162 height 42
click at [319, 183] on button "Database" at bounding box center [248, 175] width 139 height 18
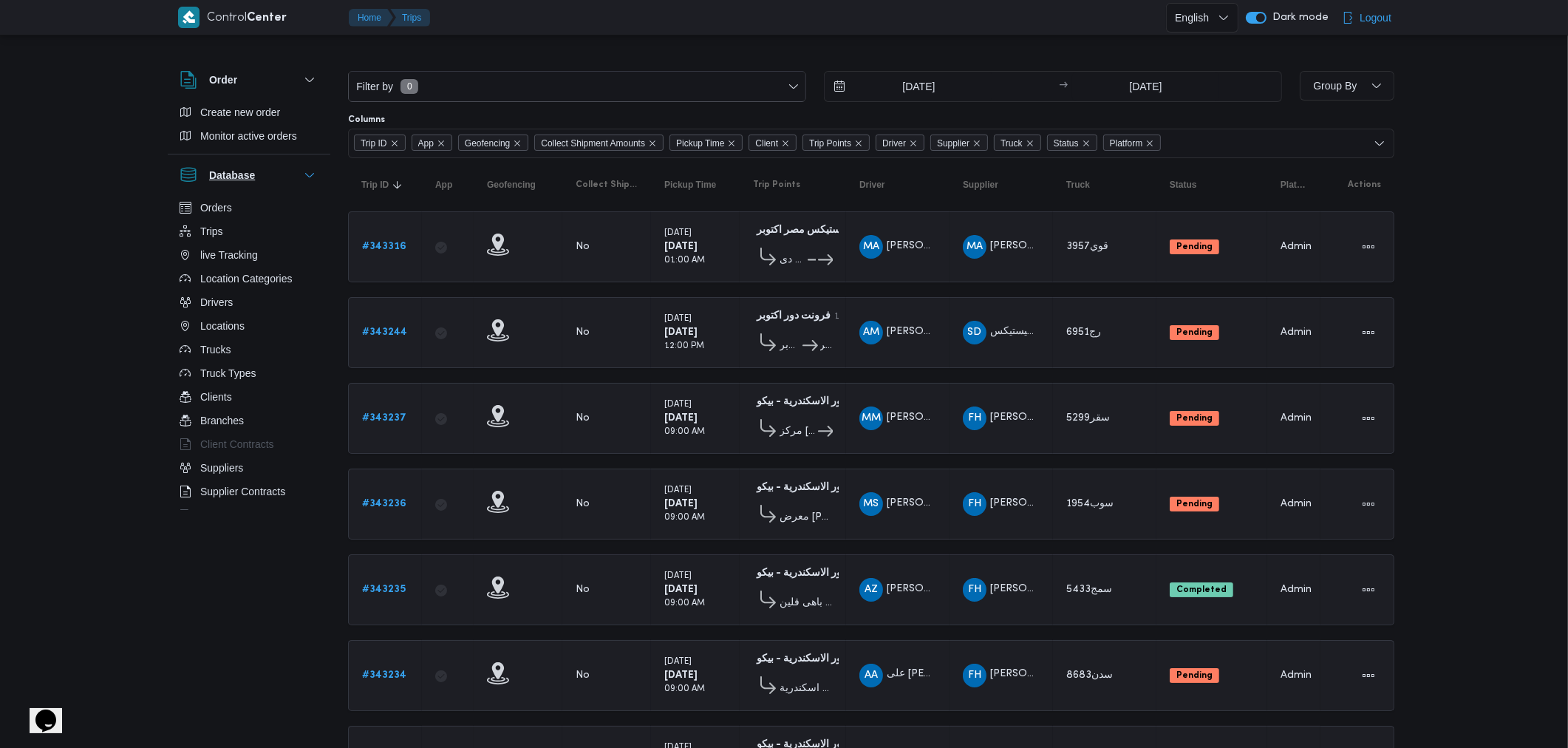
click at [319, 183] on button "Database" at bounding box center [248, 175] width 139 height 18
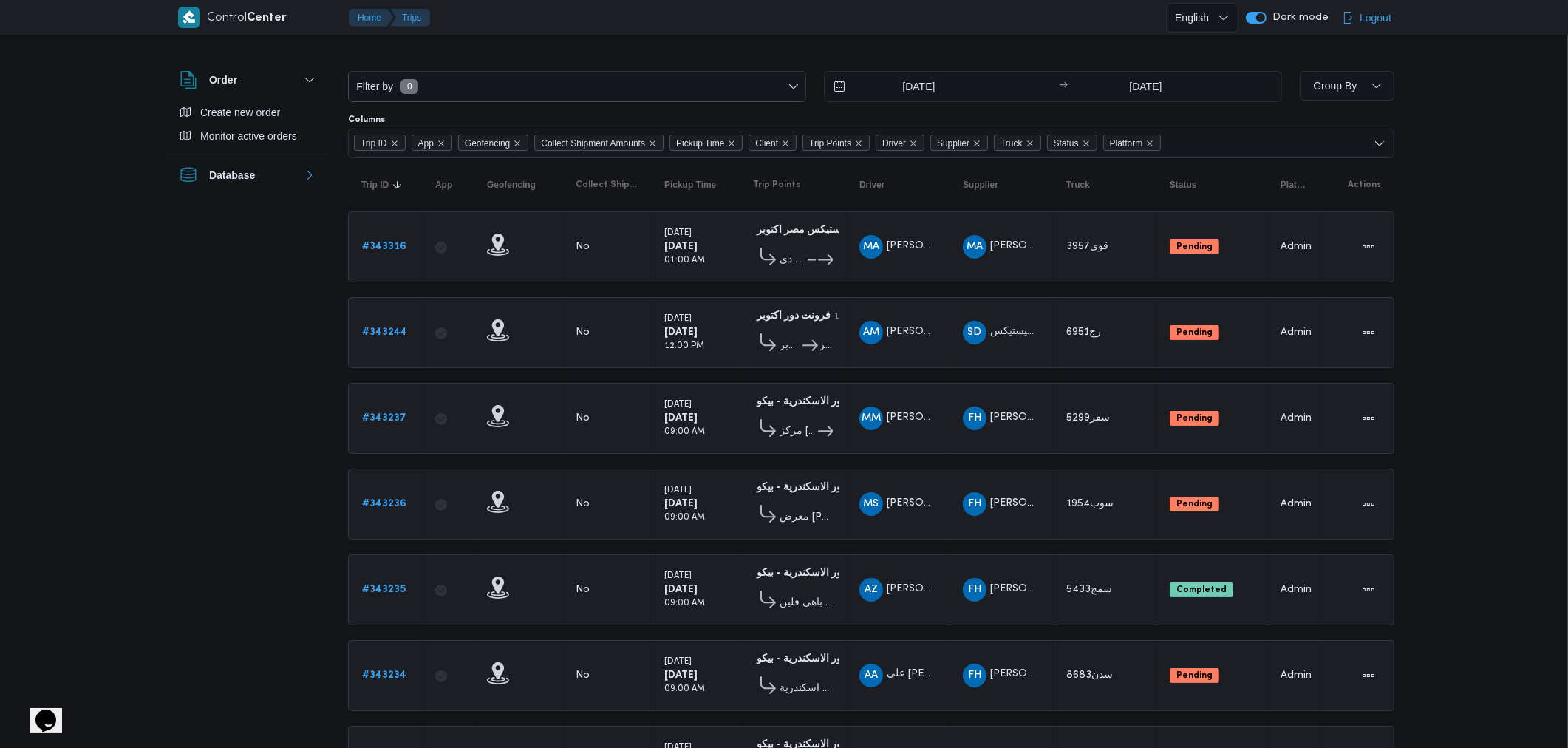
click at [319, 183] on button "Database" at bounding box center [248, 175] width 139 height 18
